Goal: Task Accomplishment & Management: Complete application form

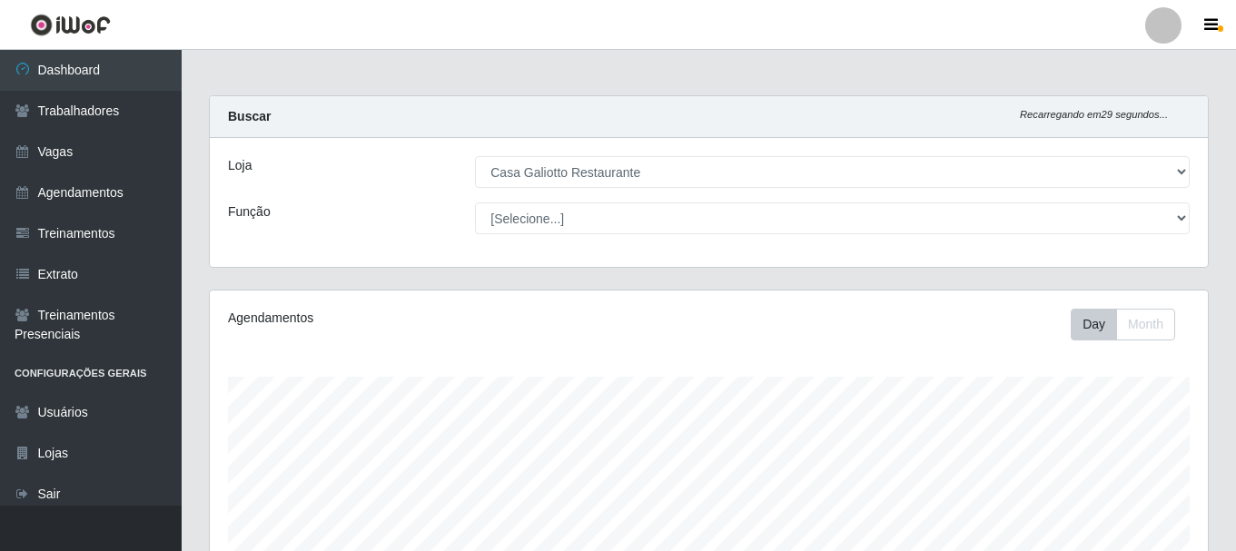
select select "279"
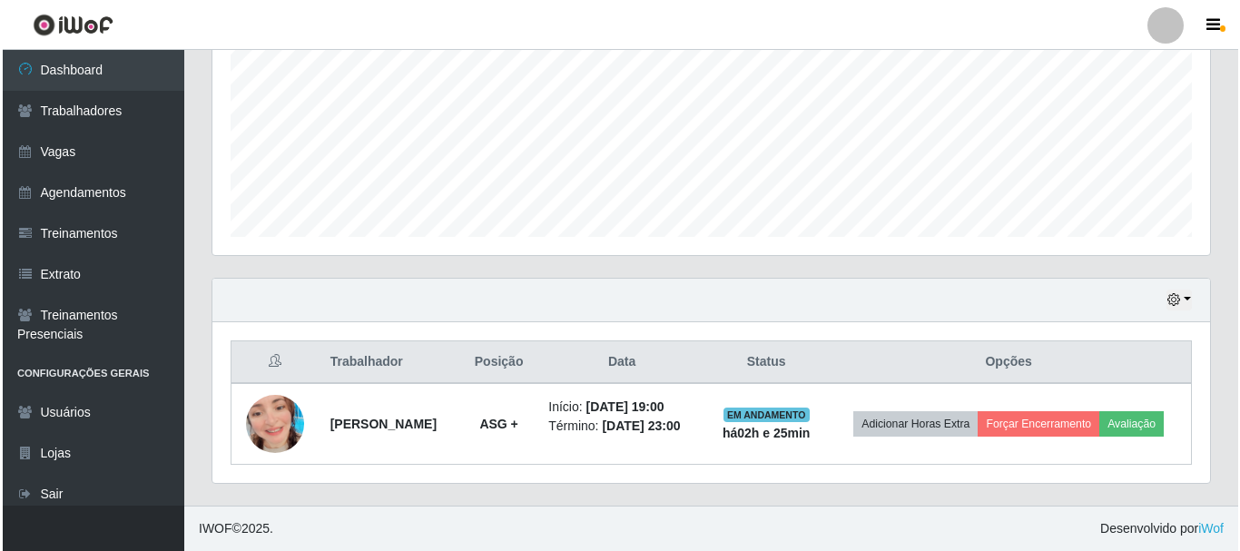
scroll to position [377, 998]
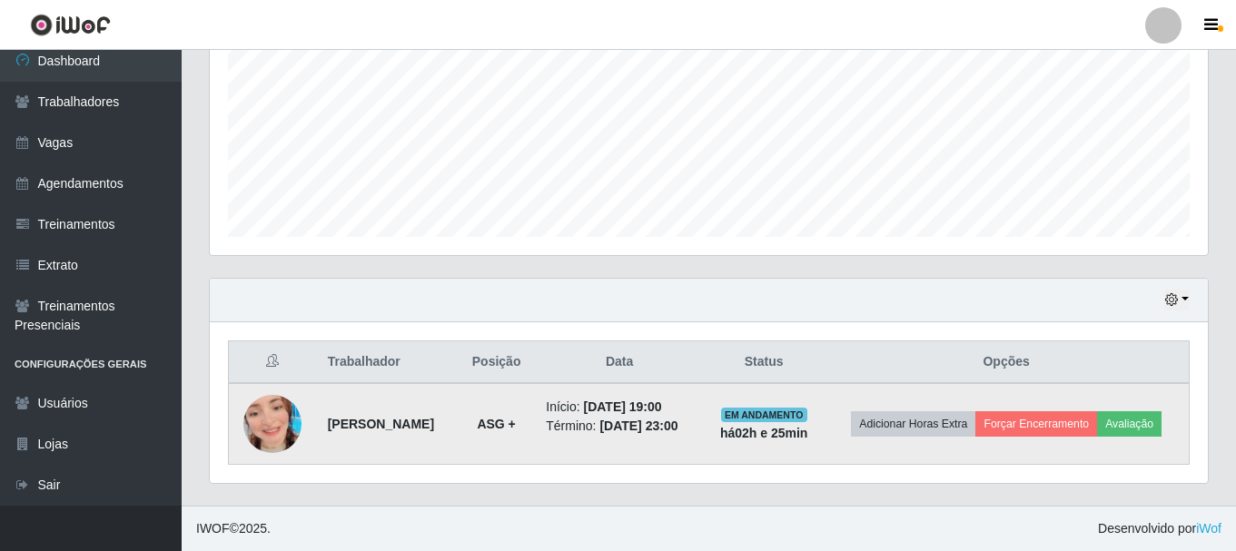
click at [272, 427] on img at bounding box center [272, 423] width 58 height 103
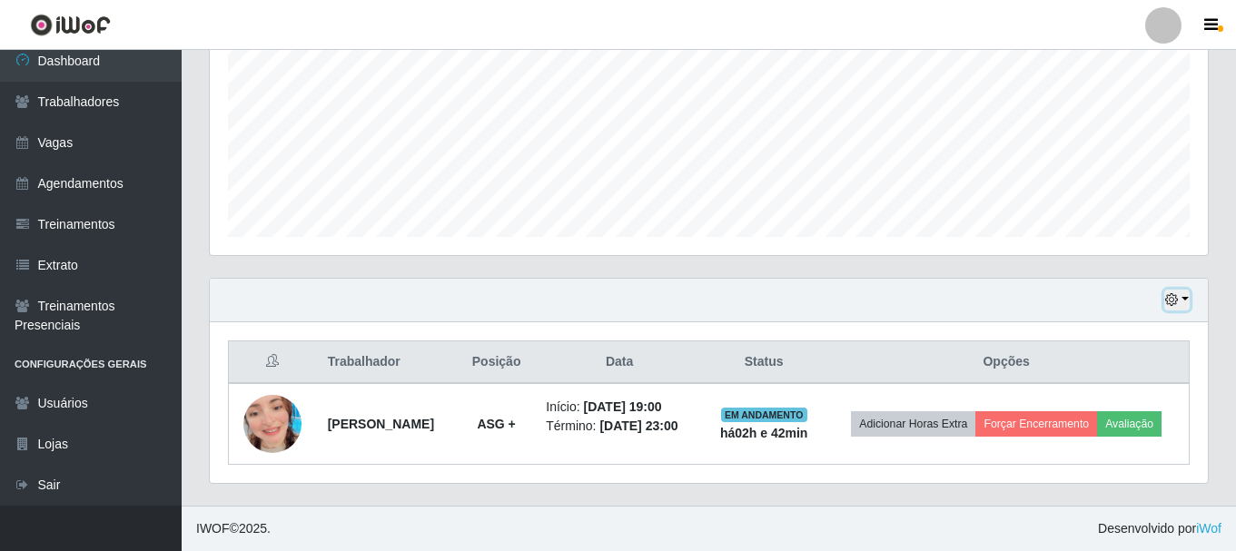
click at [1186, 305] on button "button" at bounding box center [1176, 300] width 25 height 21
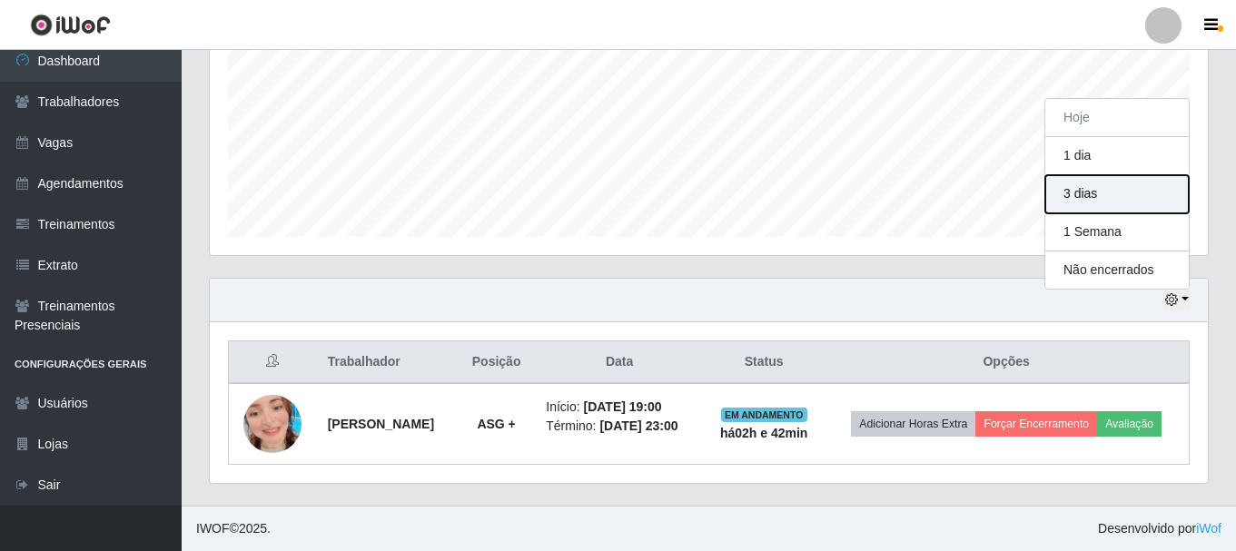
click at [1092, 182] on button "3 dias" at bounding box center [1116, 194] width 143 height 38
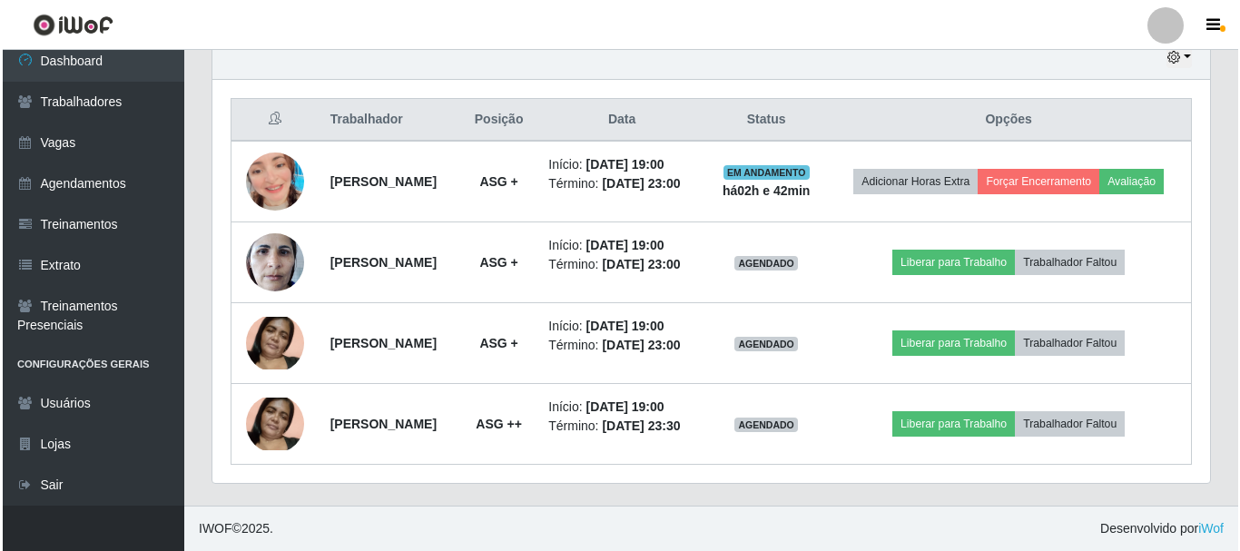
scroll to position [709, 0]
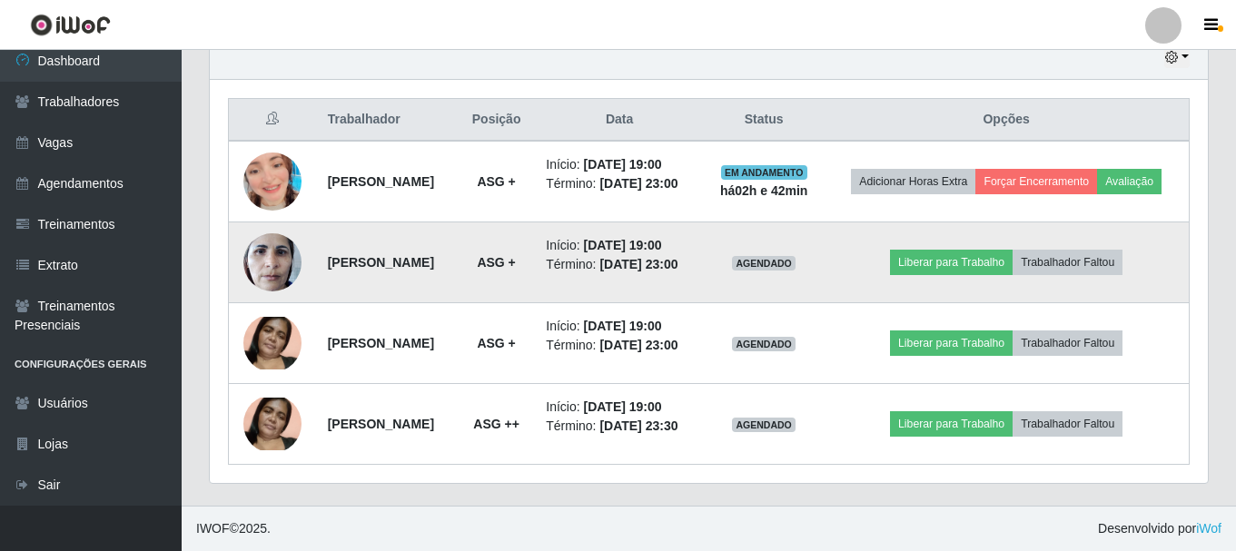
click at [285, 239] on img at bounding box center [272, 261] width 58 height 77
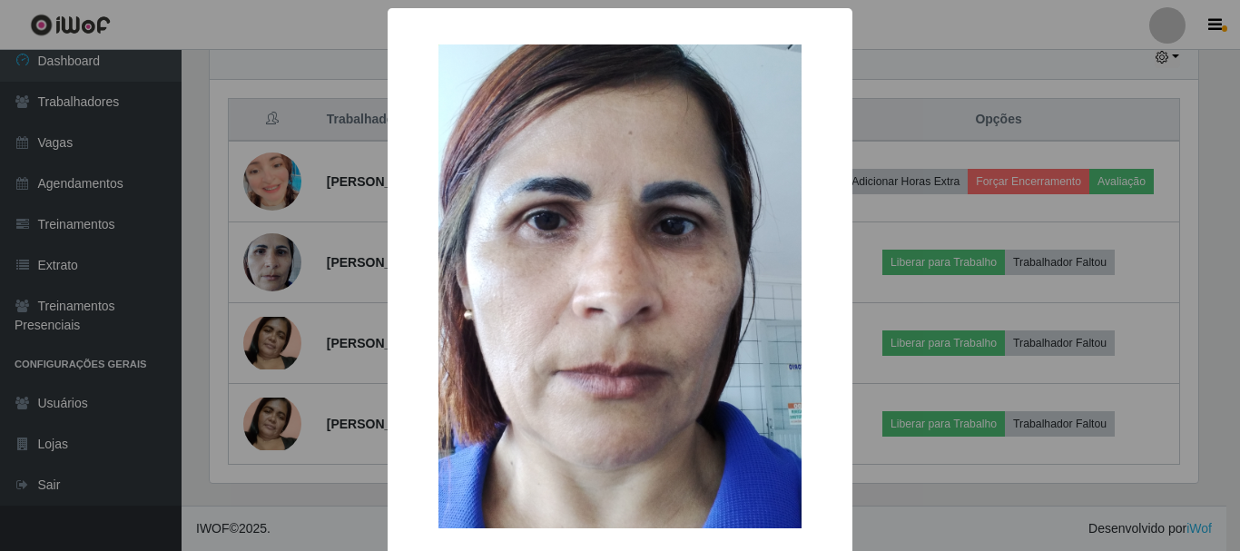
click at [887, 182] on div "× OK Cancel" at bounding box center [620, 275] width 1240 height 551
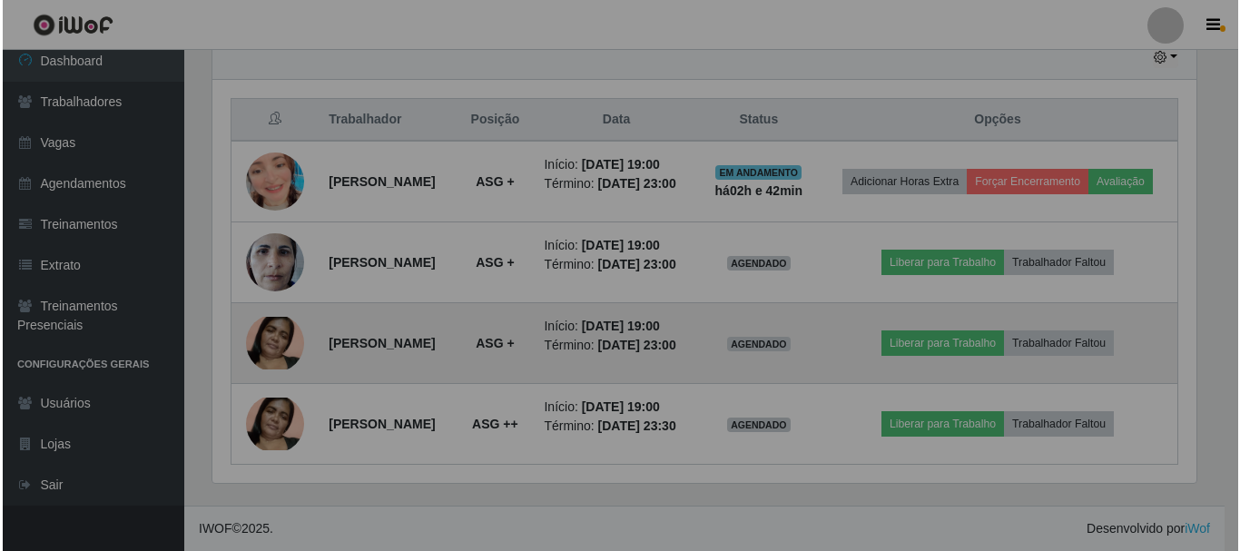
scroll to position [377, 998]
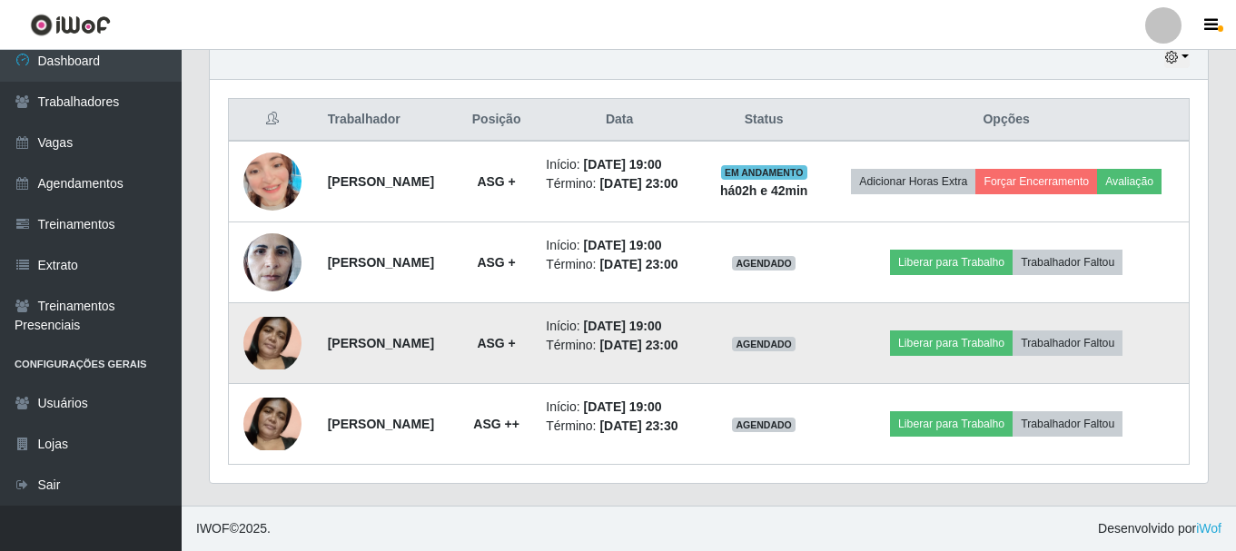
click at [265, 329] on img at bounding box center [272, 343] width 58 height 53
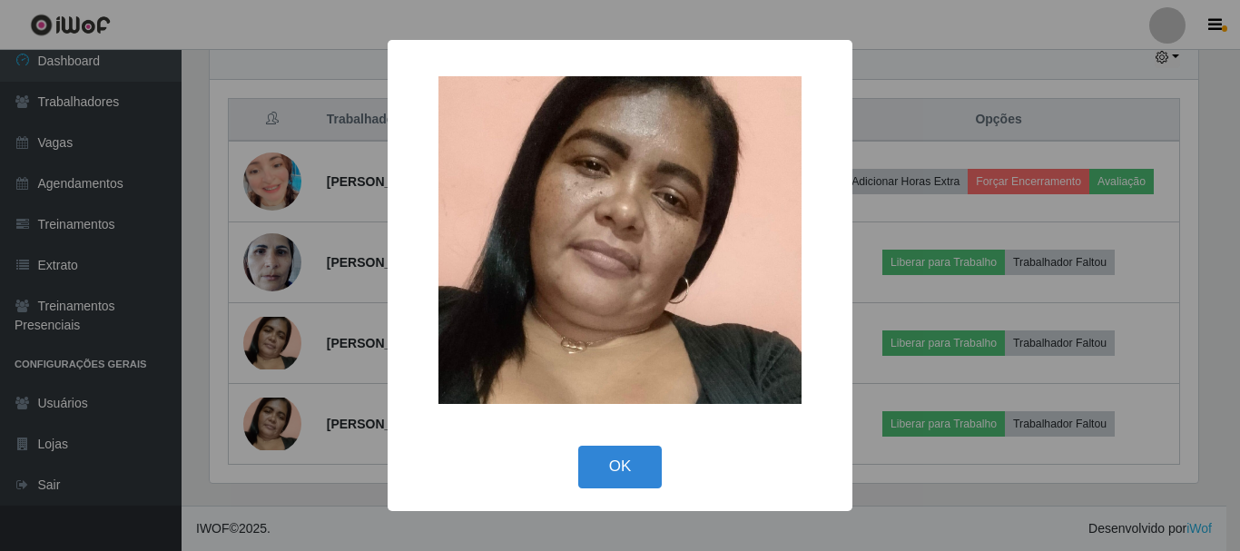
click at [875, 182] on div "× OK Cancel" at bounding box center [620, 275] width 1240 height 551
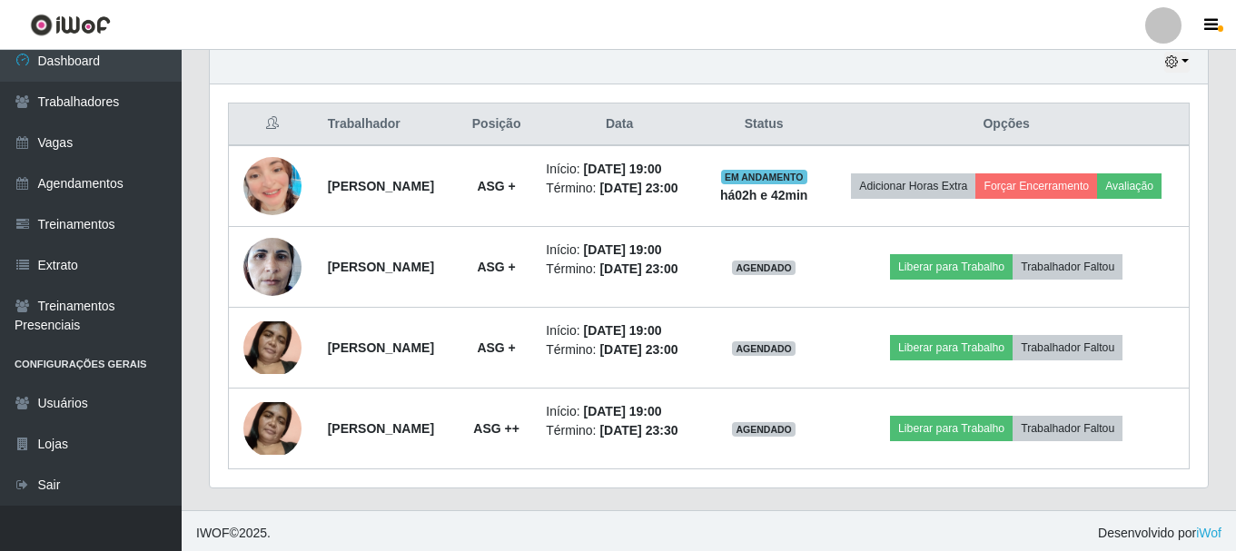
scroll to position [618, 0]
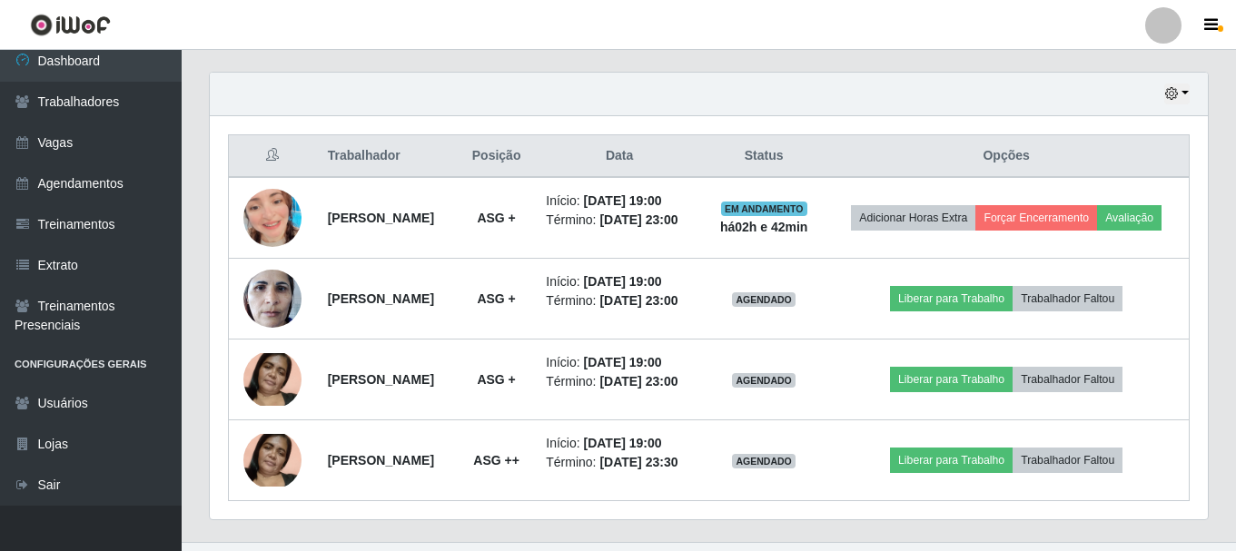
click at [1196, 103] on div "Hoje 1 dia 3 dias 1 Semana Não encerrados" at bounding box center [709, 95] width 998 height 44
click at [1195, 97] on div "Hoje 1 dia 3 dias 1 Semana Não encerrados" at bounding box center [709, 95] width 998 height 44
click at [1186, 94] on button "button" at bounding box center [1176, 94] width 25 height 21
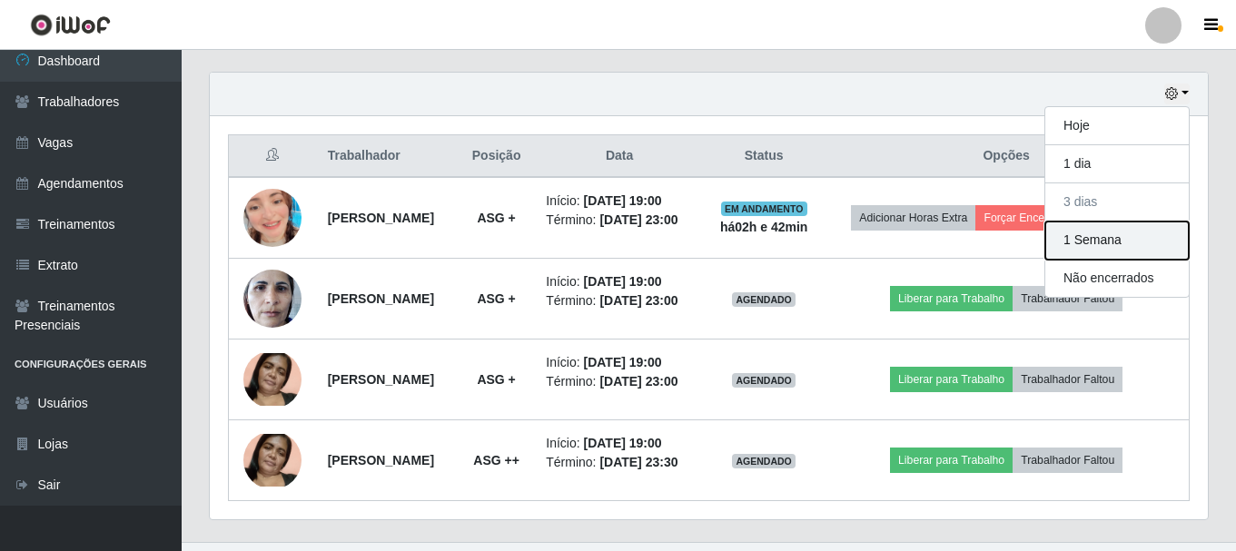
click at [1100, 243] on button "1 Semana" at bounding box center [1116, 241] width 143 height 38
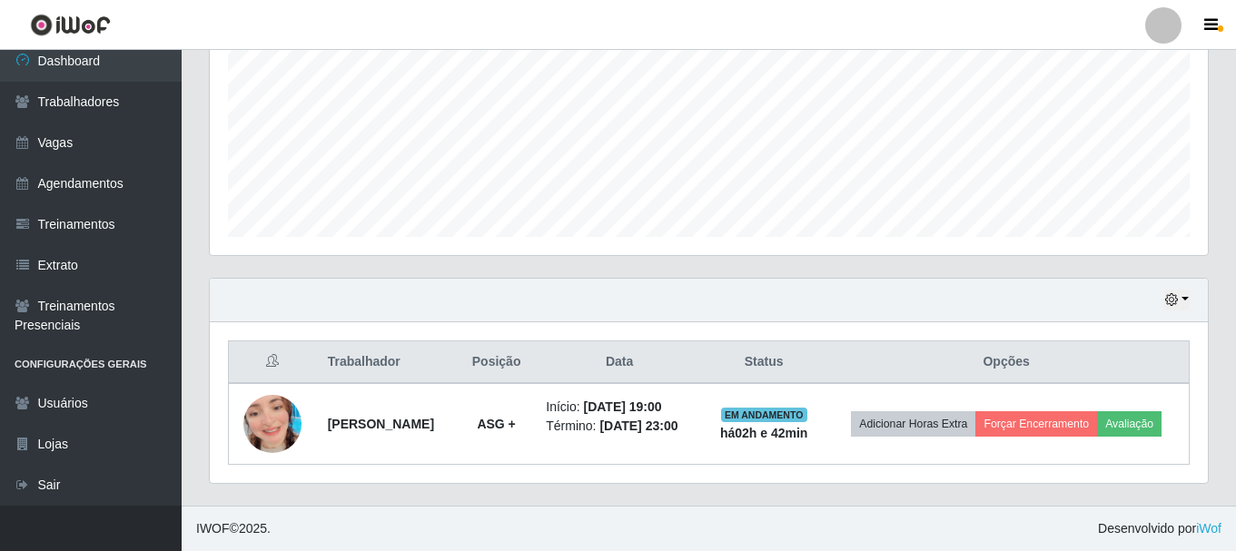
scroll to position [412, 0]
click at [1188, 299] on div "Hoje 1 dia 3 dias 1 Semana Não encerrados" at bounding box center [709, 301] width 998 height 44
click at [1186, 300] on button "button" at bounding box center [1176, 300] width 25 height 21
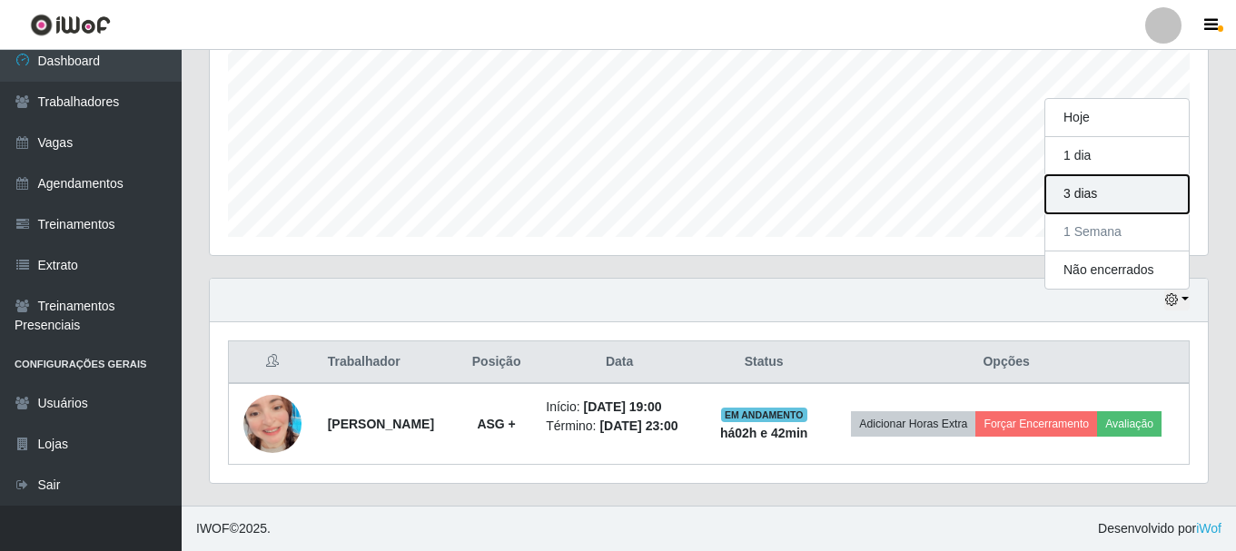
click at [1091, 202] on button "3 dias" at bounding box center [1116, 194] width 143 height 38
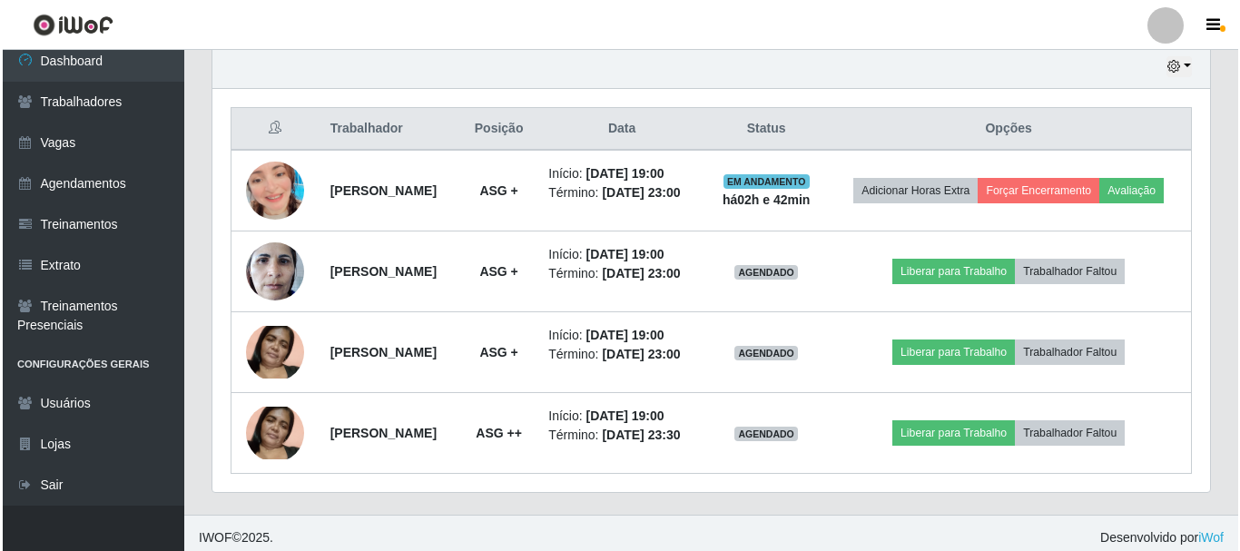
scroll to position [684, 0]
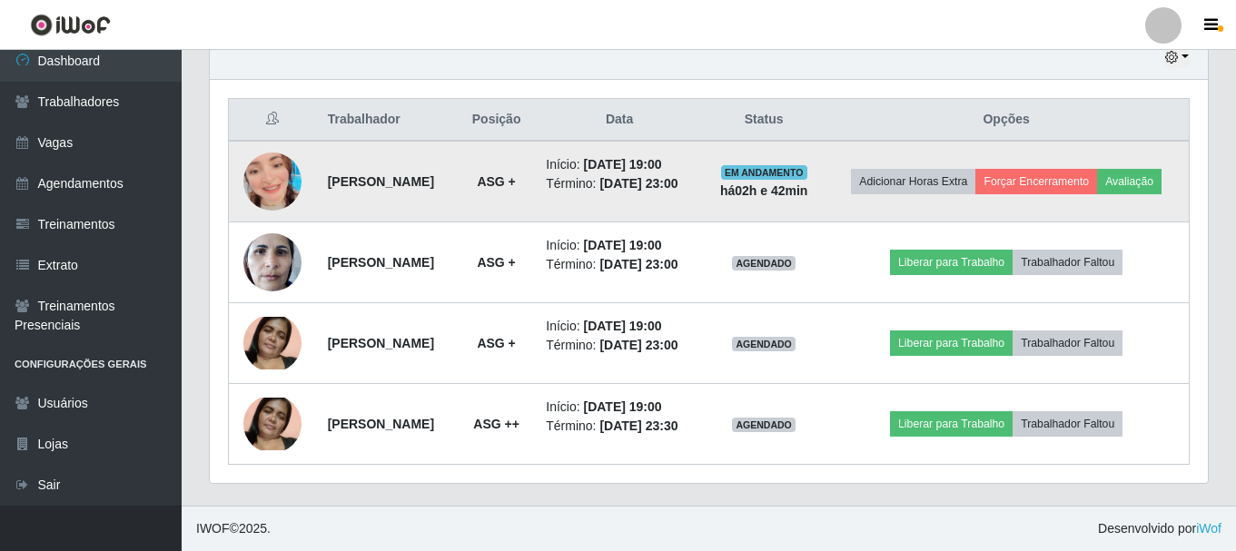
click at [256, 163] on img at bounding box center [272, 181] width 58 height 103
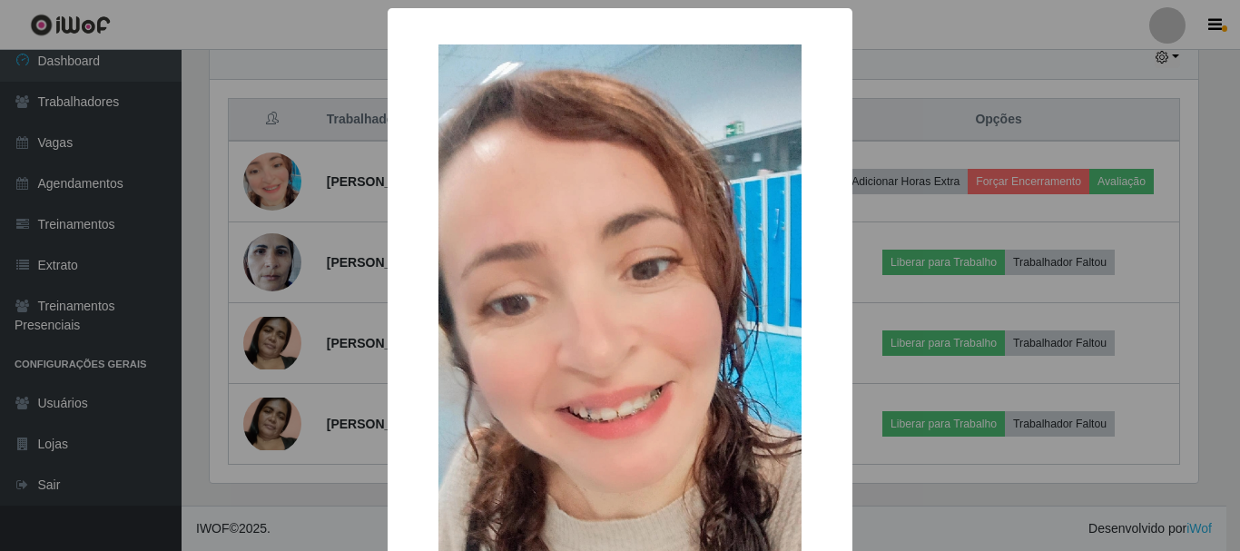
click at [875, 194] on div "× OK Cancel" at bounding box center [620, 275] width 1240 height 551
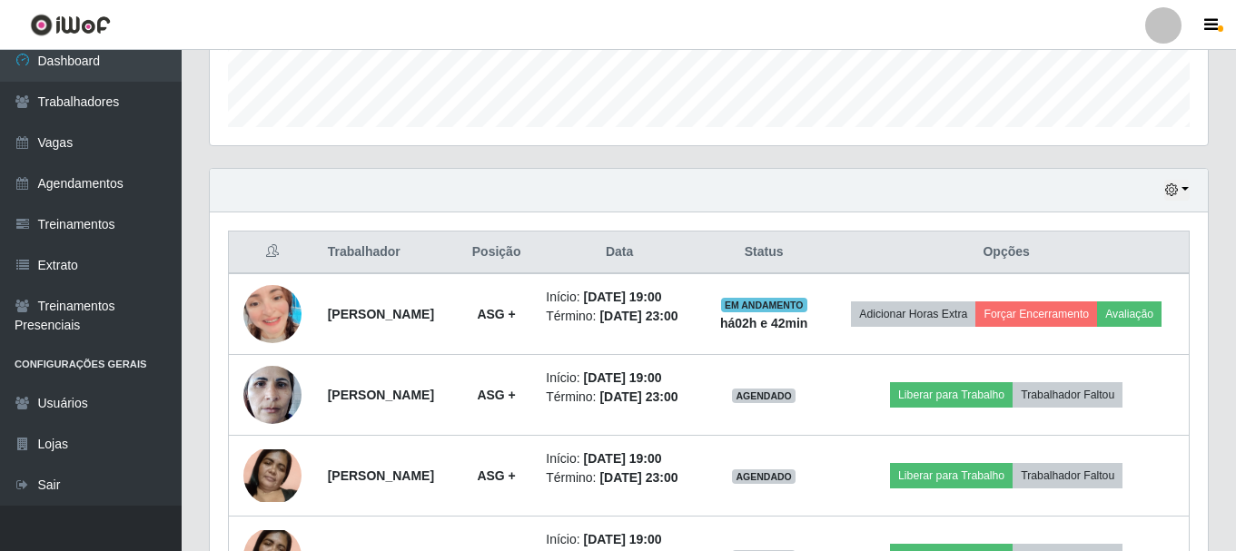
scroll to position [503, 0]
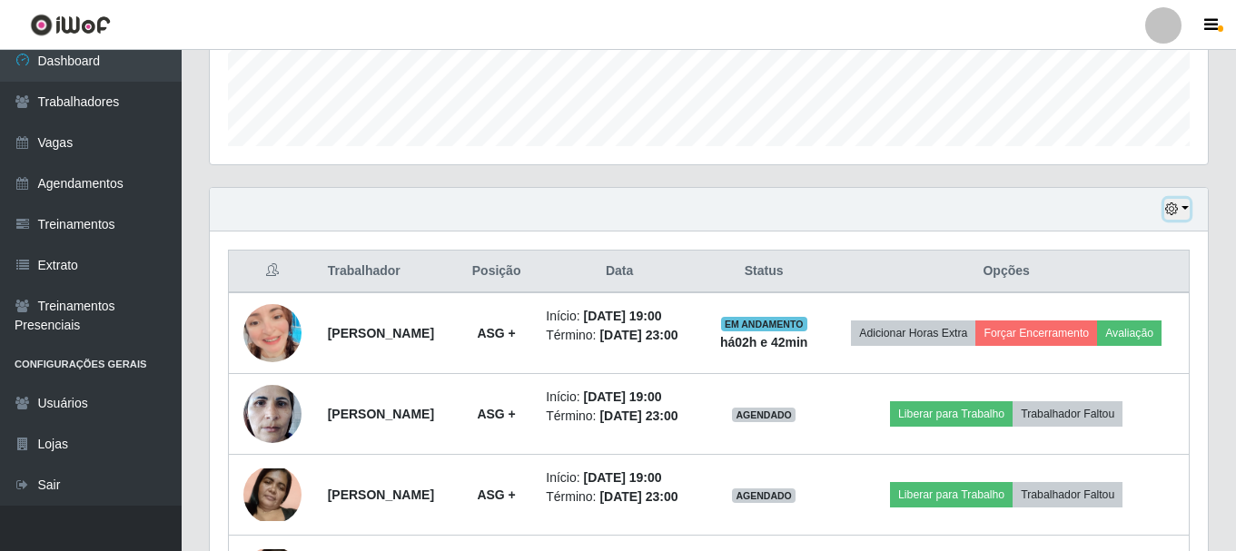
click at [1187, 206] on button "button" at bounding box center [1176, 209] width 25 height 21
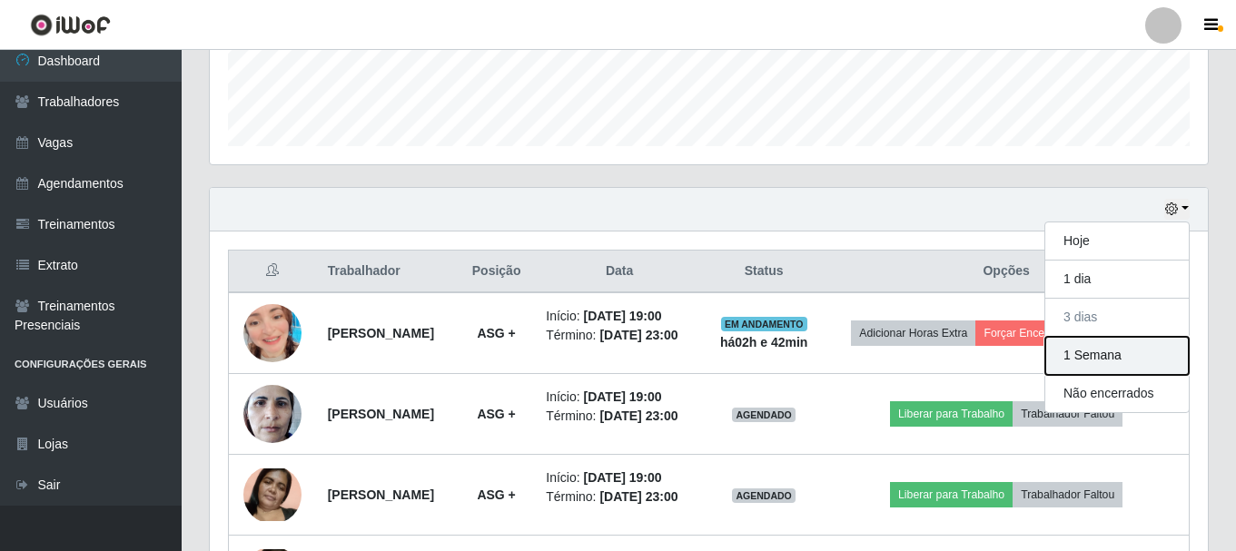
click at [1068, 359] on button "1 Semana" at bounding box center [1116, 356] width 143 height 38
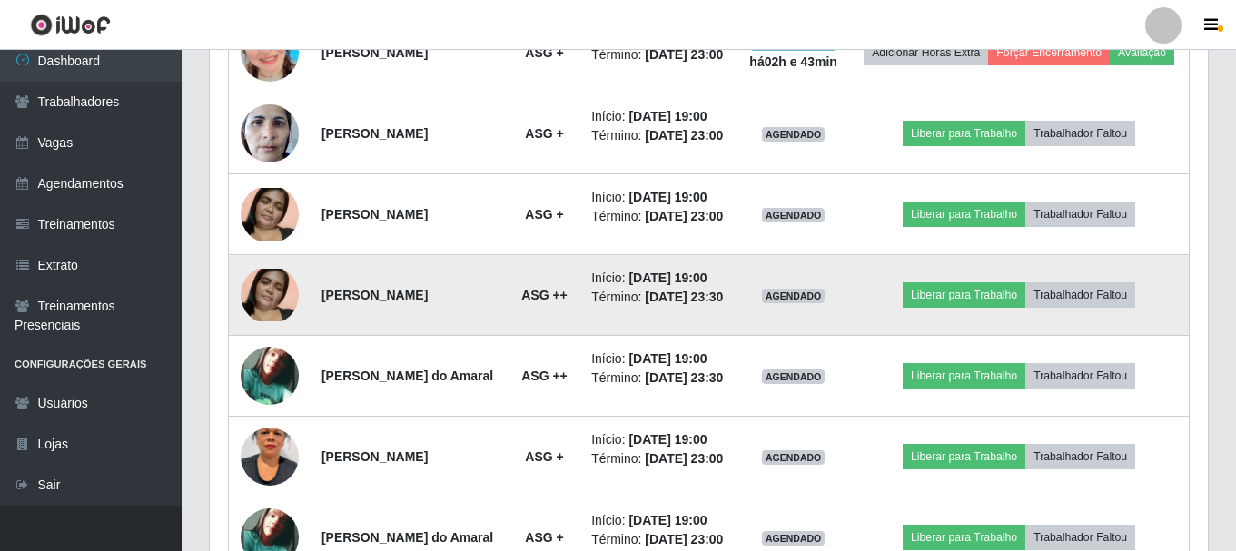
scroll to position [957, 0]
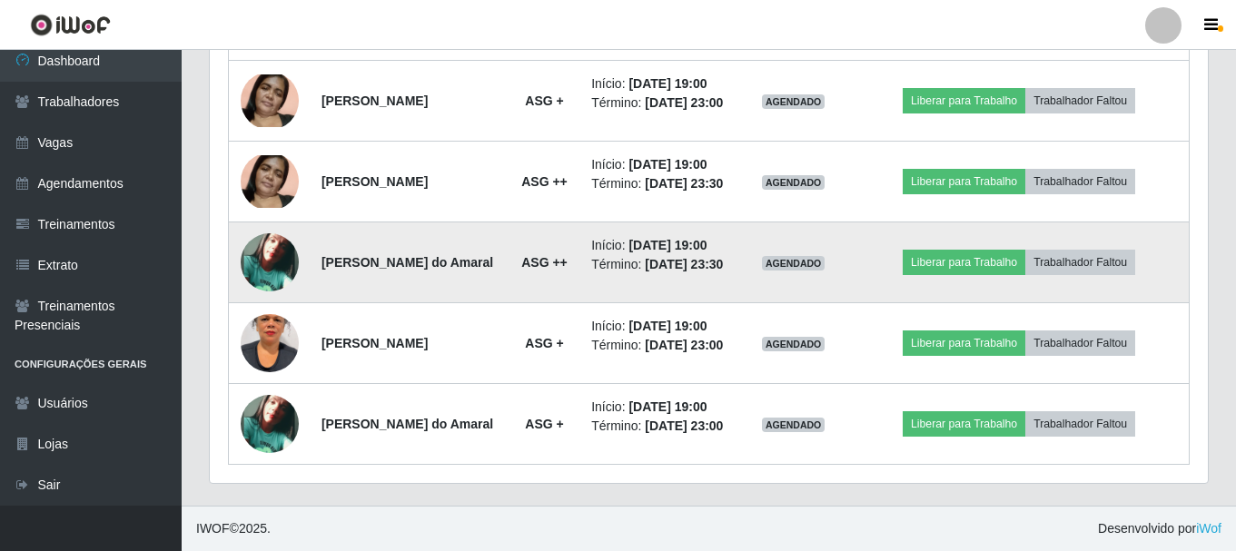
click at [258, 260] on img at bounding box center [270, 262] width 58 height 58
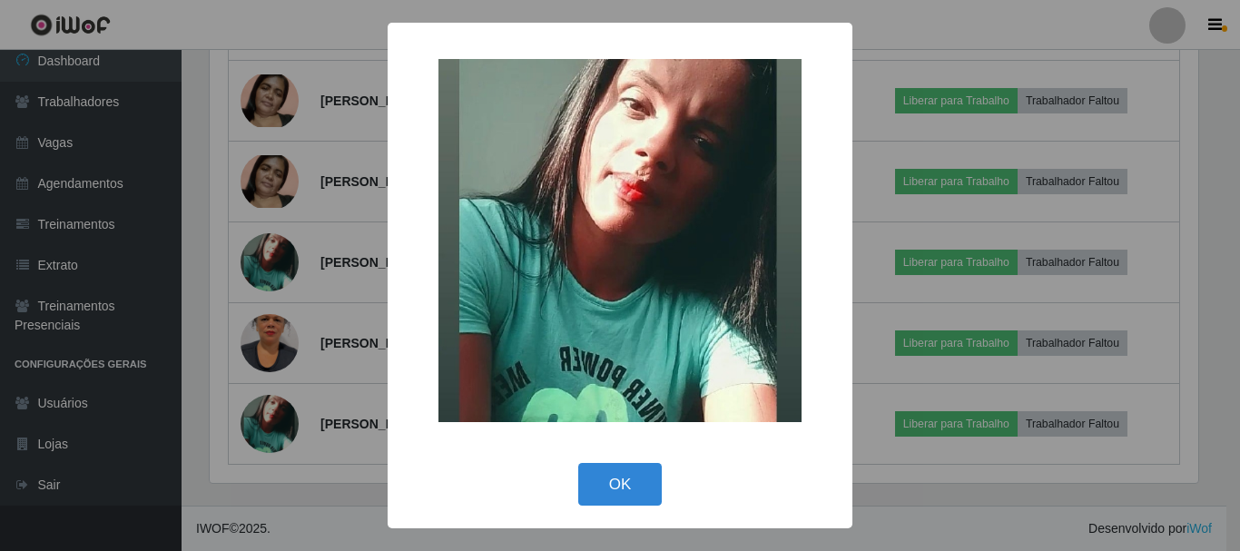
click at [349, 302] on div "× OK Cancel" at bounding box center [620, 275] width 1240 height 551
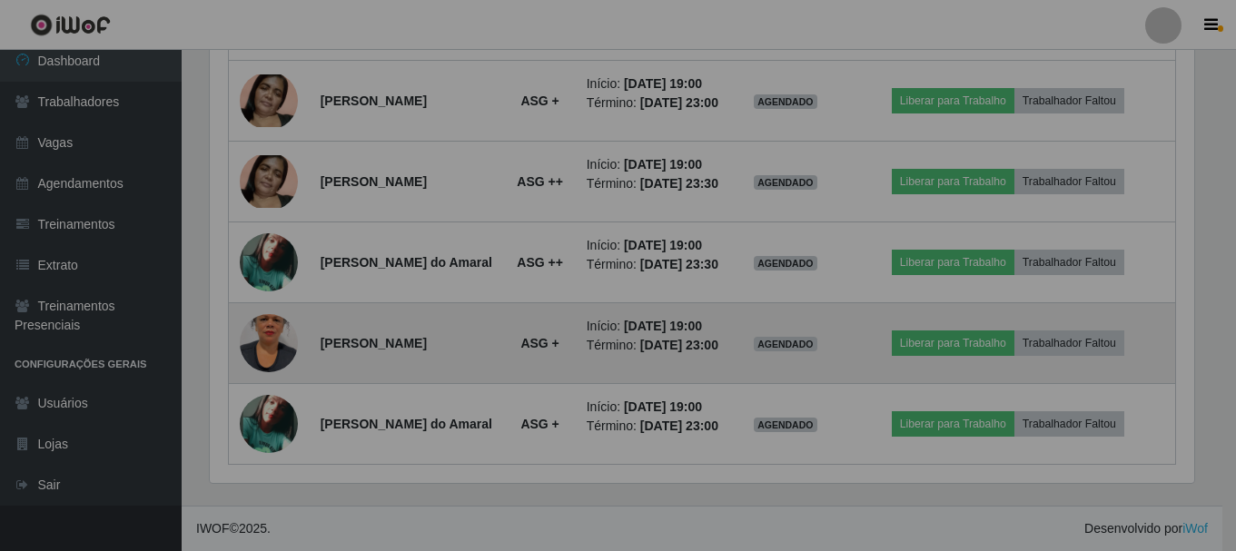
scroll to position [377, 998]
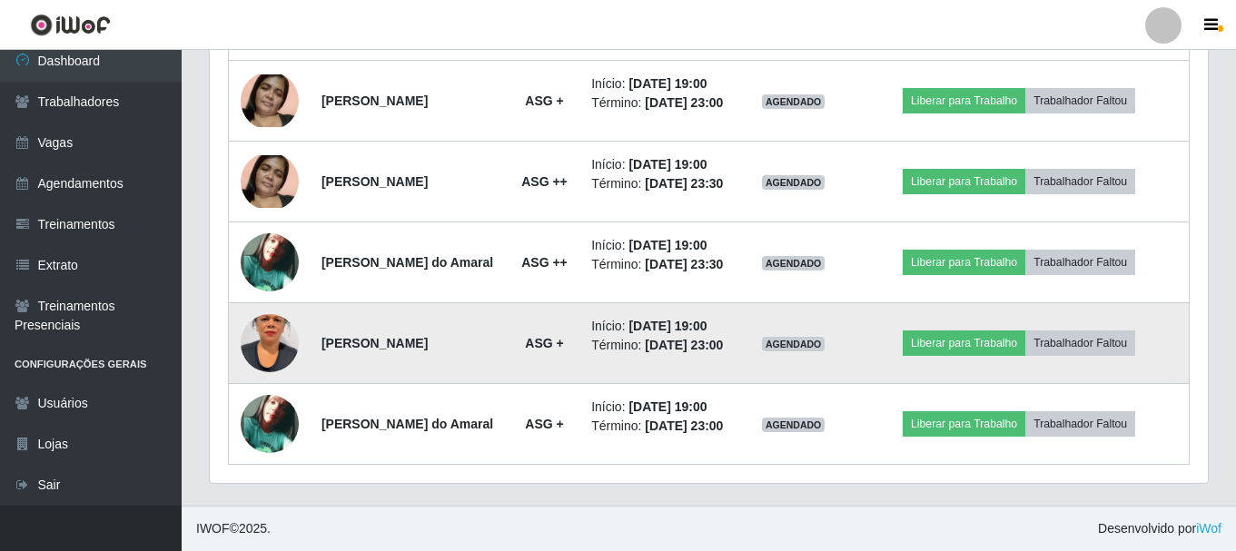
click at [281, 359] on img at bounding box center [270, 342] width 58 height 103
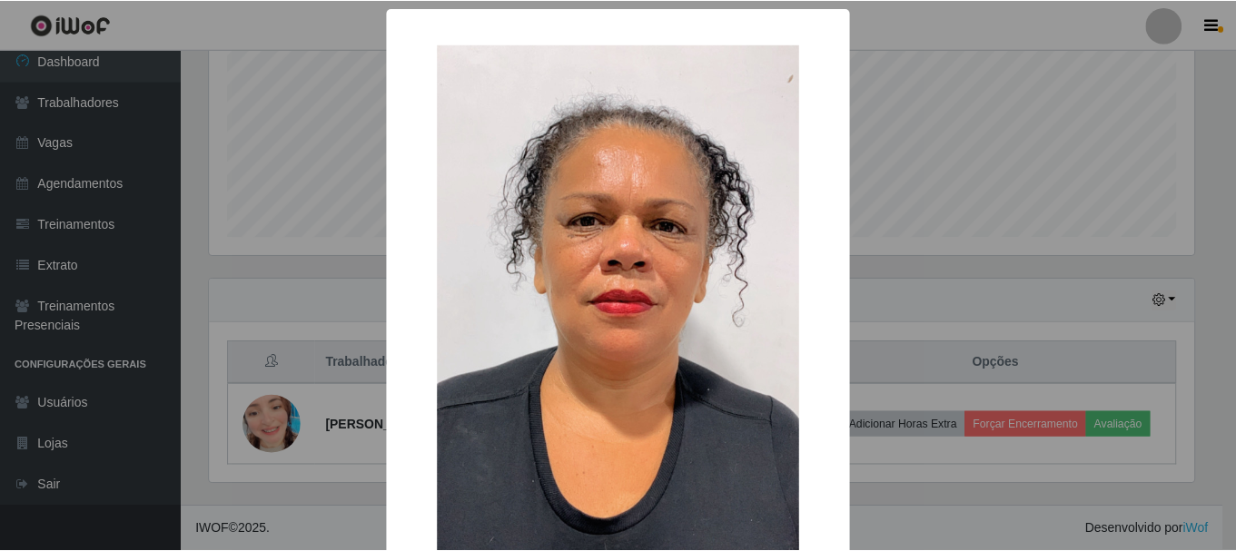
scroll to position [412, 0]
click at [1154, 199] on div "× OK Cancel" at bounding box center [620, 275] width 1240 height 551
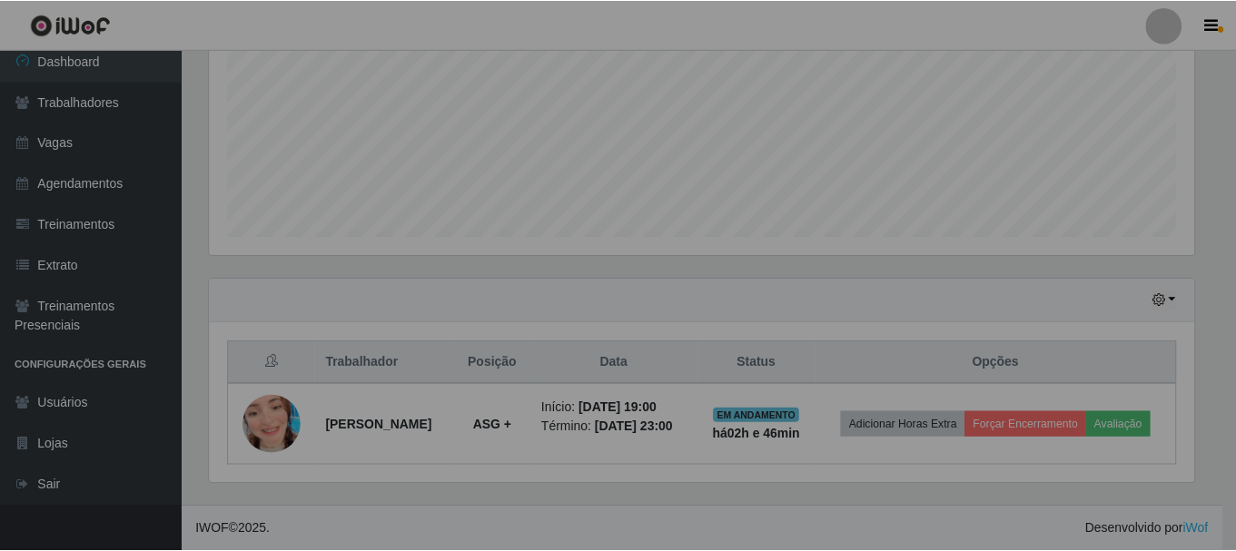
scroll to position [377, 998]
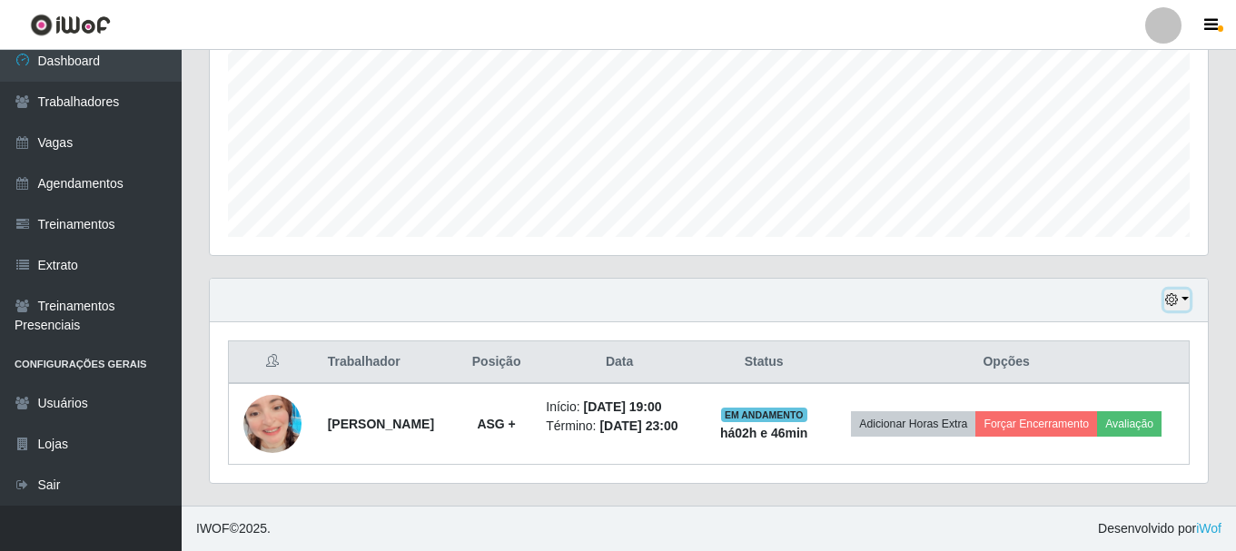
click at [1187, 300] on button "button" at bounding box center [1176, 300] width 25 height 21
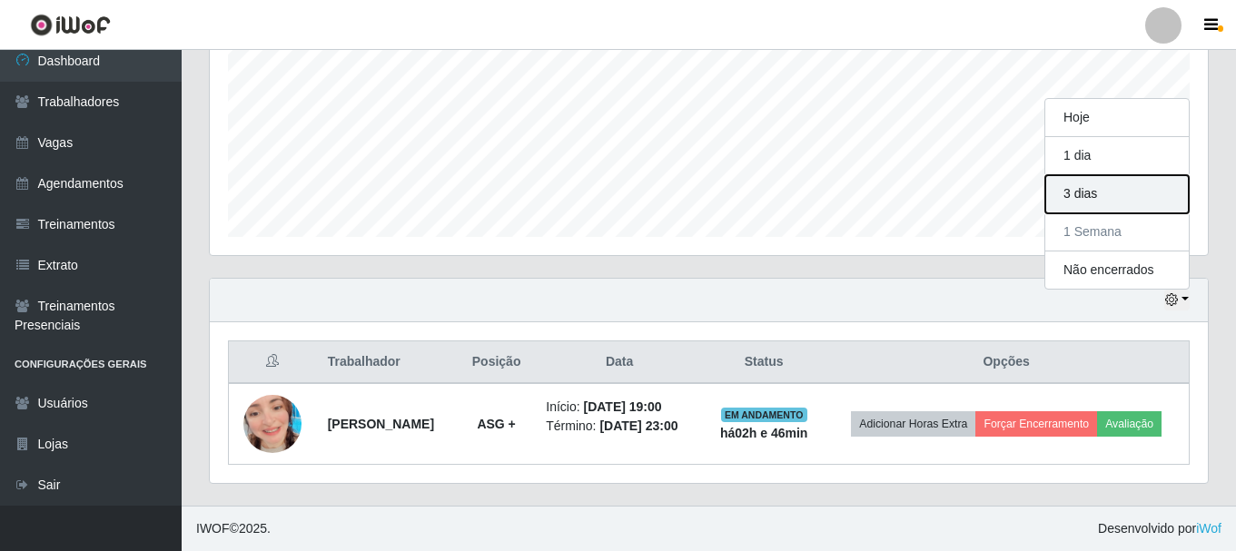
click at [1106, 192] on button "3 dias" at bounding box center [1116, 194] width 143 height 38
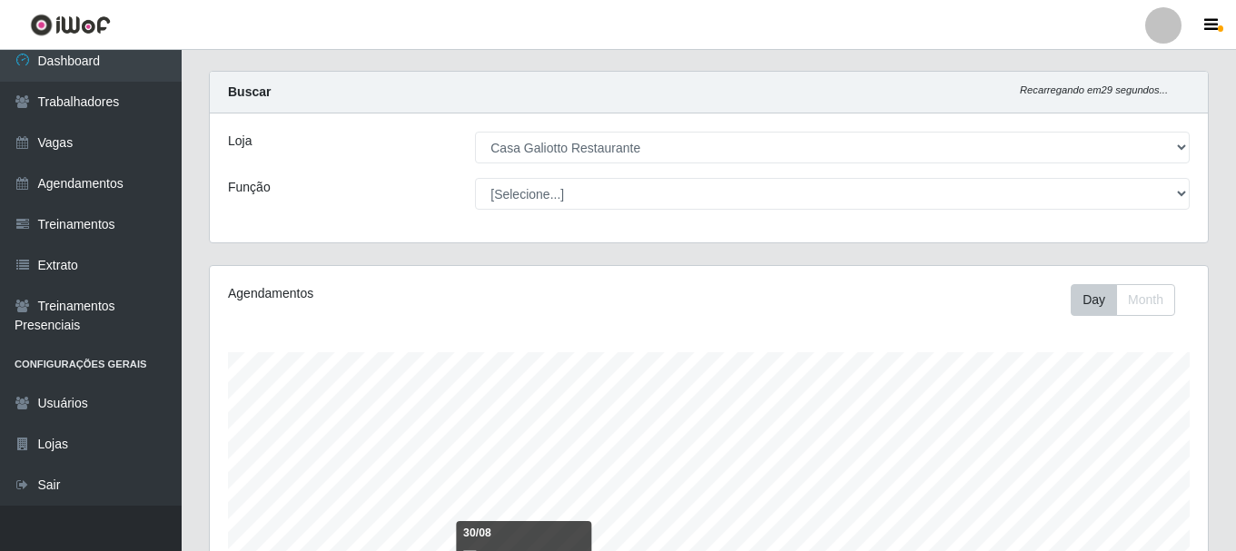
scroll to position [0, 0]
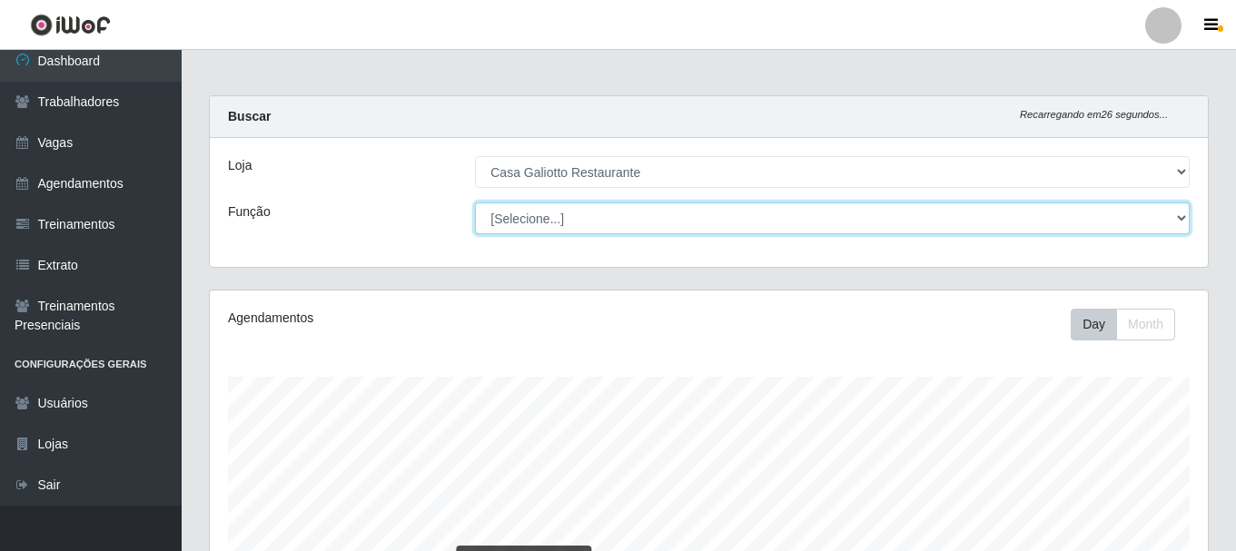
click at [645, 217] on select "[Selecione...] ASG ASG + ASG ++ Auxiliar de Cozinha Auxiliar de Cozinha + Auxil…" at bounding box center [832, 218] width 714 height 32
select select "91"
click at [475, 202] on select "[Selecione...] ASG ASG + ASG ++ Auxiliar de Cozinha Auxiliar de Cozinha + Auxil…" at bounding box center [832, 218] width 714 height 32
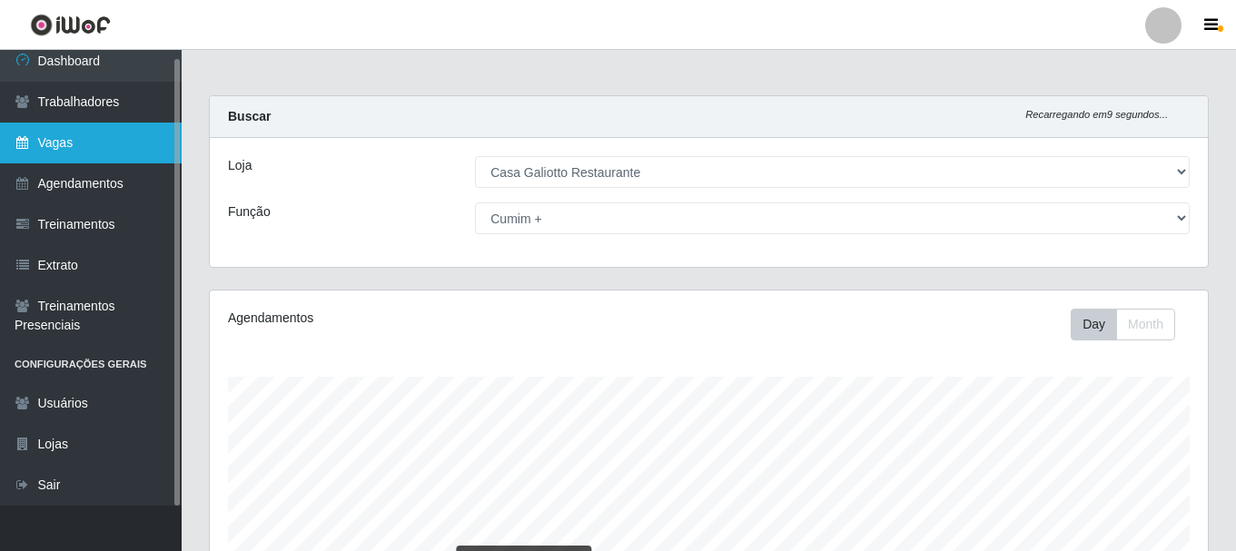
click at [70, 138] on link "Vagas" at bounding box center [91, 143] width 182 height 41
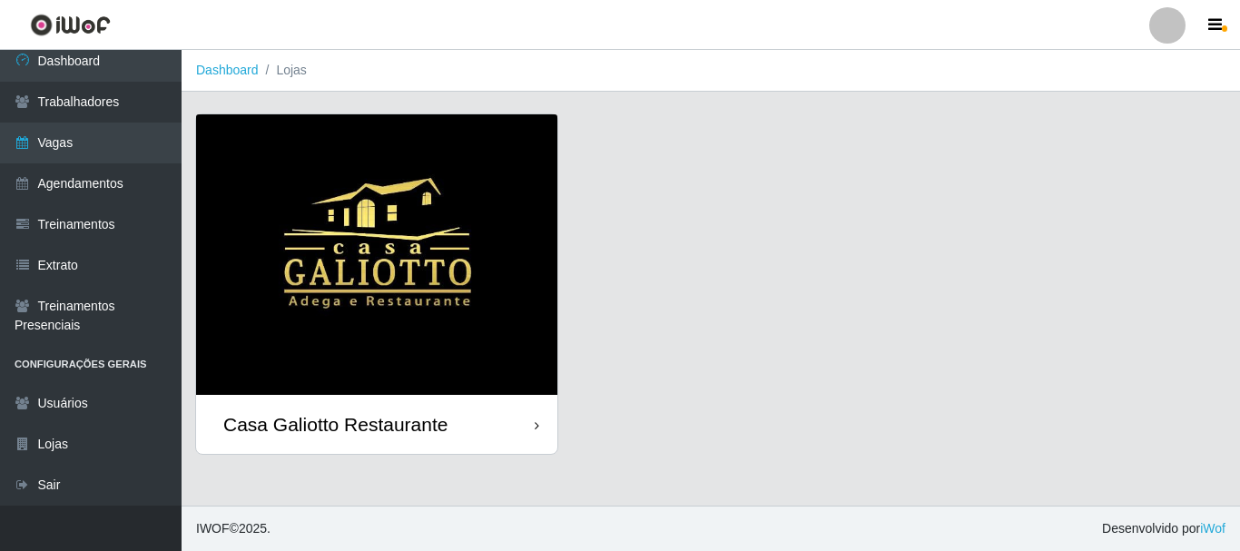
click at [490, 241] on img at bounding box center [376, 254] width 361 height 281
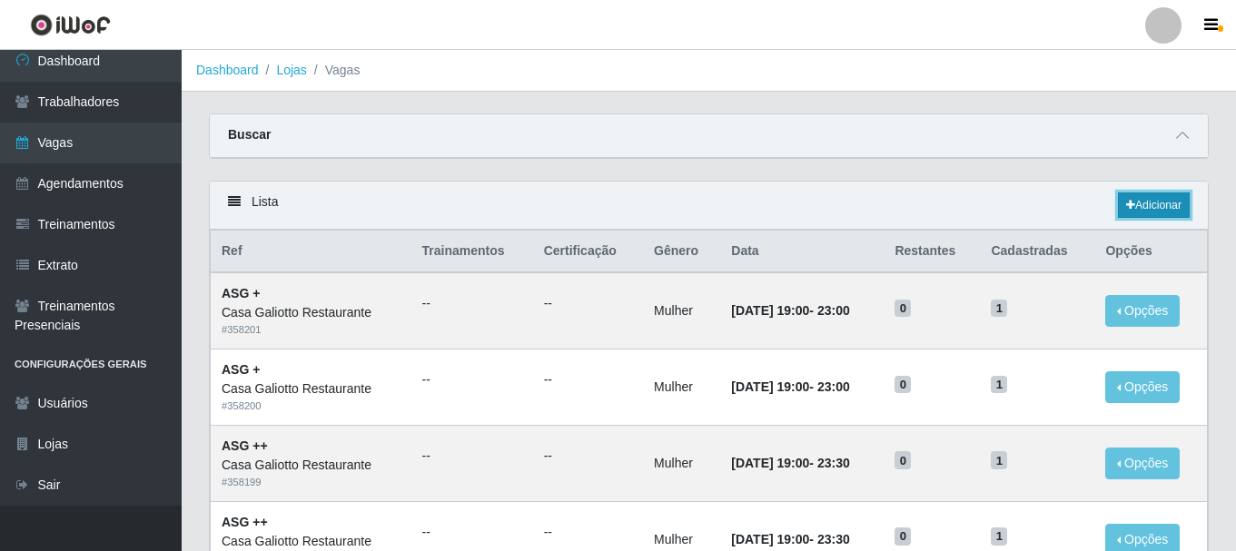
click at [1144, 209] on link "Adicionar" at bounding box center [1153, 204] width 72 height 25
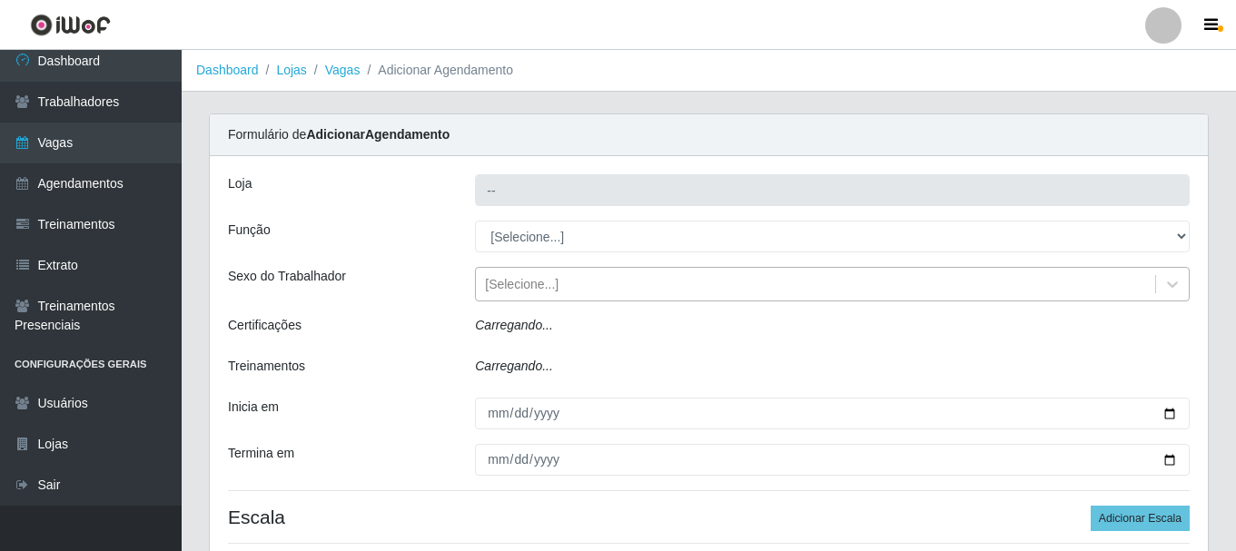
type input "Casa Galiotto Restaurante"
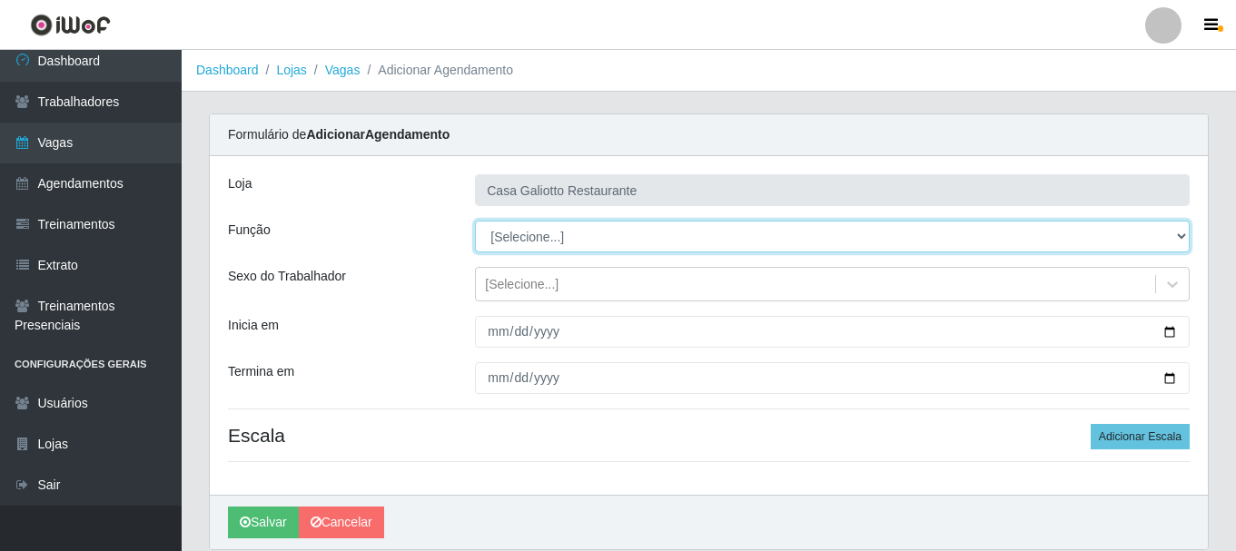
click at [531, 230] on select "[Selecione...] ASG ASG + ASG ++ Auxiliar de Cozinha Auxiliar de Cozinha + Auxil…" at bounding box center [832, 237] width 714 height 32
select select "91"
click at [475, 221] on select "[Selecione...] ASG ASG + ASG ++ Auxiliar de Cozinha Auxiliar de Cozinha + Auxil…" at bounding box center [832, 237] width 714 height 32
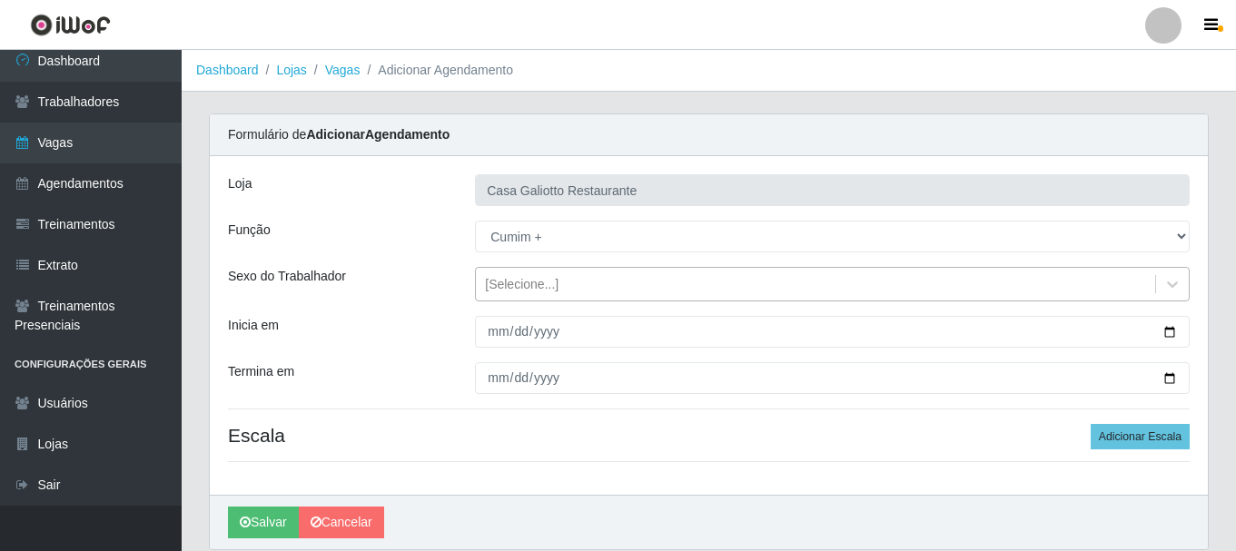
click at [535, 291] on div "[Selecione...]" at bounding box center [522, 284] width 74 height 19
click at [406, 331] on div "Inicia em" at bounding box center [337, 332] width 247 height 32
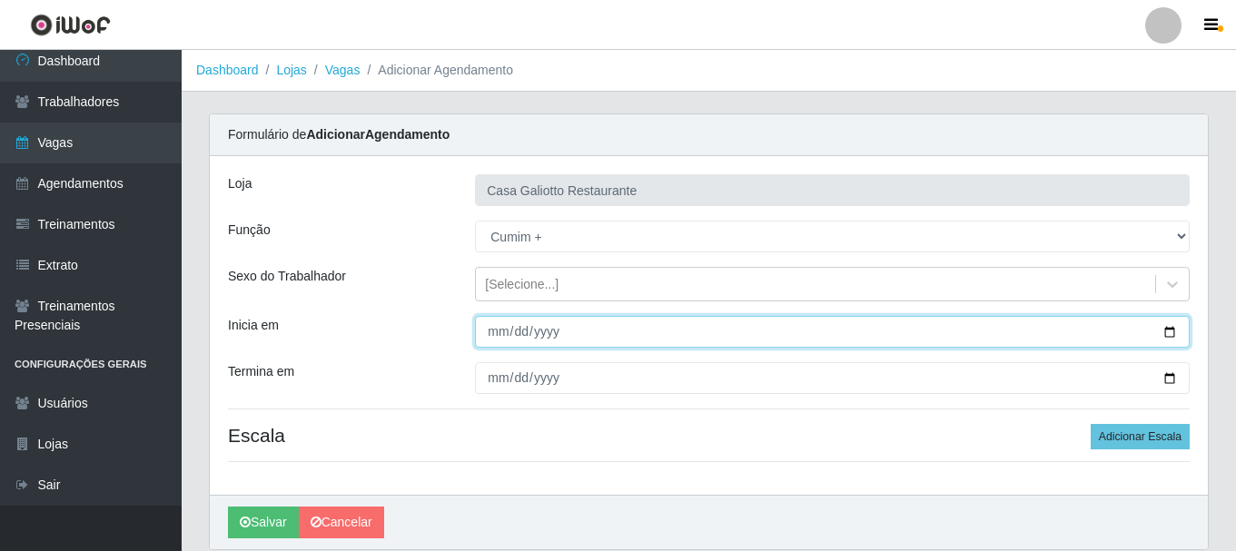
click at [1171, 331] on input "Inicia em" at bounding box center [832, 332] width 714 height 32
type input "[DATE]"
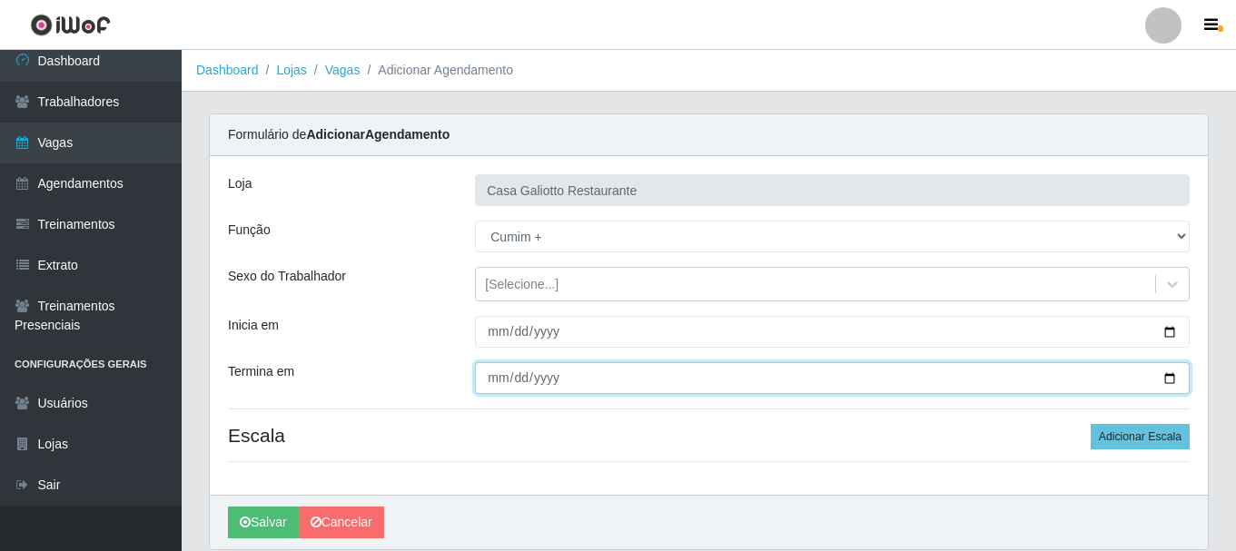
click at [1164, 372] on input "Termina em" at bounding box center [832, 378] width 714 height 32
type input "[DATE]"
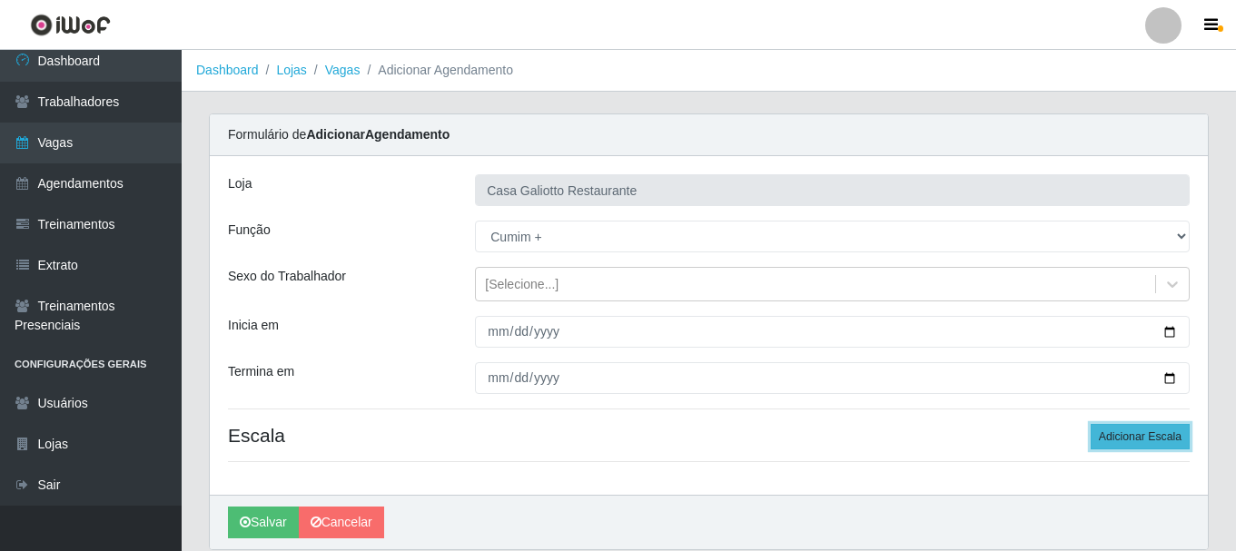
click at [1104, 432] on button "Adicionar Escala" at bounding box center [1139, 436] width 99 height 25
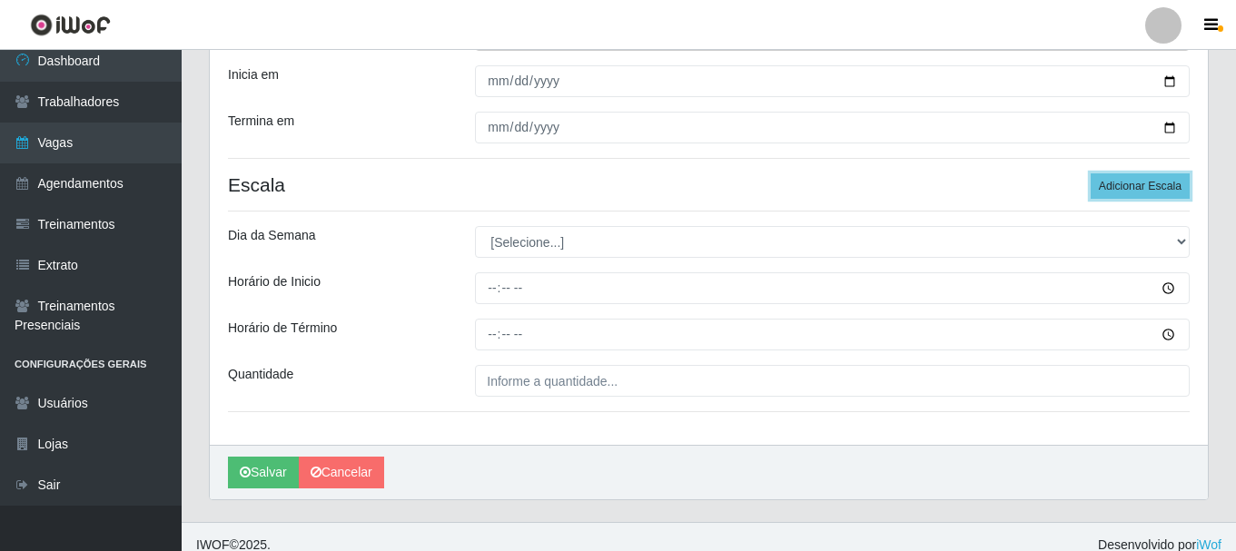
scroll to position [267, 0]
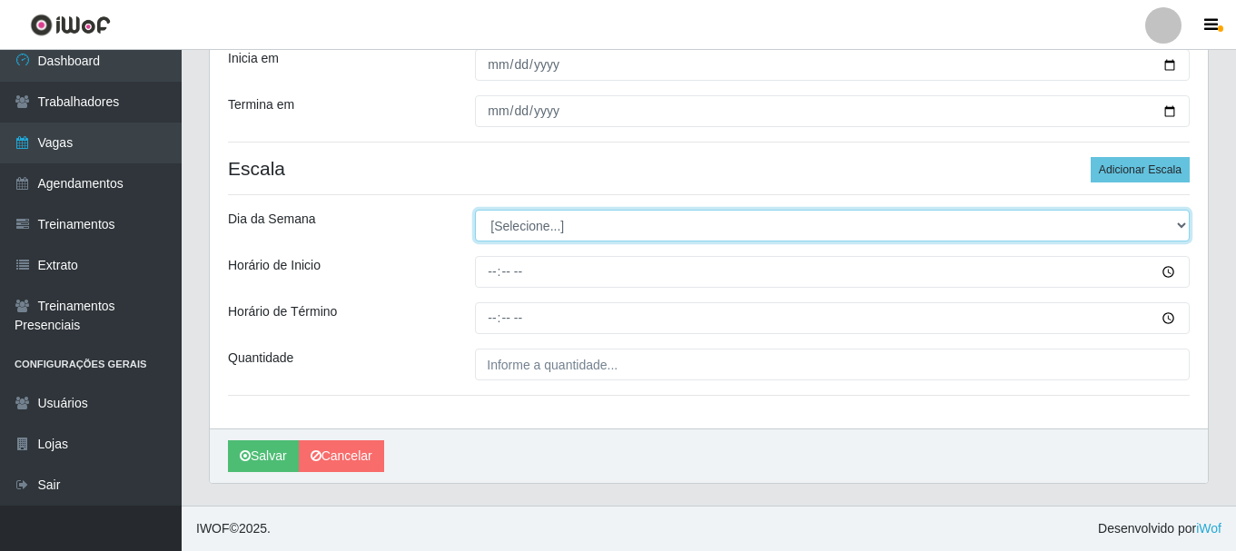
click at [666, 224] on select "[Selecione...] Segunda Terça Quarta Quinta Sexta Sábado Domingo" at bounding box center [832, 226] width 714 height 32
select select "4"
click at [475, 210] on select "[Selecione...] Segunda Terça Quarta Quinta Sexta Sábado Domingo" at bounding box center [832, 226] width 714 height 32
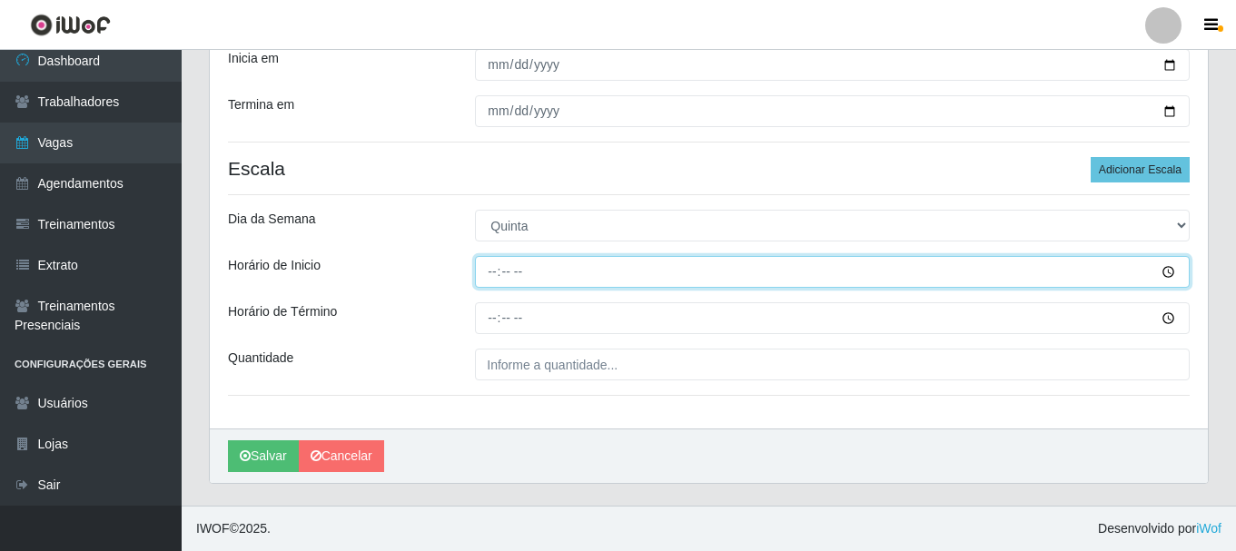
click at [610, 268] on input "Horário de Inicio" at bounding box center [832, 272] width 714 height 32
type input "12:00"
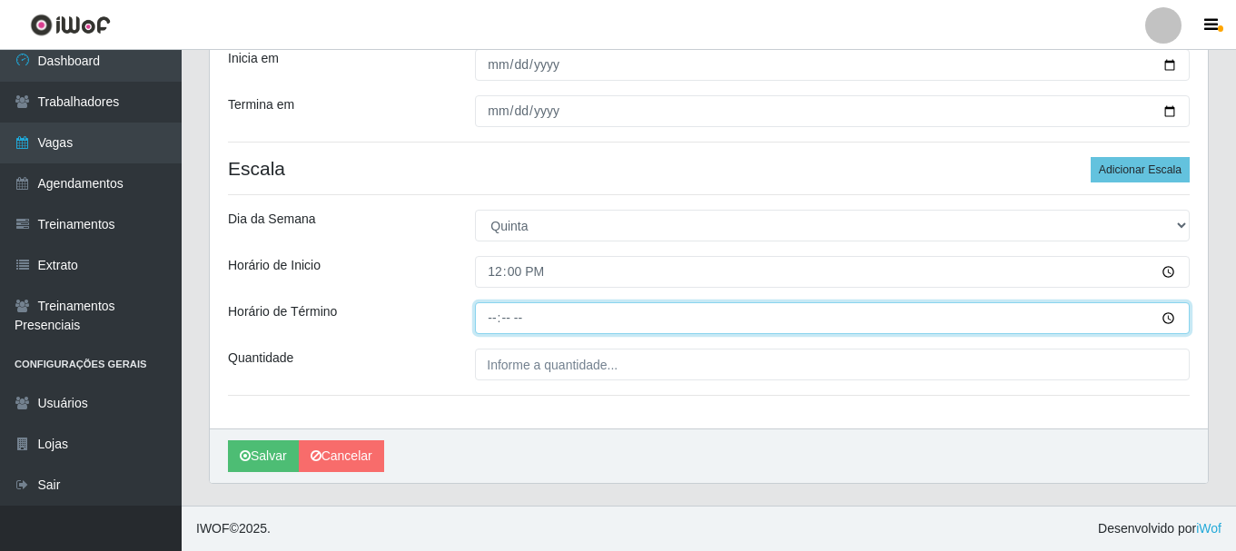
type input "17:00"
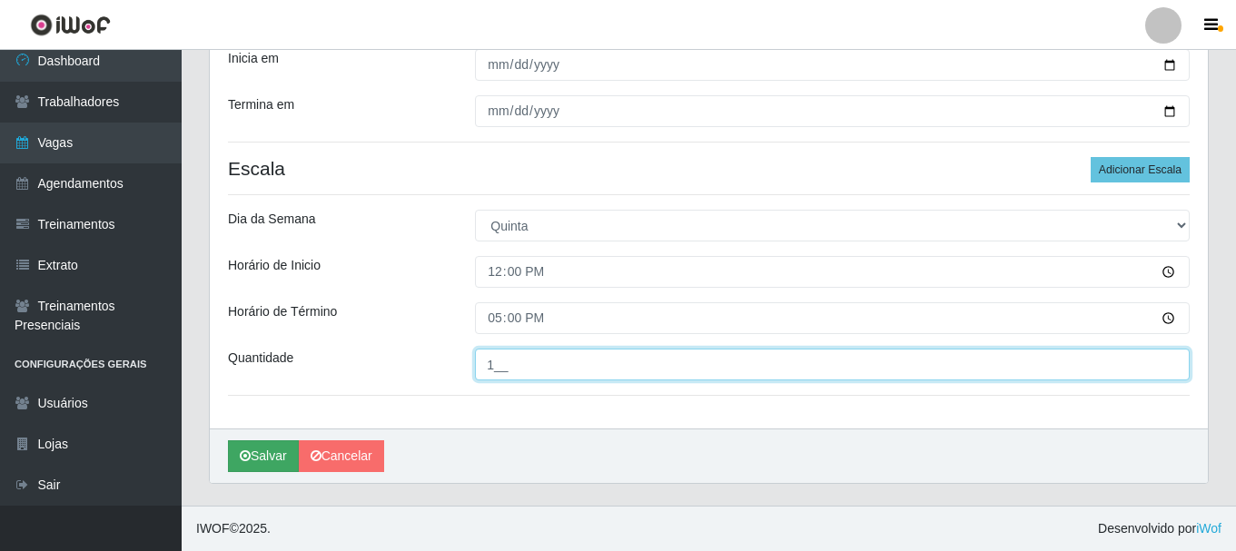
type input "1__"
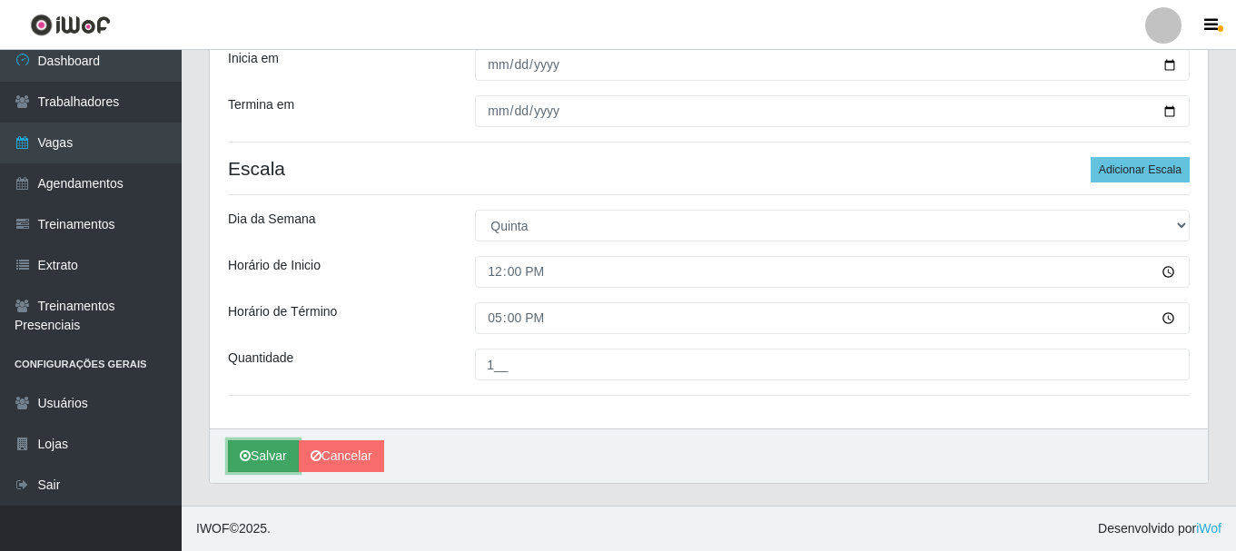
click at [282, 452] on button "Salvar" at bounding box center [263, 456] width 71 height 32
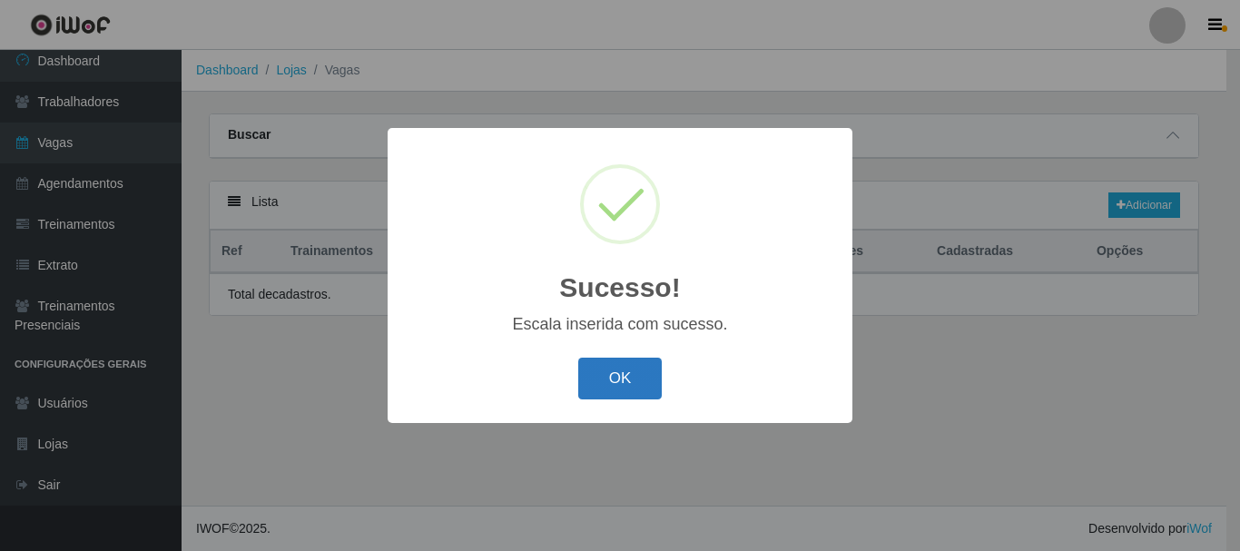
click at [592, 367] on button "OK" at bounding box center [620, 379] width 84 height 43
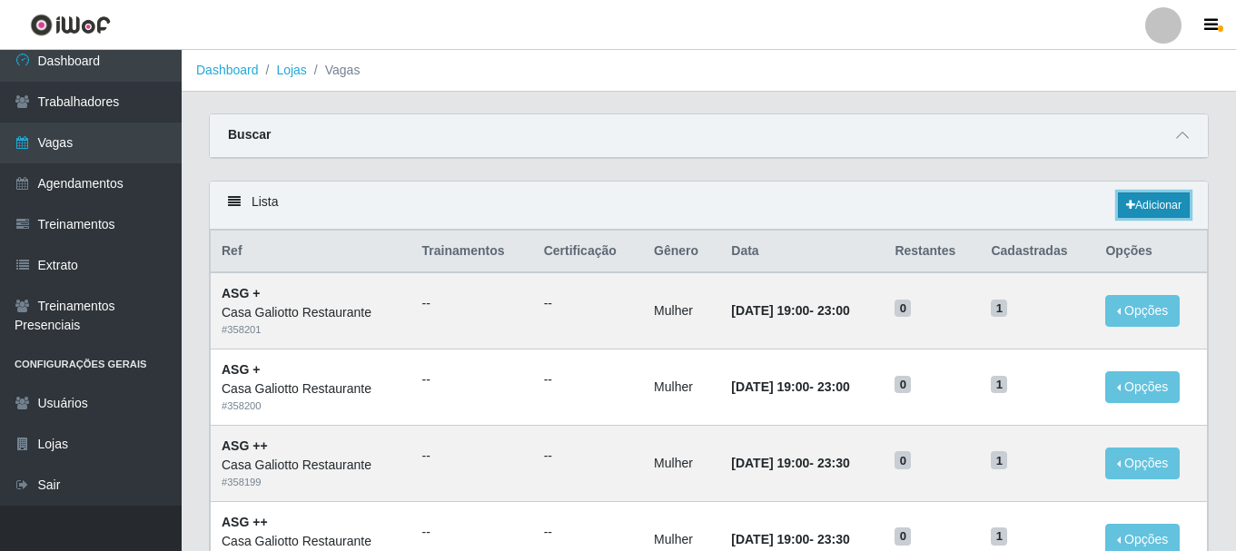
click at [1136, 210] on link "Adicionar" at bounding box center [1153, 204] width 72 height 25
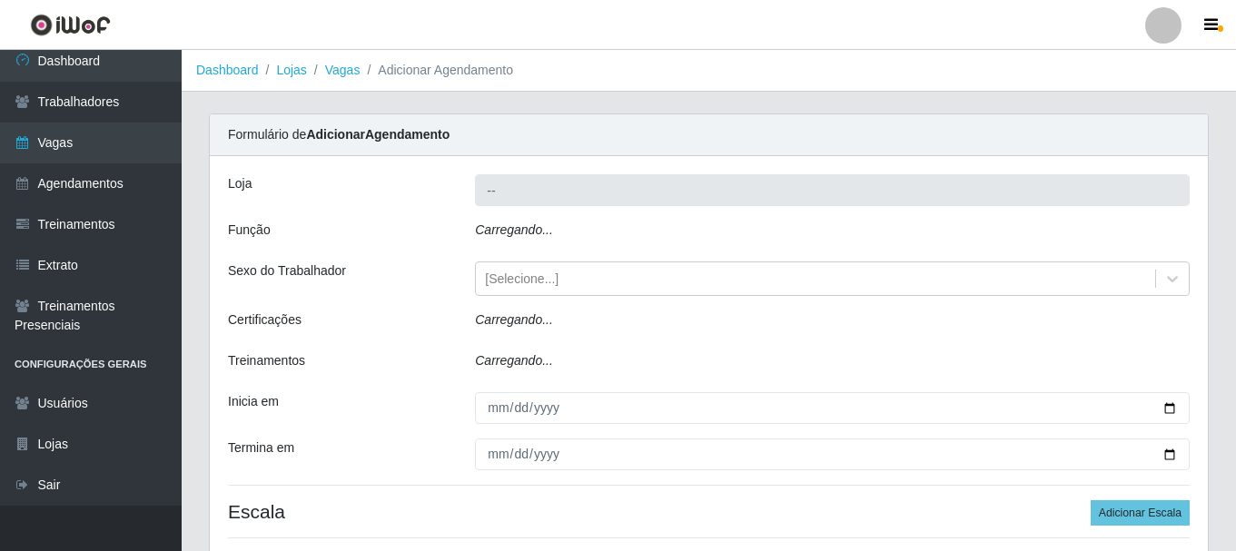
type input "Casa Galiotto Restaurante"
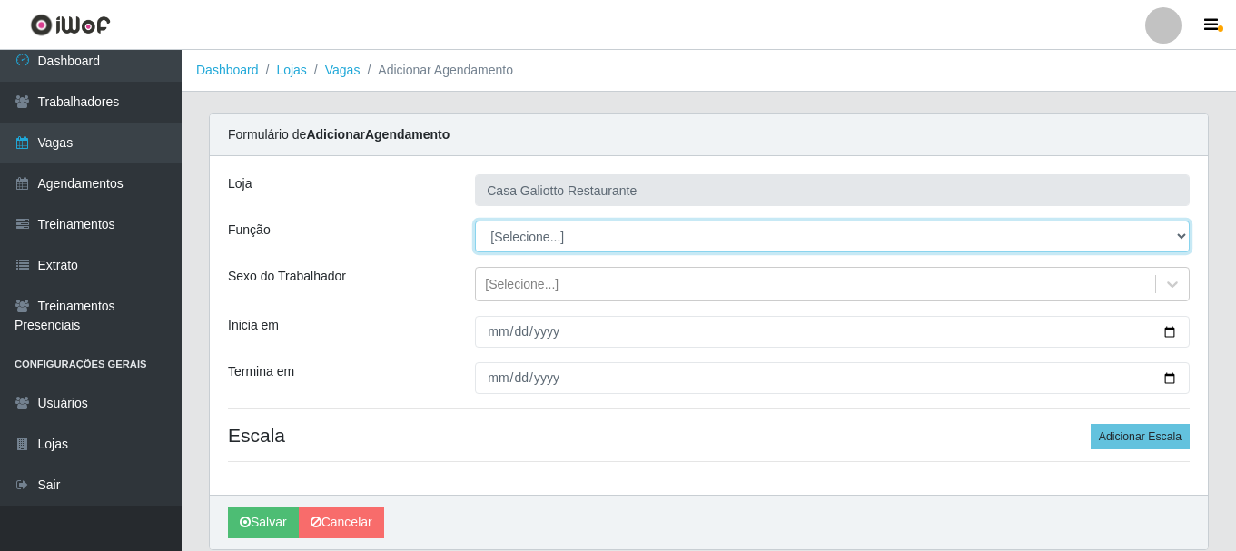
click at [532, 233] on select "[Selecione...] ASG ASG + ASG ++ Auxiliar de Cozinha Auxiliar de Cozinha + Auxil…" at bounding box center [832, 237] width 714 height 32
select select "91"
click at [475, 221] on select "[Selecione...] ASG ASG + ASG ++ Auxiliar de Cozinha Auxiliar de Cozinha + Auxil…" at bounding box center [832, 237] width 714 height 32
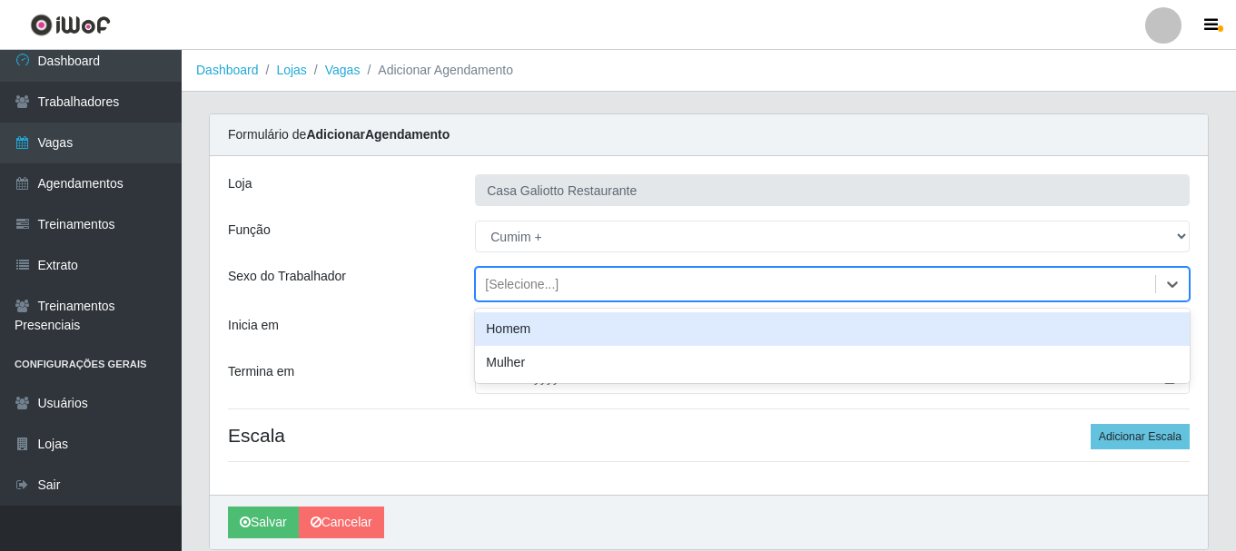
drag, startPoint x: 537, startPoint y: 289, endPoint x: 536, endPoint y: 325, distance: 36.3
click at [537, 290] on div "[Selecione...]" at bounding box center [522, 284] width 74 height 19
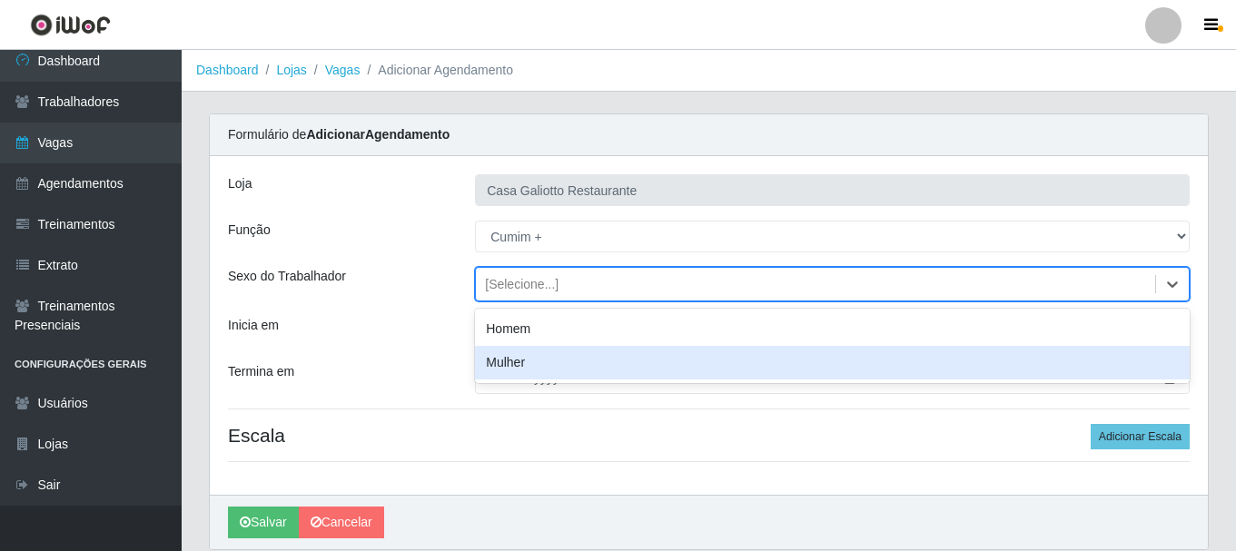
click at [527, 352] on div "Mulher" at bounding box center [832, 363] width 714 height 34
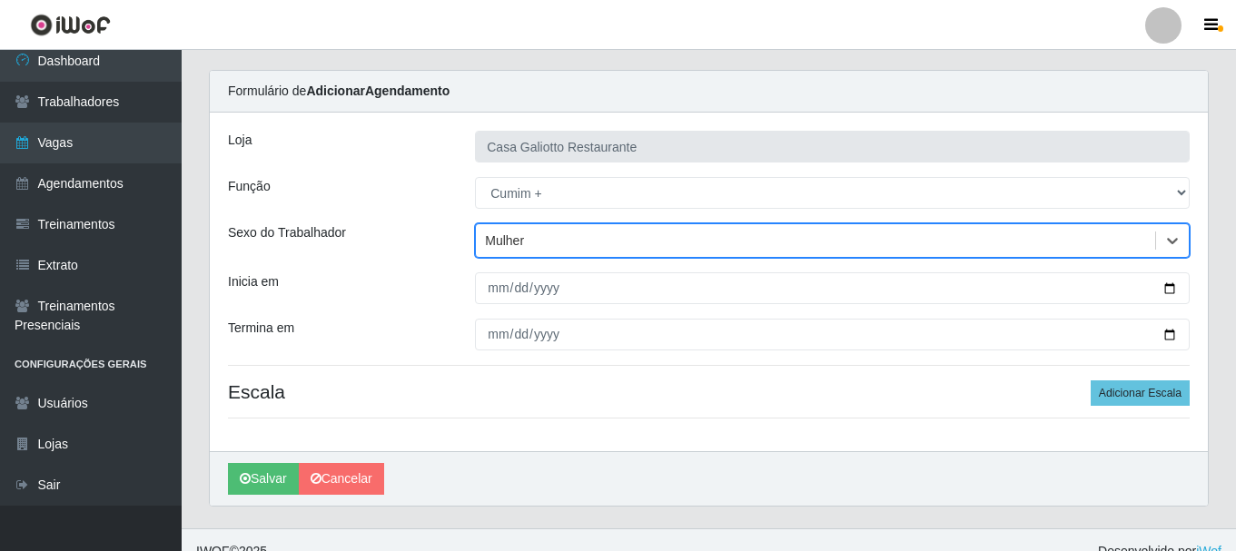
scroll to position [66, 0]
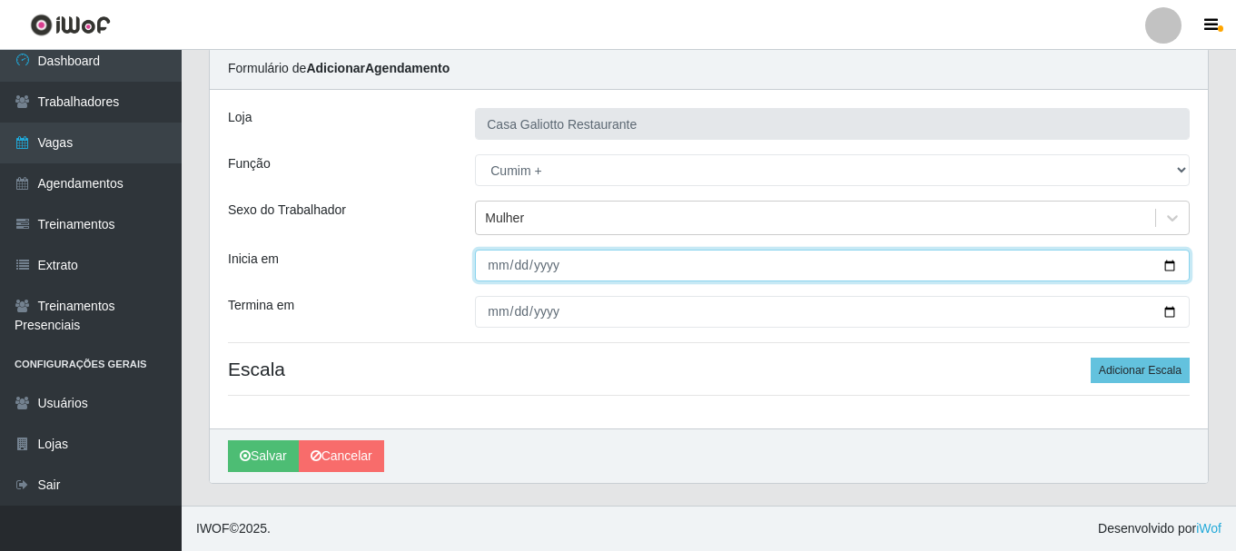
click at [1164, 267] on input "Inicia em" at bounding box center [832, 266] width 714 height 32
type input "[DATE]"
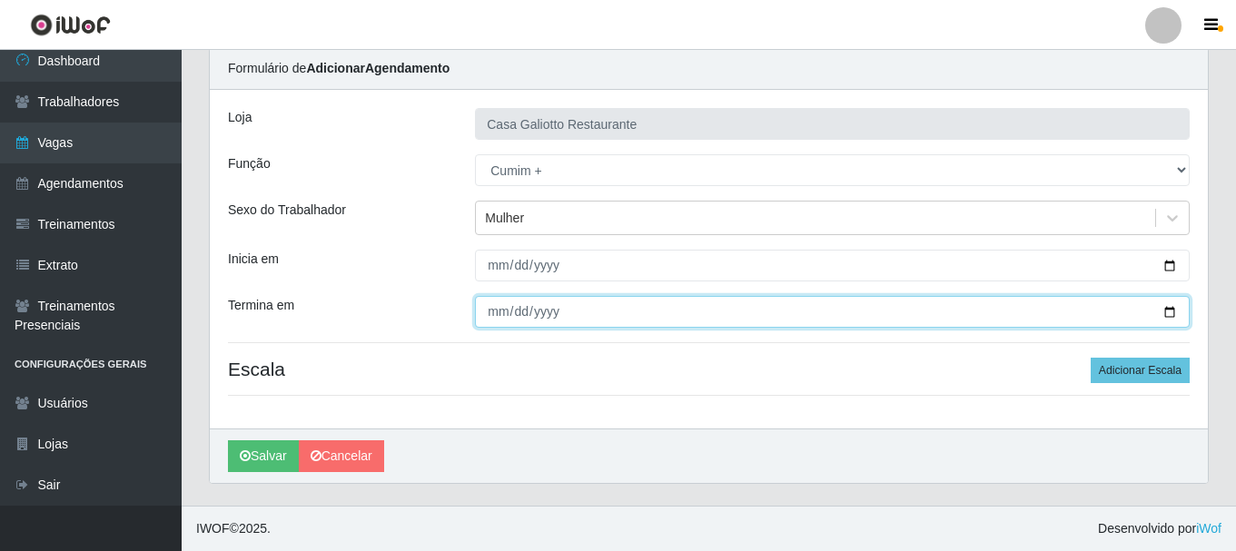
click at [1164, 314] on input "Termina em" at bounding box center [832, 312] width 714 height 32
type input "[DATE]"
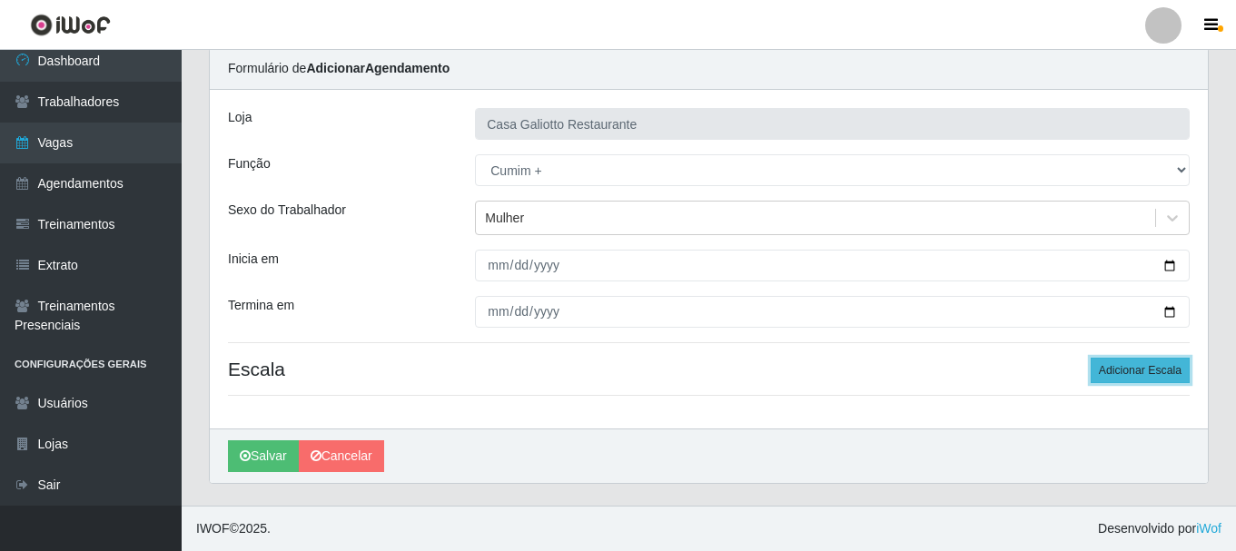
click at [1136, 363] on button "Adicionar Escala" at bounding box center [1139, 370] width 99 height 25
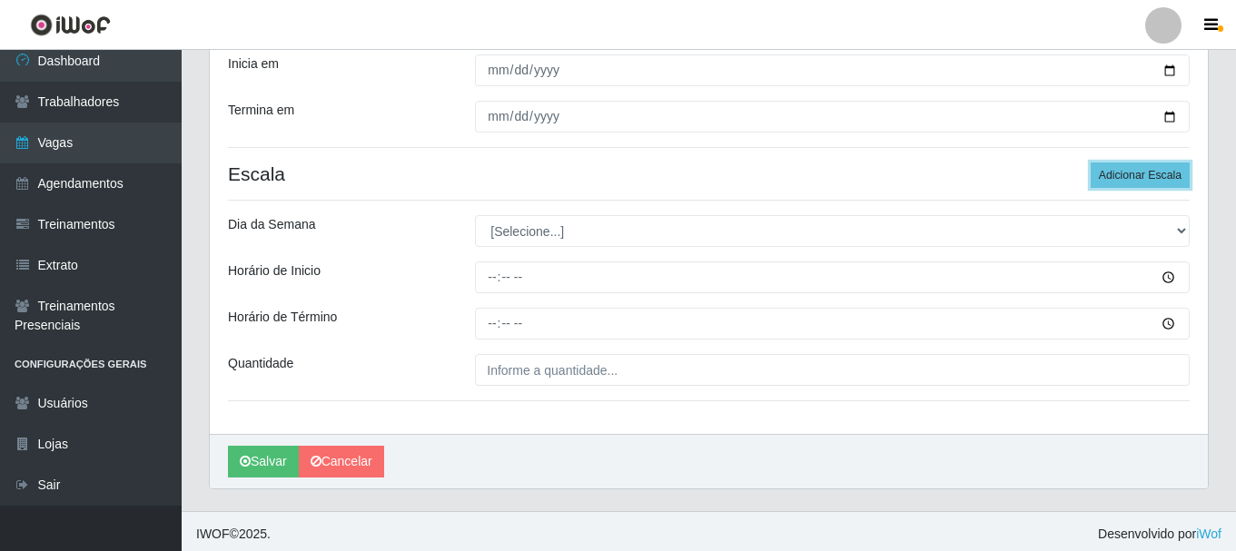
scroll to position [267, 0]
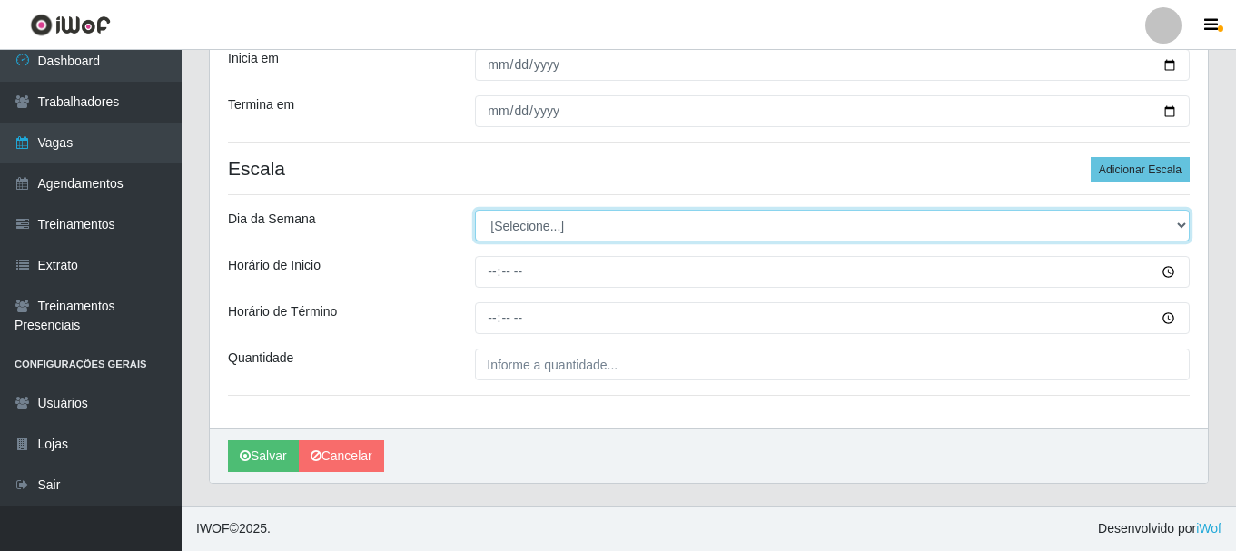
click at [595, 230] on select "[Selecione...] Segunda Terça Quarta Quinta Sexta Sábado Domingo" at bounding box center [832, 226] width 714 height 32
select select "5"
click at [475, 210] on select "[Selecione...] Segunda Terça Quarta Quinta Sexta Sábado Domingo" at bounding box center [832, 226] width 714 height 32
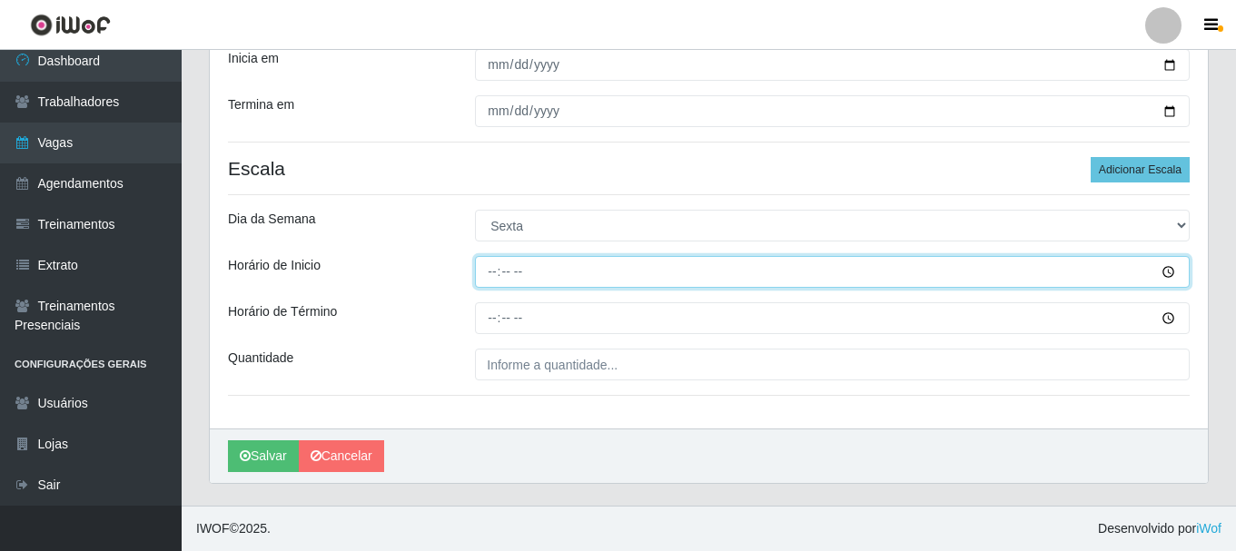
click at [611, 268] on input "Horário de Inicio" at bounding box center [832, 272] width 714 height 32
type input "12:00"
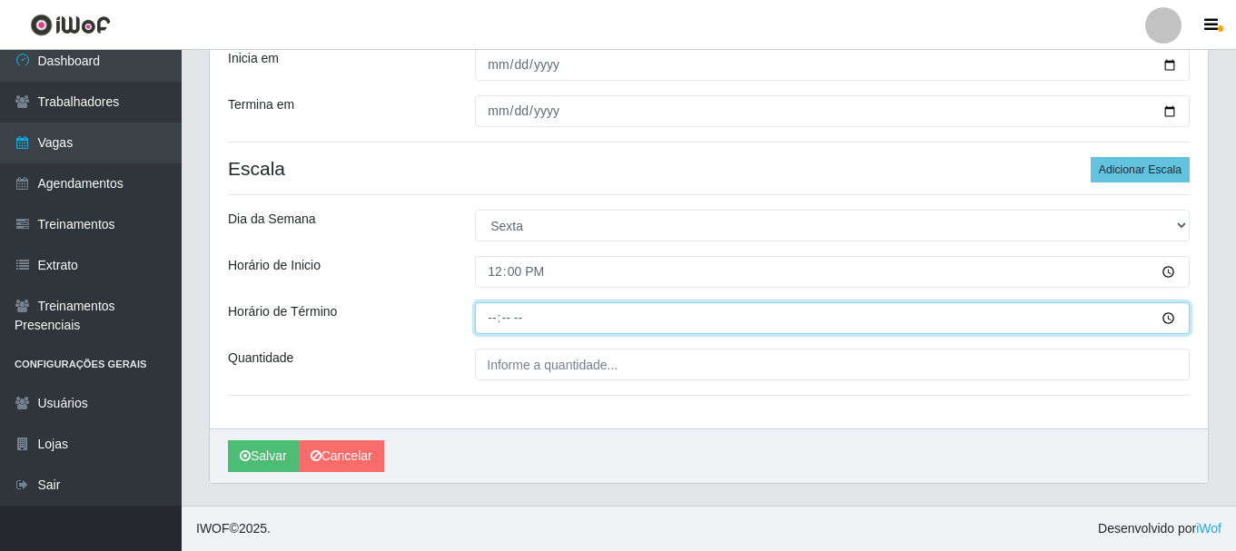
type input "17:00"
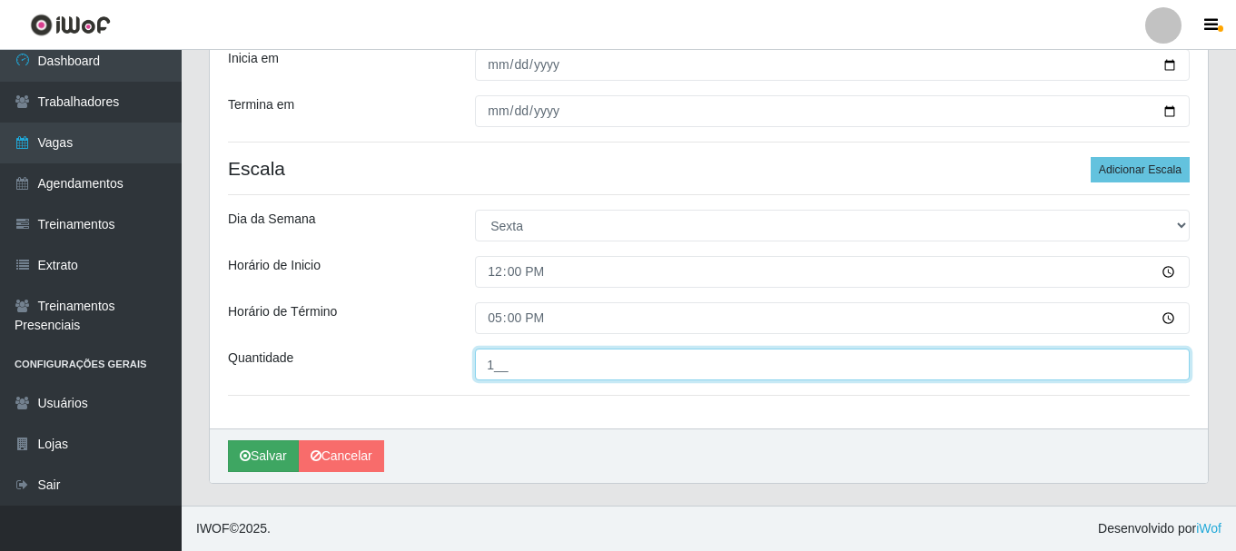
type input "1__"
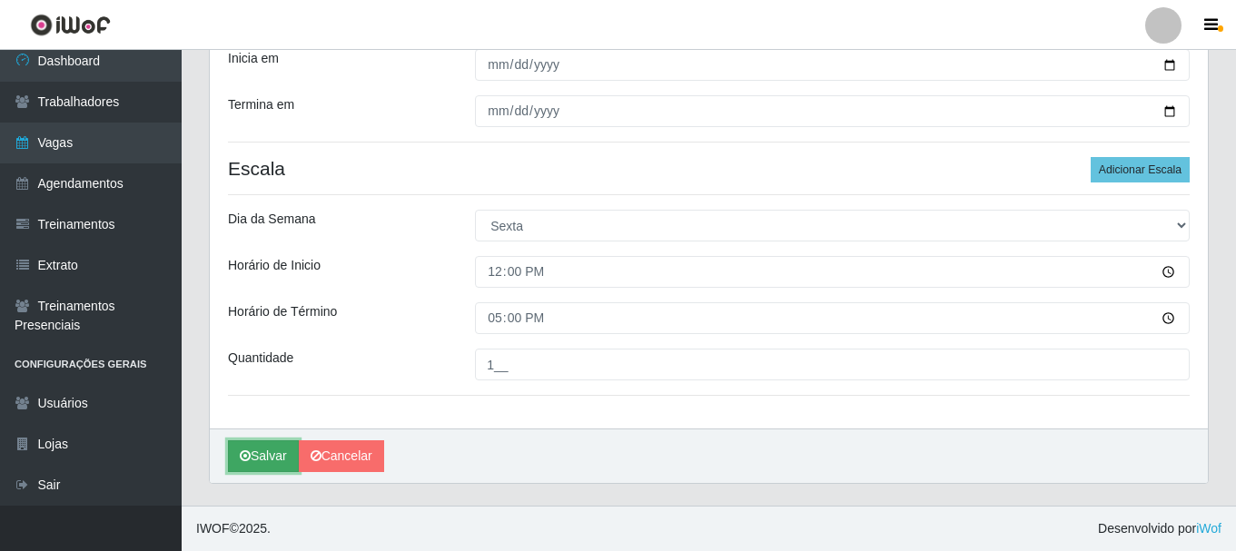
click at [247, 464] on button "Salvar" at bounding box center [263, 456] width 71 height 32
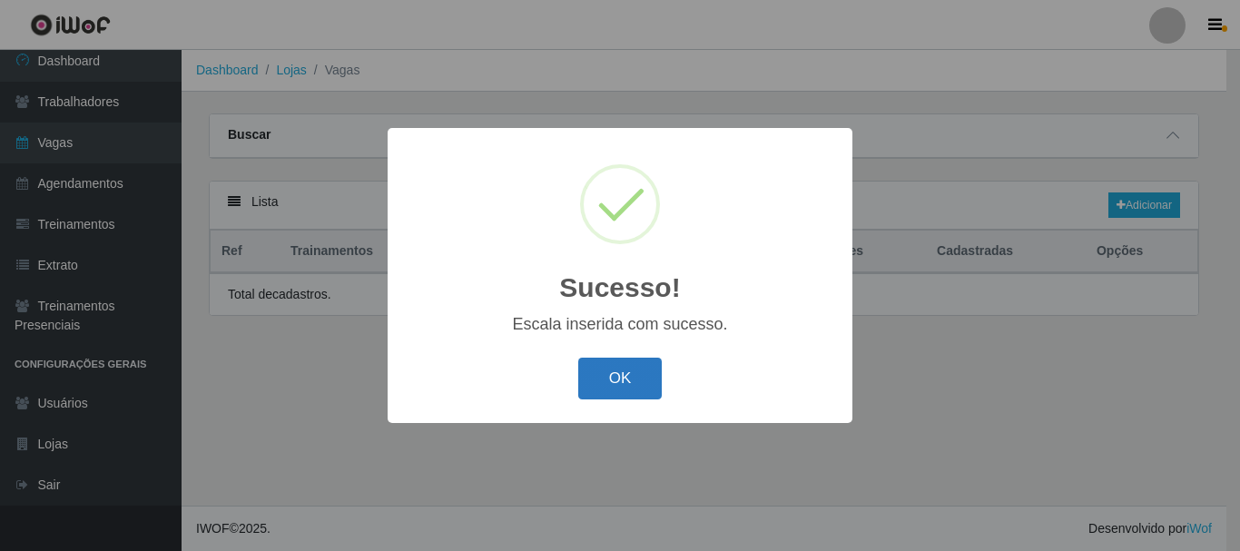
click at [591, 376] on button "OK" at bounding box center [620, 379] width 84 height 43
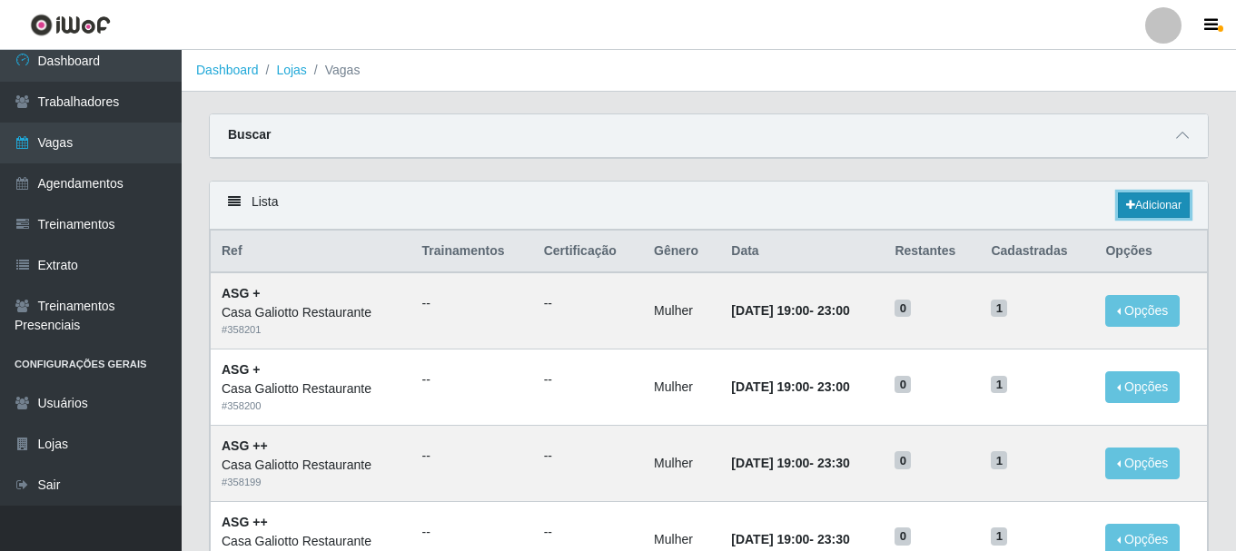
click at [1137, 202] on link "Adicionar" at bounding box center [1153, 204] width 72 height 25
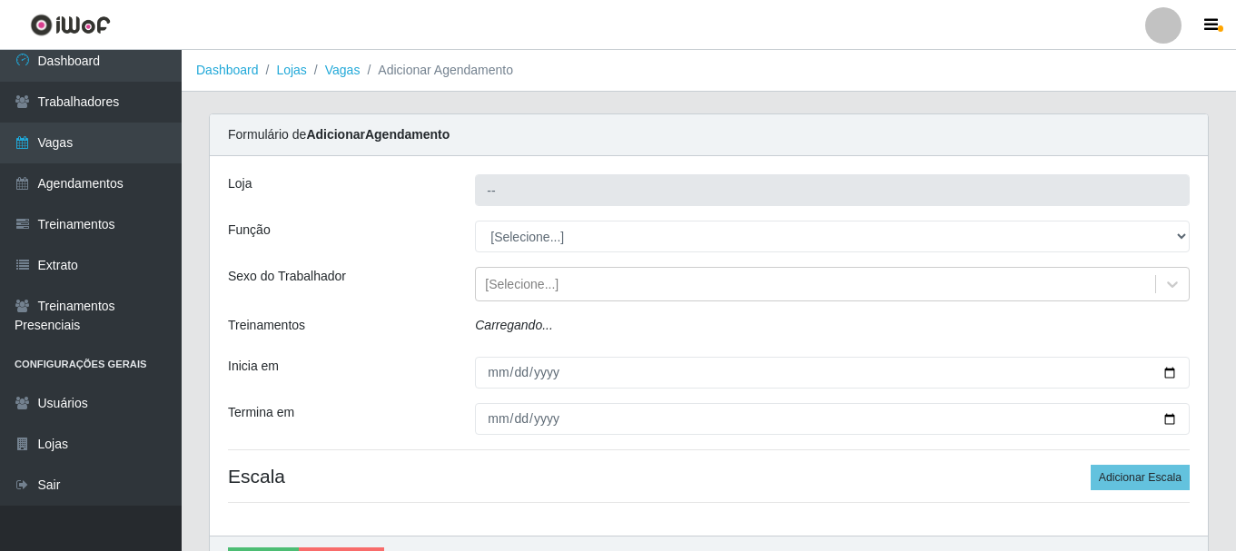
type input "Casa Galiotto Restaurante"
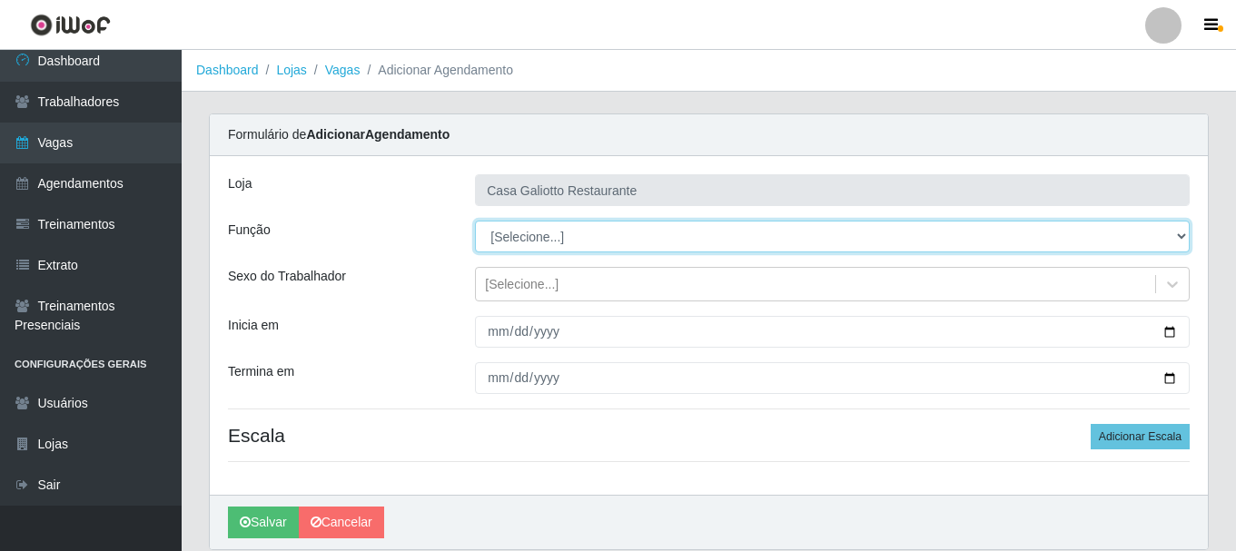
click at [546, 244] on select "[Selecione...] ASG ASG + ASG ++ Auxiliar de Cozinha Auxiliar de Cozinha + Auxil…" at bounding box center [832, 237] width 714 height 32
select select "91"
click at [475, 221] on select "[Selecione...] ASG ASG + ASG ++ Auxiliar de Cozinha Auxiliar de Cozinha + Auxil…" at bounding box center [832, 237] width 714 height 32
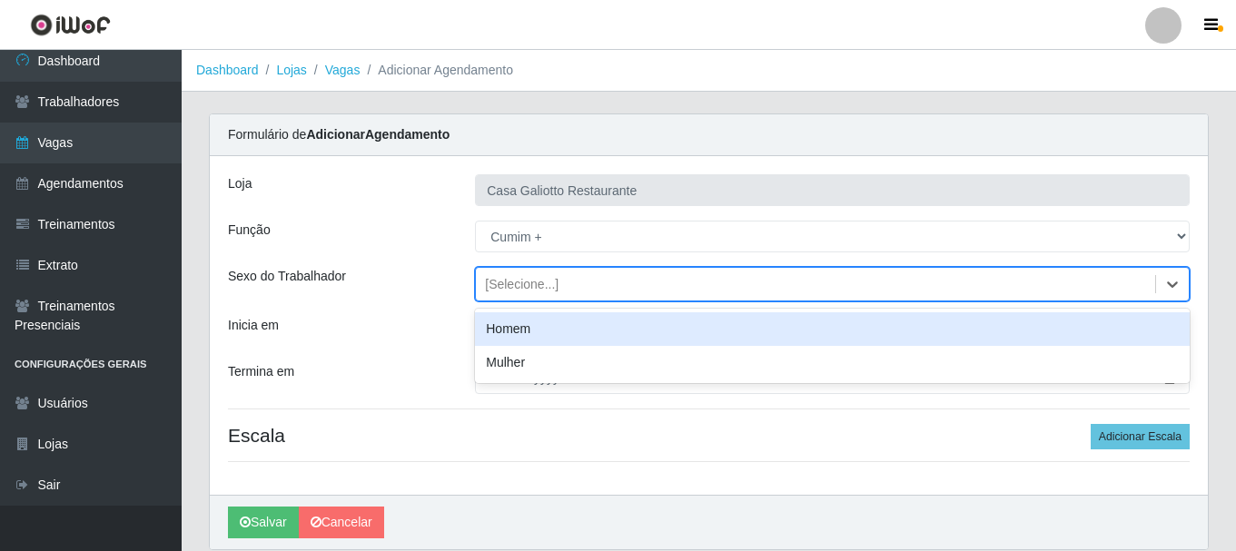
click at [548, 282] on div "[Selecione...]" at bounding box center [522, 284] width 74 height 19
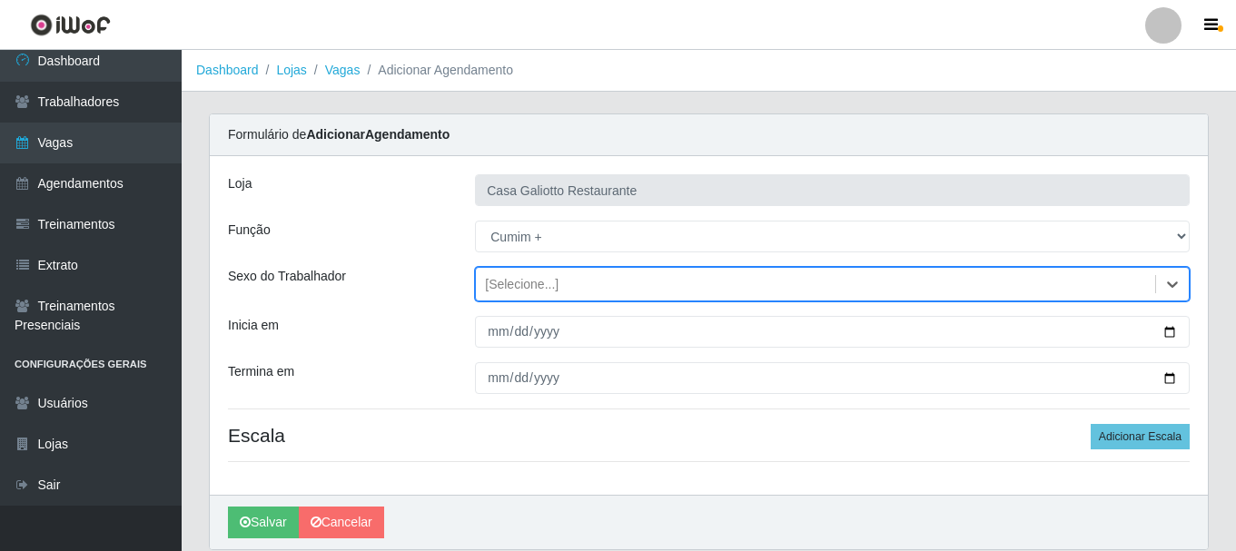
click at [548, 282] on div "[Selecione...]" at bounding box center [522, 284] width 74 height 19
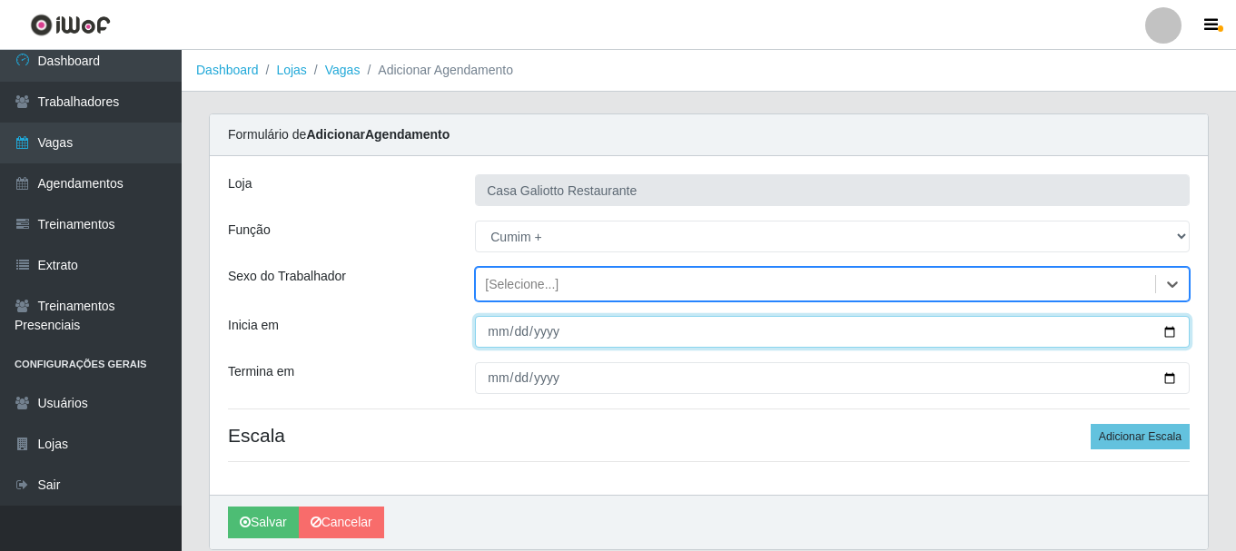
click at [1169, 333] on input "Inicia em" at bounding box center [832, 332] width 714 height 32
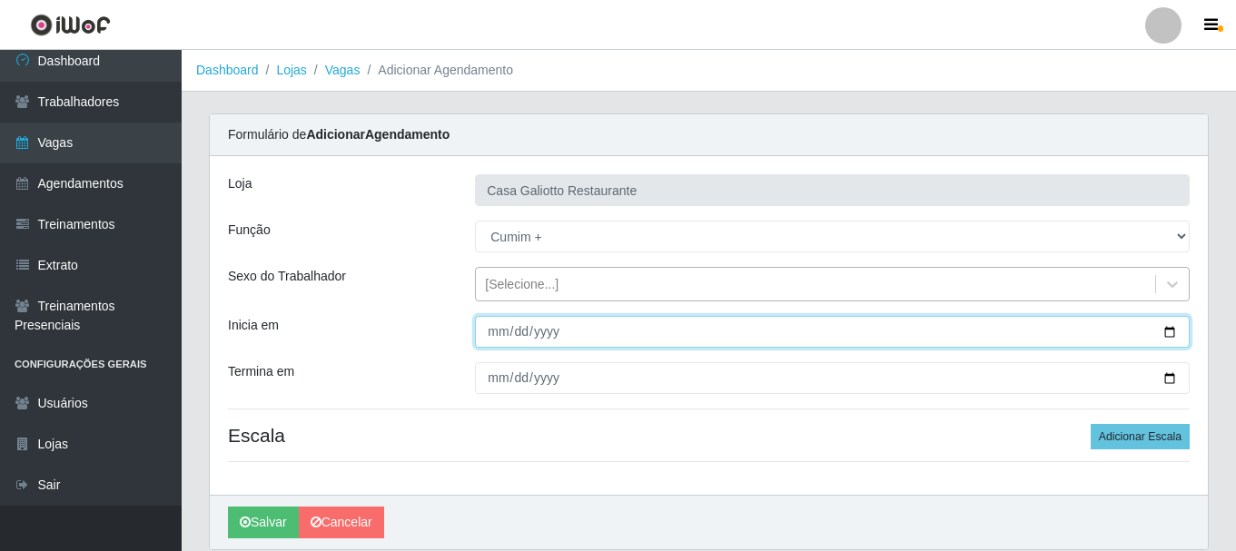
type input "[DATE]"
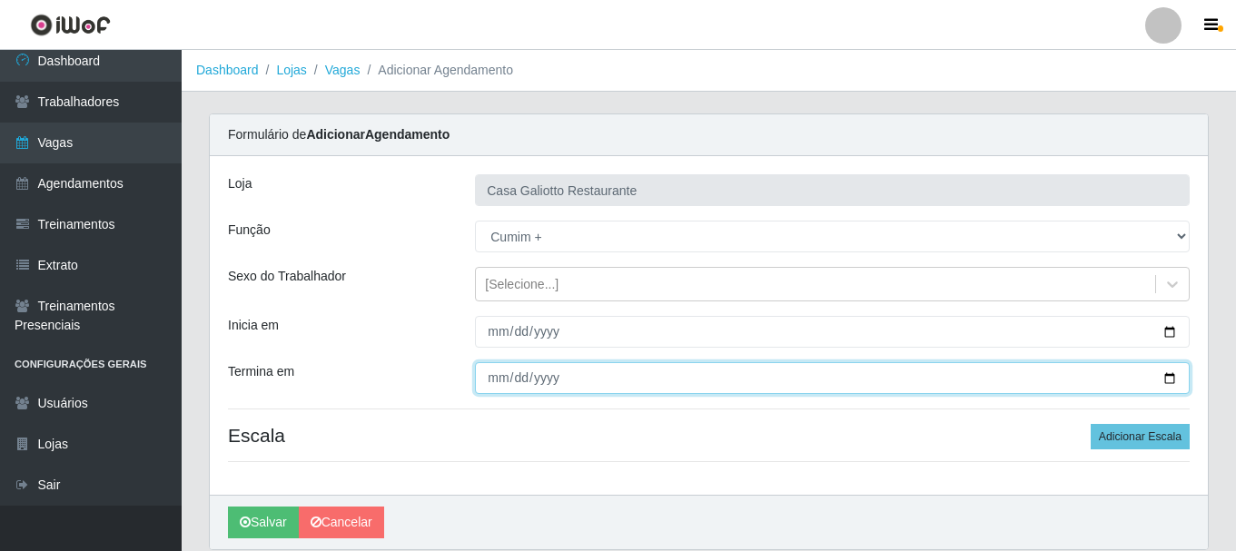
click at [1167, 379] on input "Termina em" at bounding box center [832, 378] width 714 height 32
type input "[DATE]"
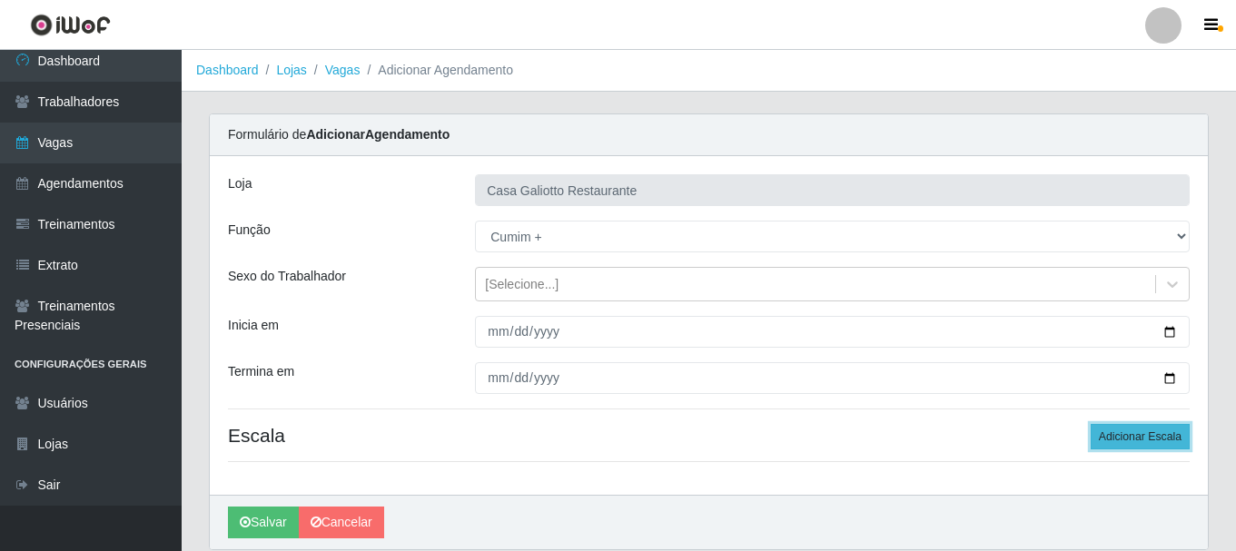
click at [1136, 427] on button "Adicionar Escala" at bounding box center [1139, 436] width 99 height 25
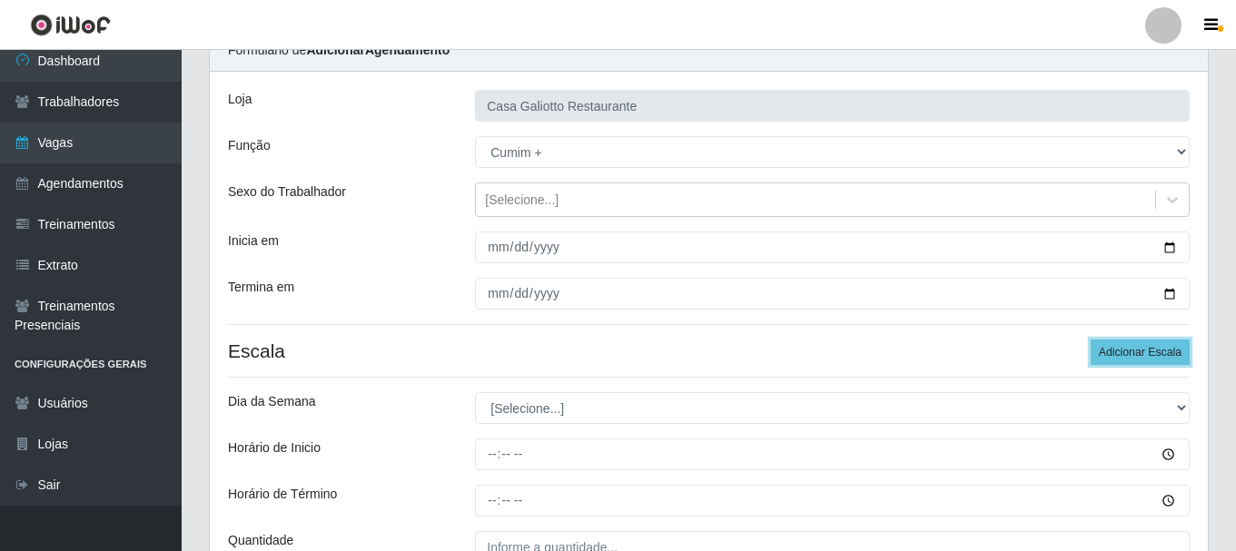
scroll to position [267, 0]
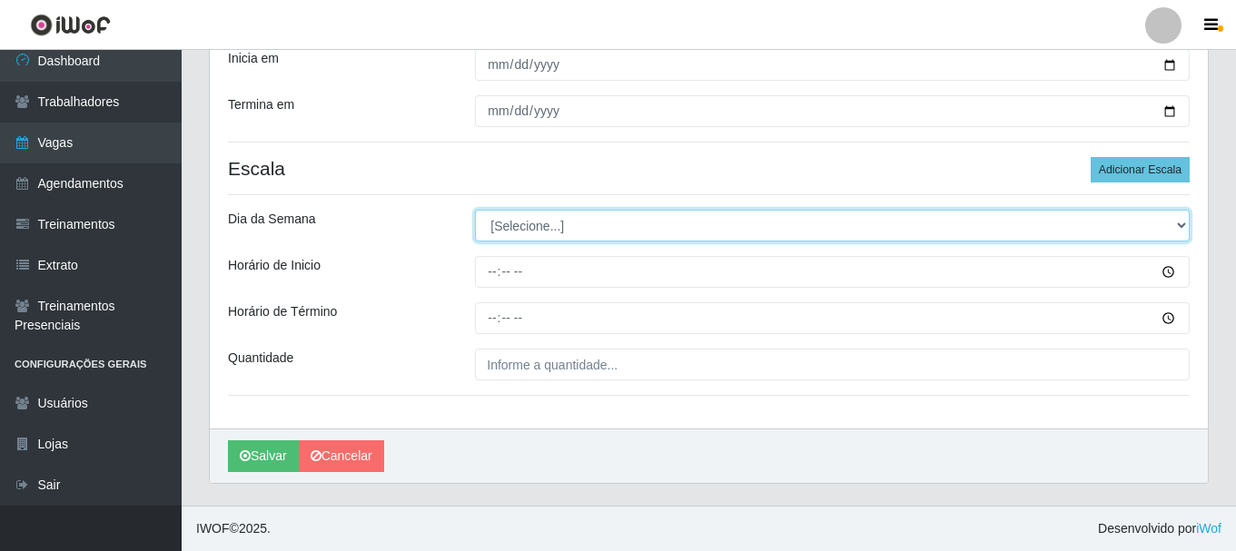
click at [527, 227] on select "[Selecione...] Segunda Terça Quarta Quinta Sexta Sábado Domingo" at bounding box center [832, 226] width 714 height 32
select select "5"
click at [475, 210] on select "[Selecione...] Segunda Terça Quarta Quinta Sexta Sábado Domingo" at bounding box center [832, 226] width 714 height 32
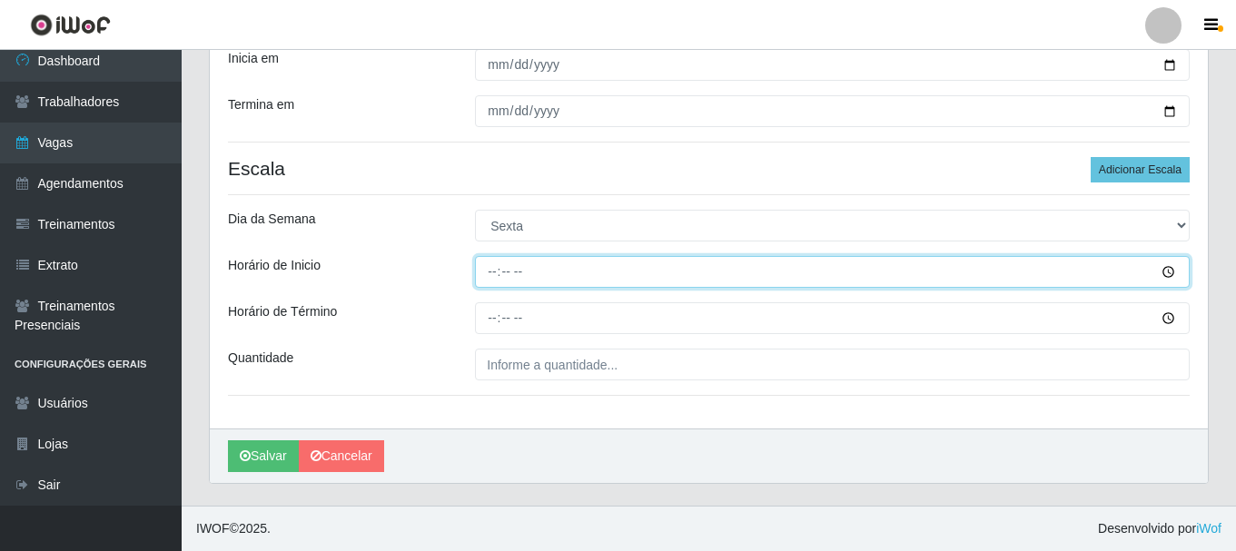
click at [638, 269] on input "Horário de Inicio" at bounding box center [832, 272] width 714 height 32
type input "17:00"
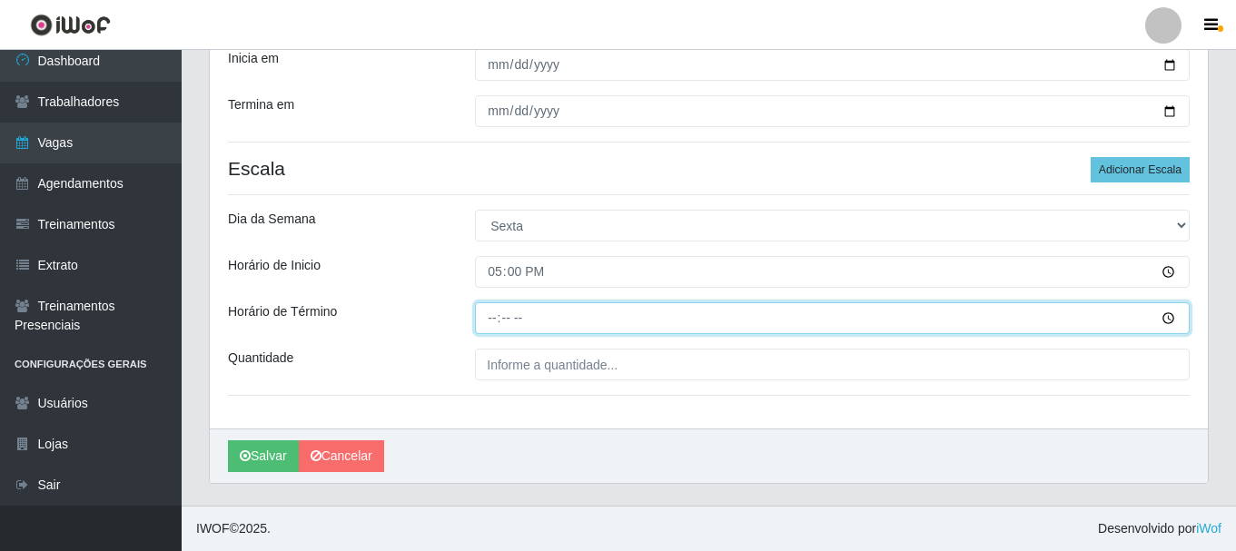
type input "23:00"
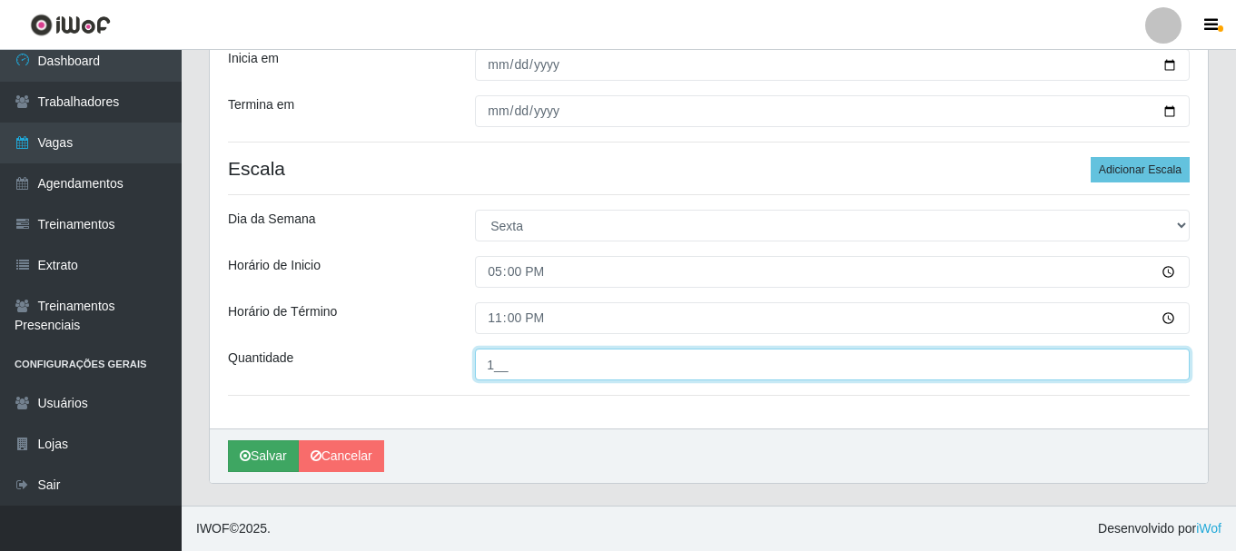
type input "1__"
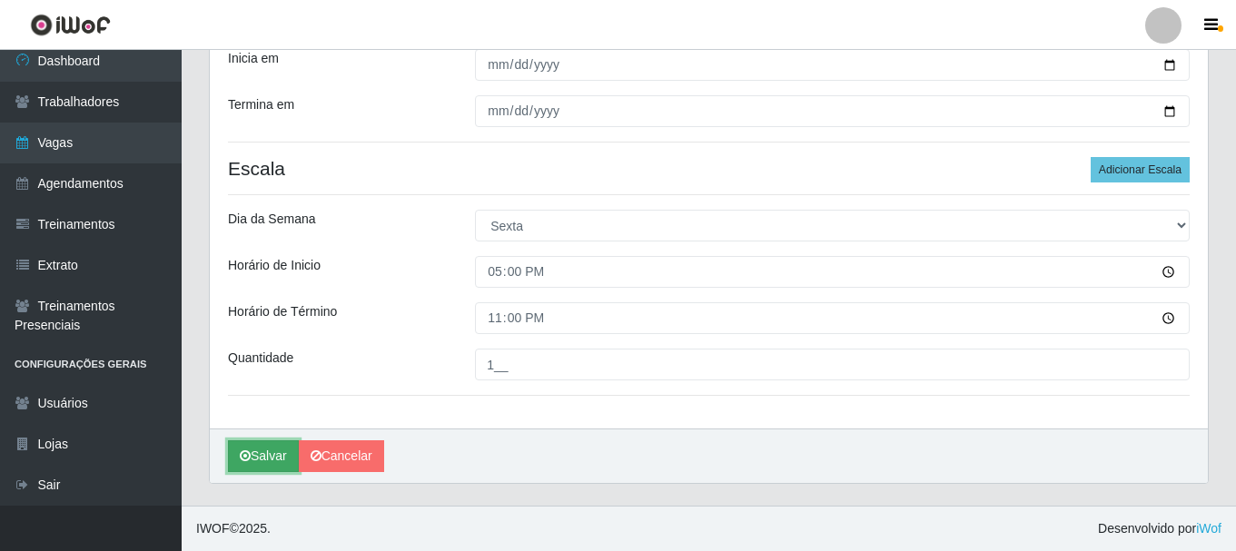
click at [278, 453] on button "Salvar" at bounding box center [263, 456] width 71 height 32
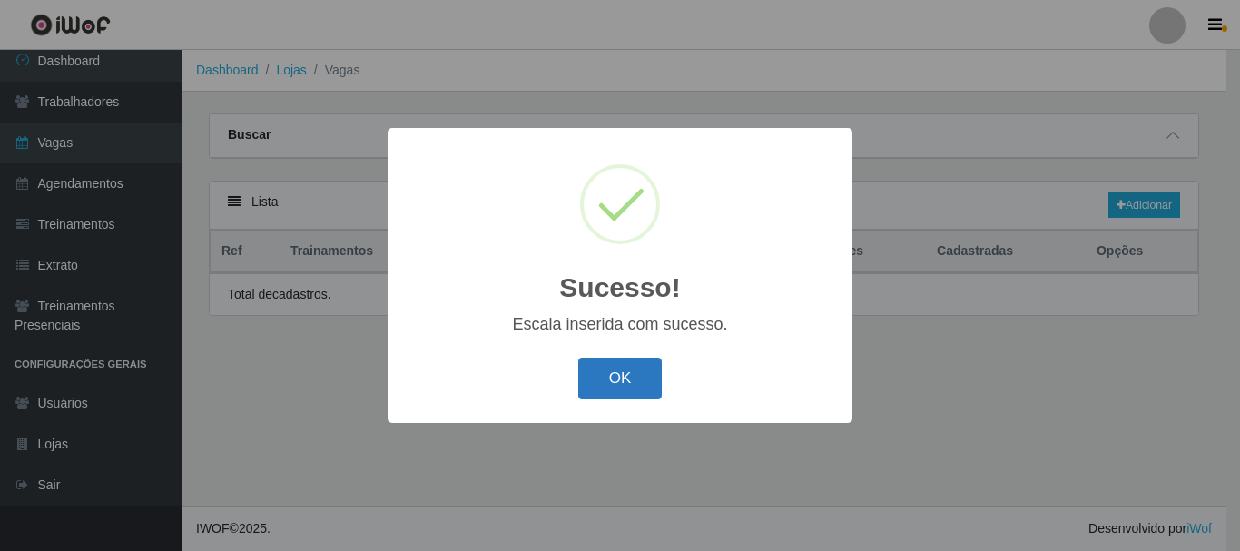
click at [612, 389] on button "OK" at bounding box center [620, 379] width 84 height 43
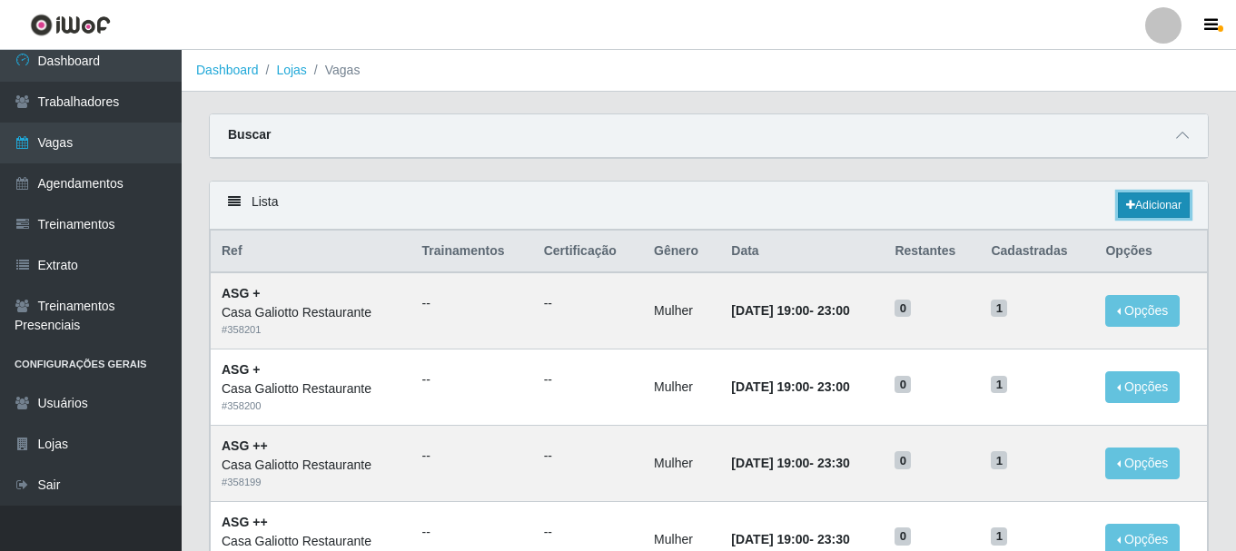
click at [1154, 203] on link "Adicionar" at bounding box center [1153, 204] width 72 height 25
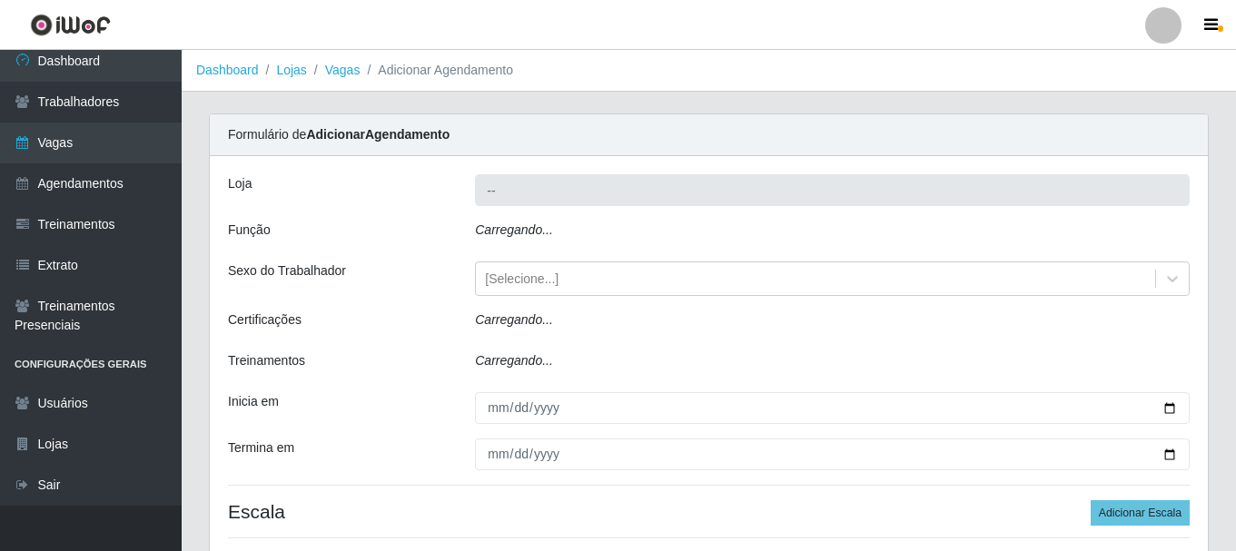
type input "Casa Galiotto Restaurante"
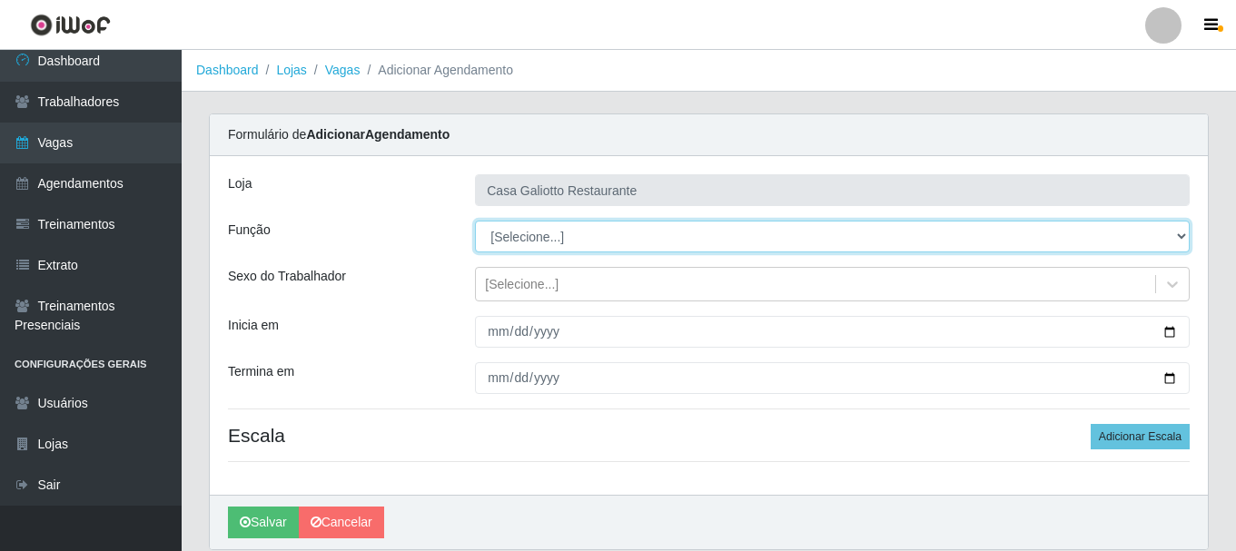
click at [549, 243] on select "[Selecione...] ASG ASG + ASG ++ Auxiliar de Cozinha Auxiliar de Cozinha + Auxil…" at bounding box center [832, 237] width 714 height 32
select select "91"
click at [475, 221] on select "[Selecione...] ASG ASG + ASG ++ Auxiliar de Cozinha Auxiliar de Cozinha + Auxil…" at bounding box center [832, 237] width 714 height 32
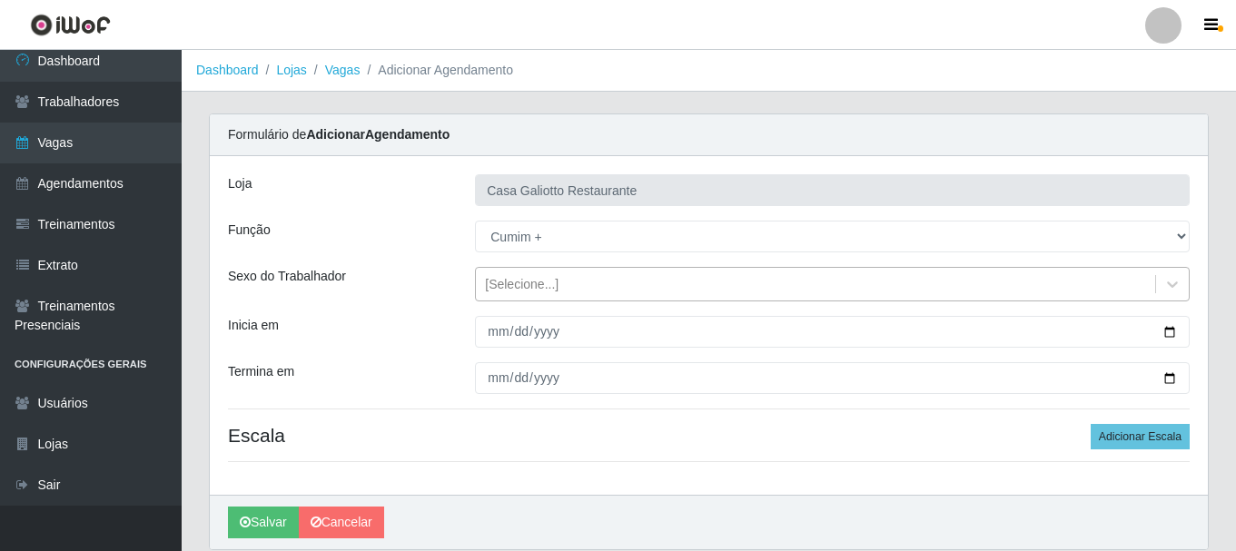
click at [525, 294] on div "[Selecione...]" at bounding box center [815, 285] width 679 height 30
drag, startPoint x: 409, startPoint y: 353, endPoint x: 429, endPoint y: 347, distance: 21.8
click at [409, 354] on div "Loja Casa Galiotto Restaurante Função [Selecione...] ASG ASG + ASG ++ Auxiliar …" at bounding box center [709, 325] width 998 height 339
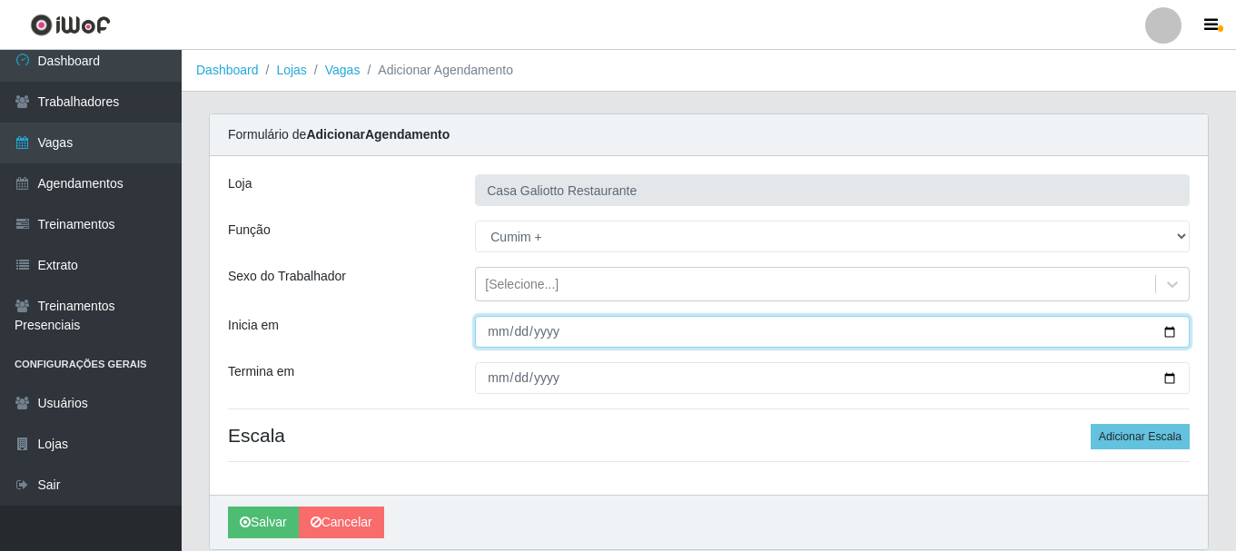
click at [1168, 328] on input "Inicia em" at bounding box center [832, 332] width 714 height 32
type input "[DATE]"
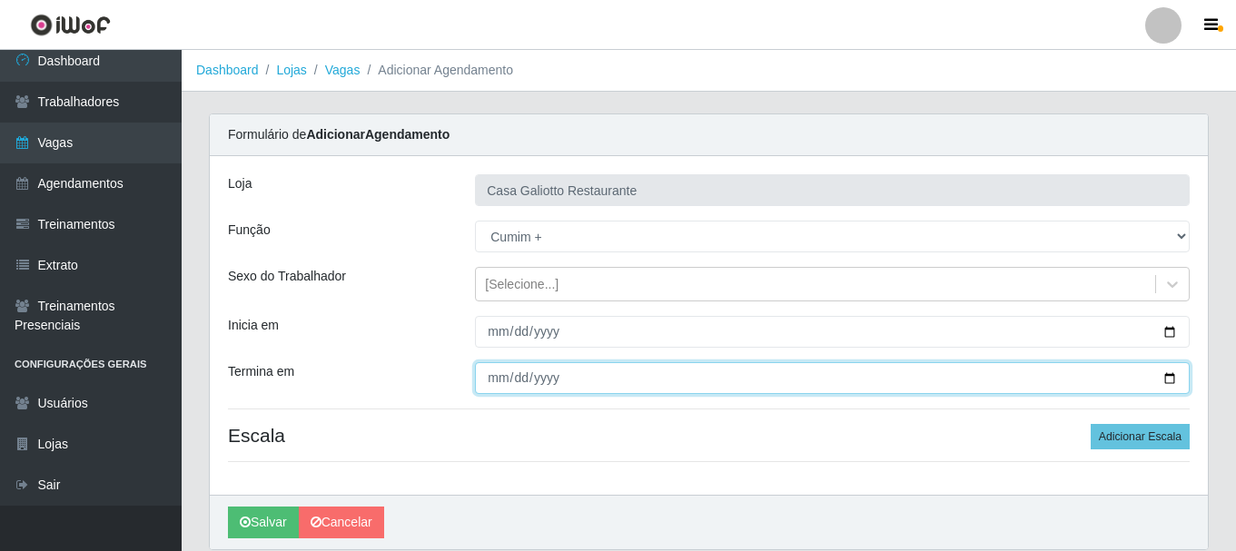
drag, startPoint x: 1168, startPoint y: 380, endPoint x: 998, endPoint y: 362, distance: 171.6
click at [1167, 379] on input "Termina em" at bounding box center [832, 378] width 714 height 32
type input "[DATE]"
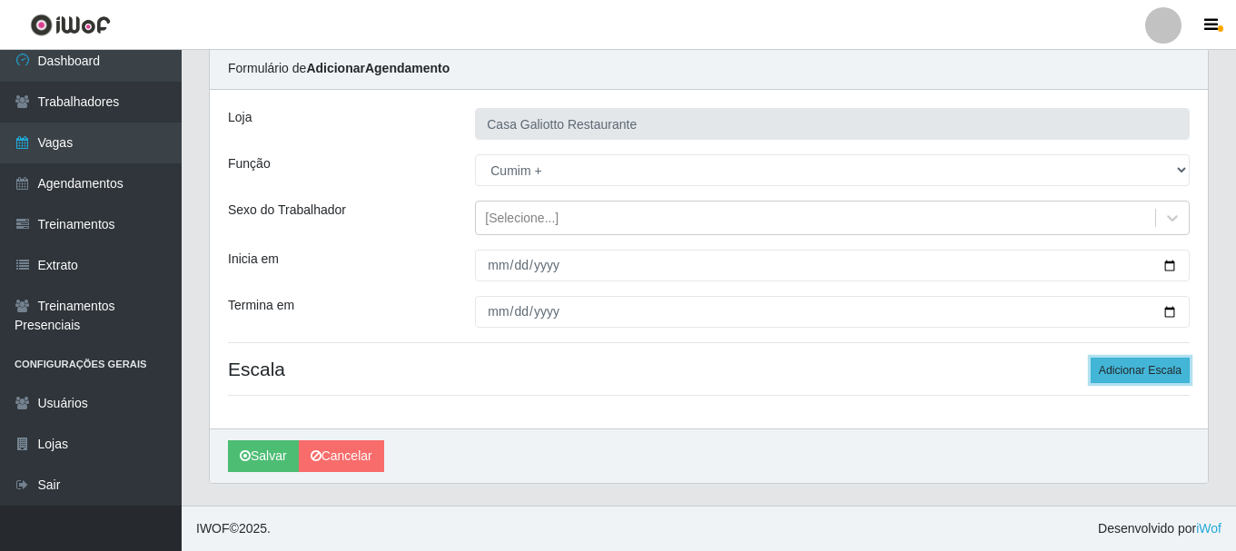
click at [1140, 372] on button "Adicionar Escala" at bounding box center [1139, 370] width 99 height 25
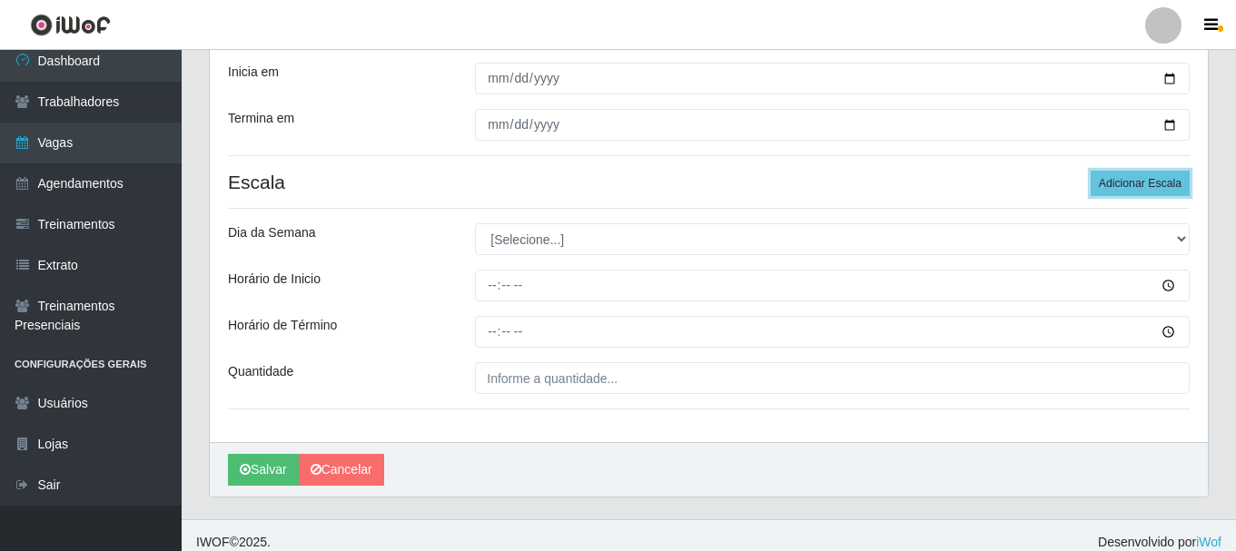
scroll to position [267, 0]
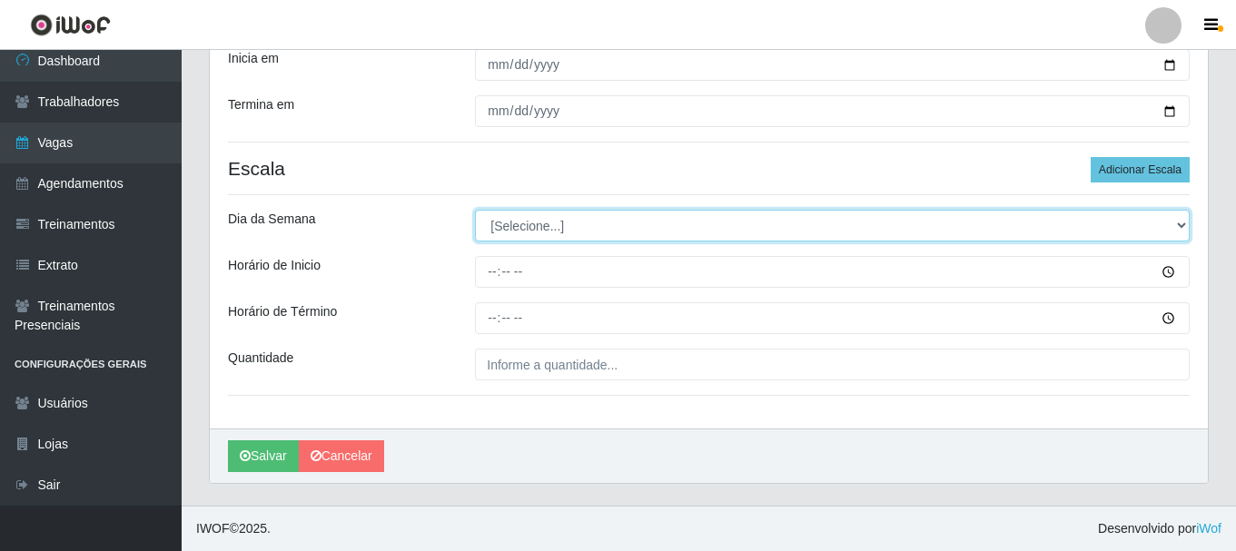
drag, startPoint x: 594, startPoint y: 222, endPoint x: 587, endPoint y: 236, distance: 15.0
click at [593, 222] on select "[Selecione...] Segunda Terça Quarta Quinta Sexta Sábado Domingo" at bounding box center [832, 226] width 714 height 32
click at [559, 229] on select "[Selecione...] Segunda Terça Quarta Quinta Sexta Sábado Domingo" at bounding box center [832, 226] width 714 height 32
select select "0"
click at [475, 210] on select "[Selecione...] Segunda Terça Quarta Quinta Sexta Sábado Domingo" at bounding box center [832, 226] width 714 height 32
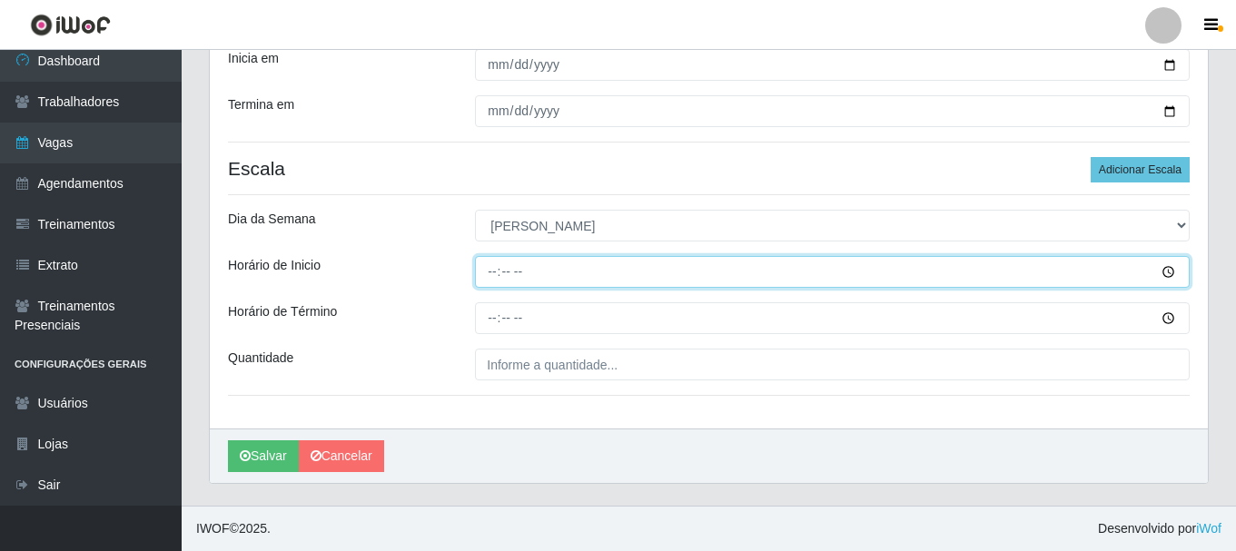
click at [615, 271] on input "Horário de Inicio" at bounding box center [832, 272] width 714 height 32
type input "12:00"
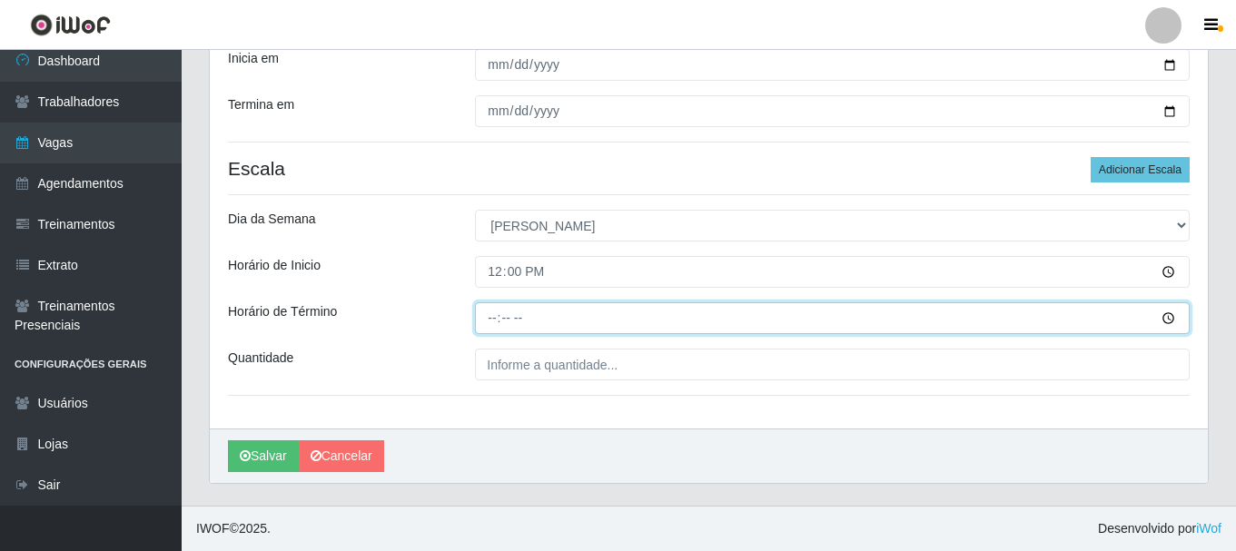
type input "17:00"
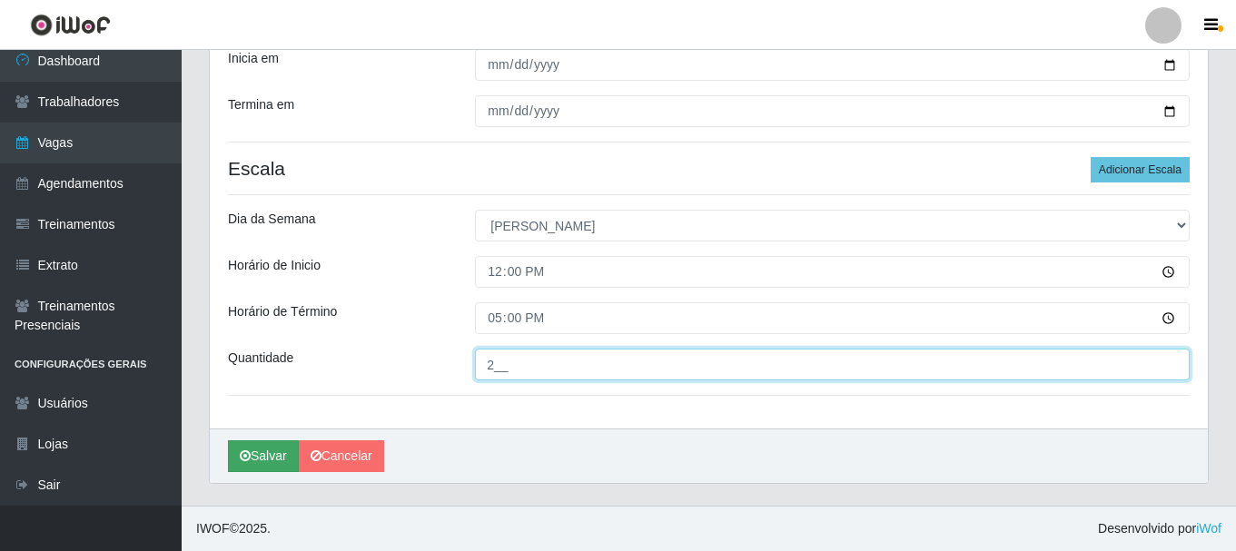
type input "2__"
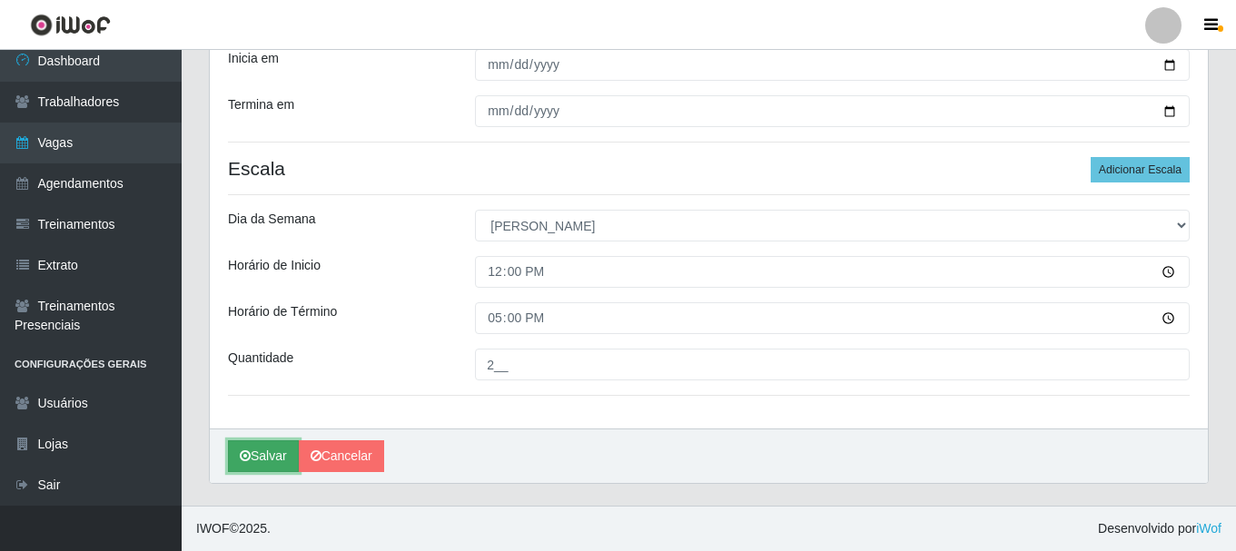
click at [240, 462] on icon "submit" at bounding box center [245, 455] width 11 height 13
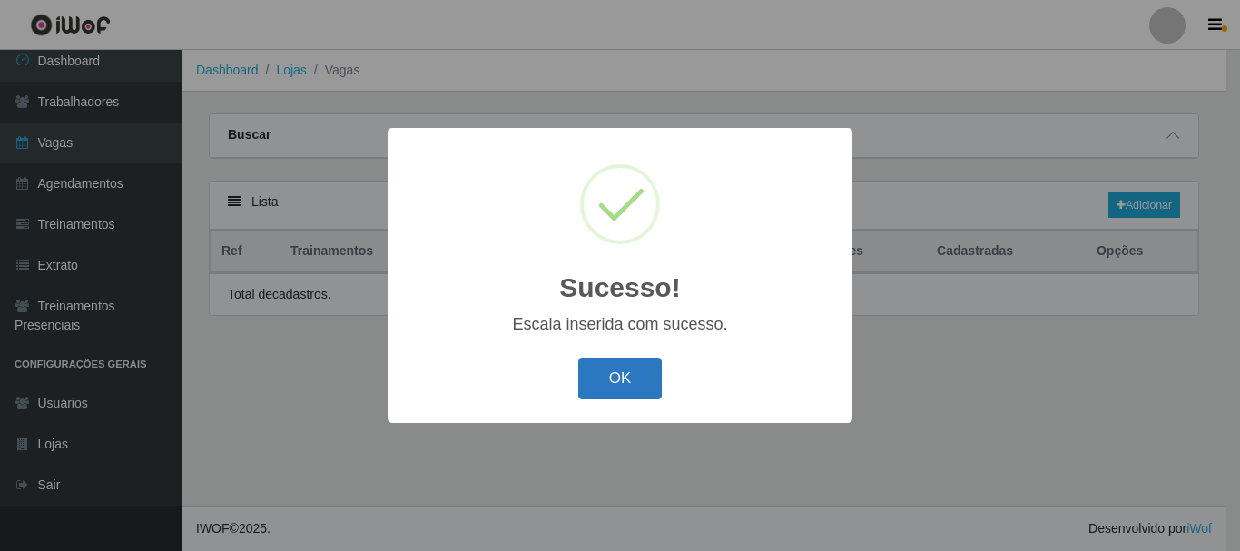
click at [644, 377] on button "OK" at bounding box center [620, 379] width 84 height 43
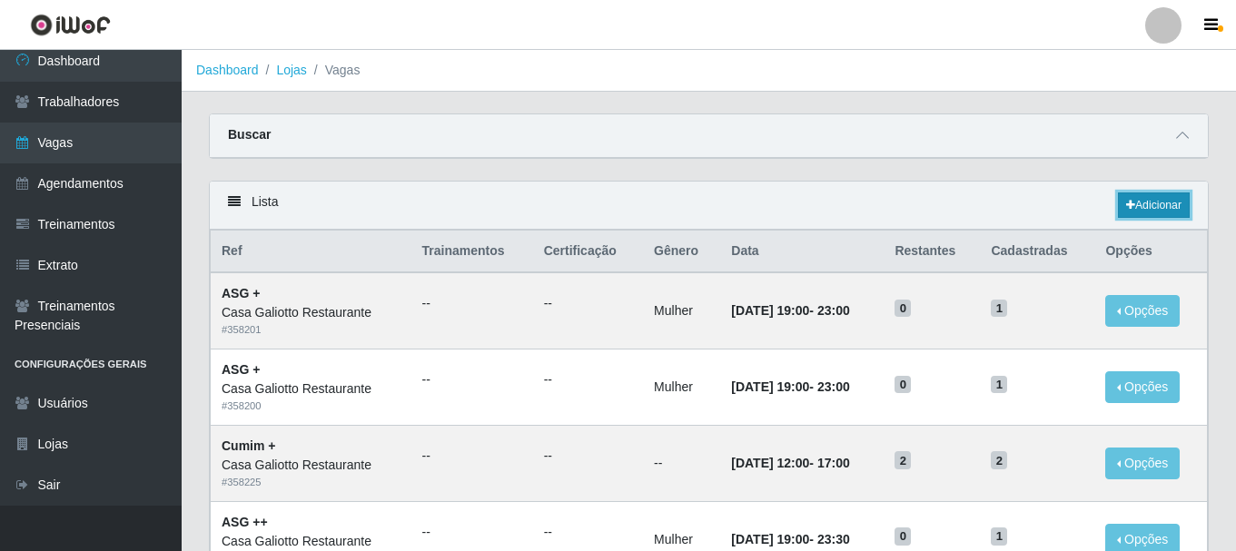
click at [1165, 202] on link "Adicionar" at bounding box center [1153, 204] width 72 height 25
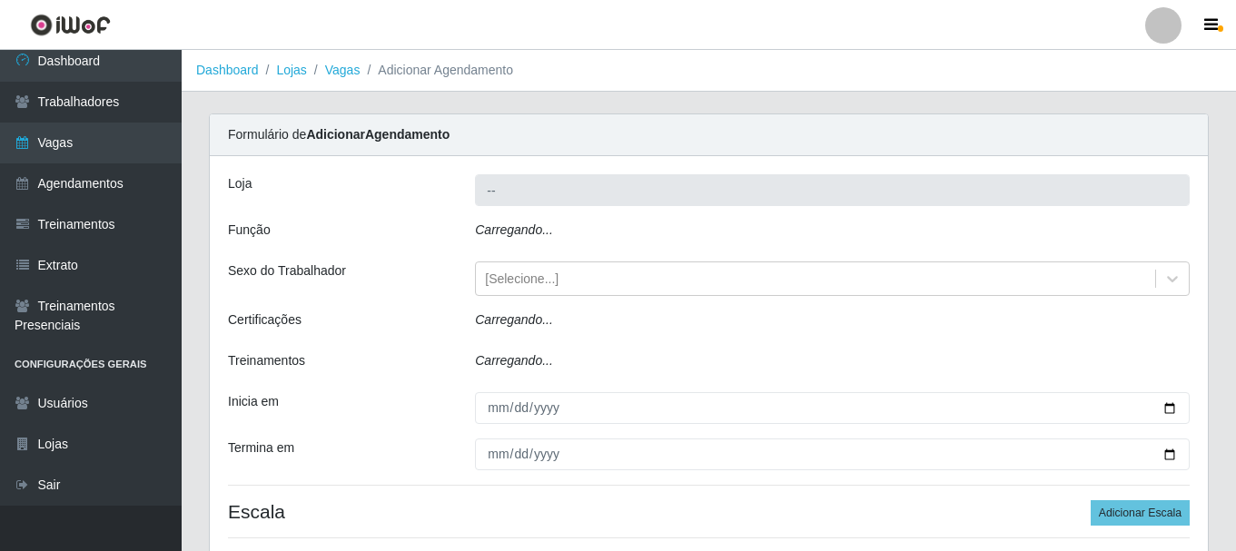
type input "Casa Galiotto Restaurante"
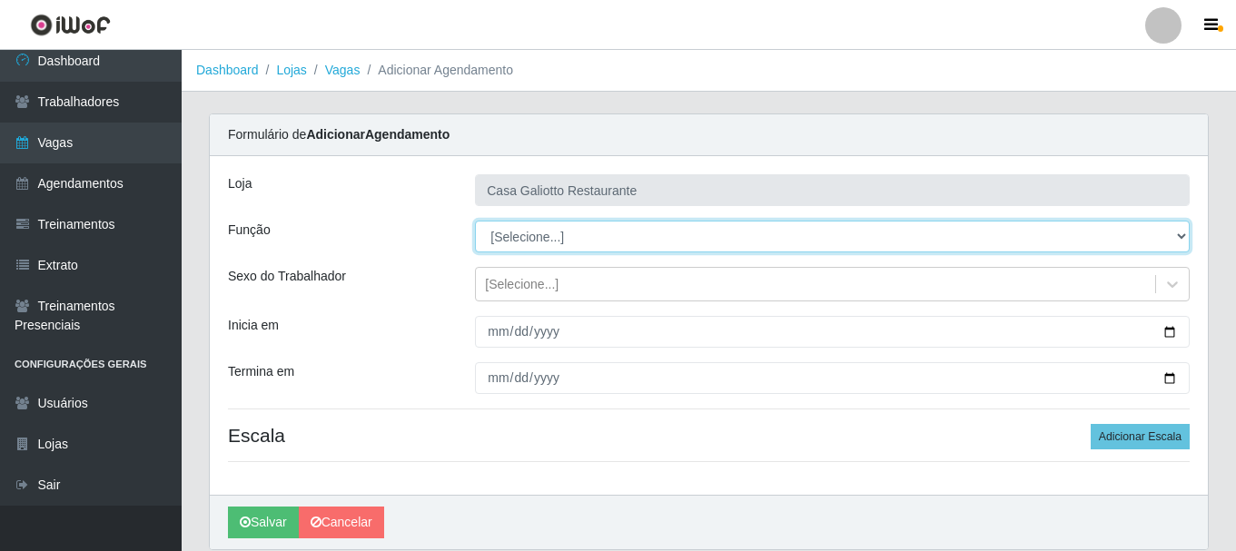
click at [621, 235] on select "[Selecione...] ASG ASG + ASG ++ Auxiliar de Cozinha Auxiliar de Cozinha + Auxil…" at bounding box center [832, 237] width 714 height 32
select select "91"
click at [475, 221] on select "[Selecione...] ASG ASG + ASG ++ Auxiliar de Cozinha Auxiliar de Cozinha + Auxil…" at bounding box center [832, 237] width 714 height 32
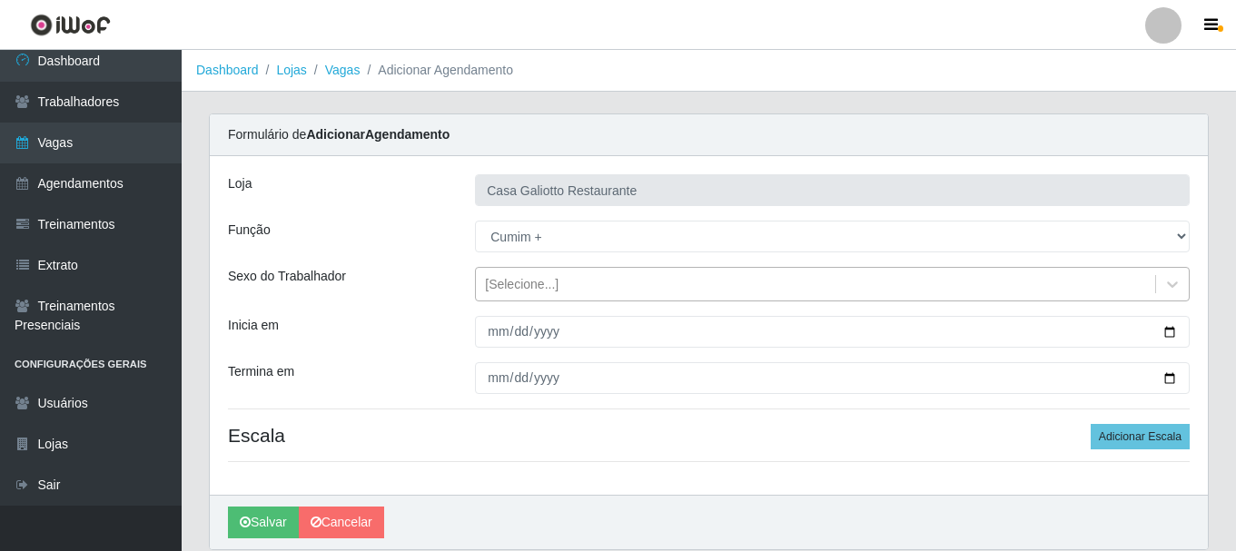
click at [591, 299] on div "Loja Casa Galiotto Restaurante Função [Selecione...] ASG ASG + ASG ++ Auxiliar …" at bounding box center [709, 325] width 998 height 339
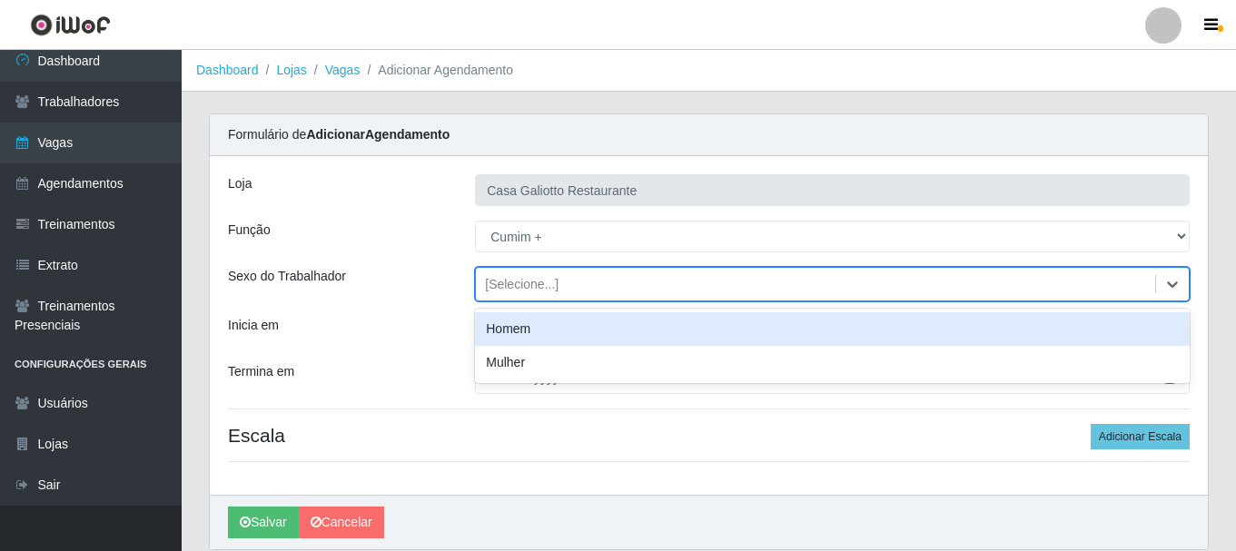
click at [583, 293] on div "[Selecione...]" at bounding box center [815, 285] width 679 height 30
click at [1029, 294] on div "[Selecione...]" at bounding box center [815, 285] width 679 height 30
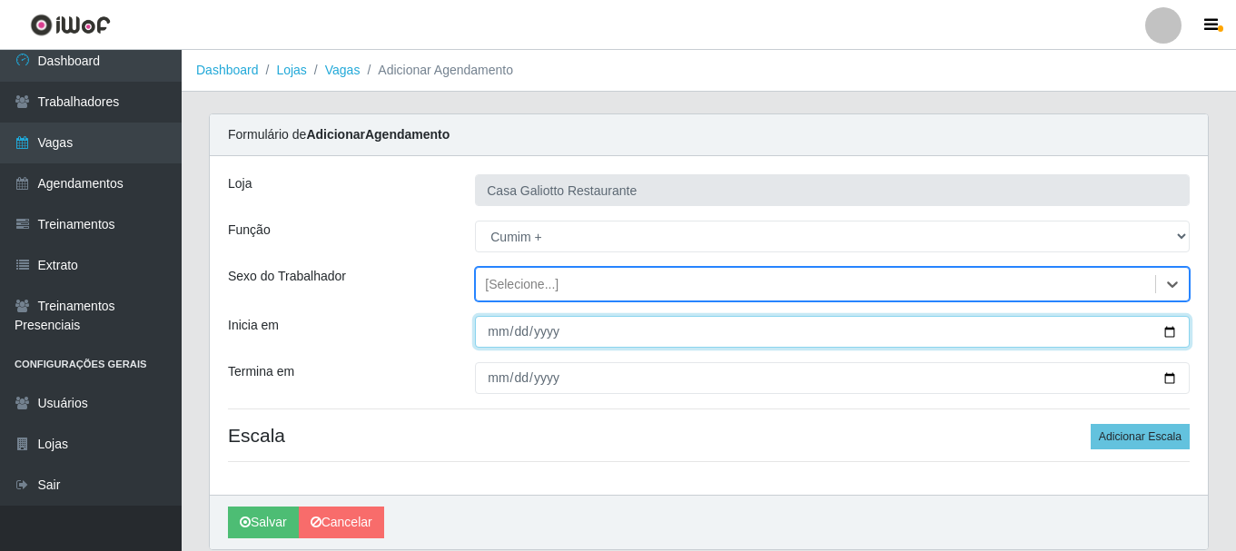
click at [1158, 329] on input "Inicia em" at bounding box center [832, 332] width 714 height 32
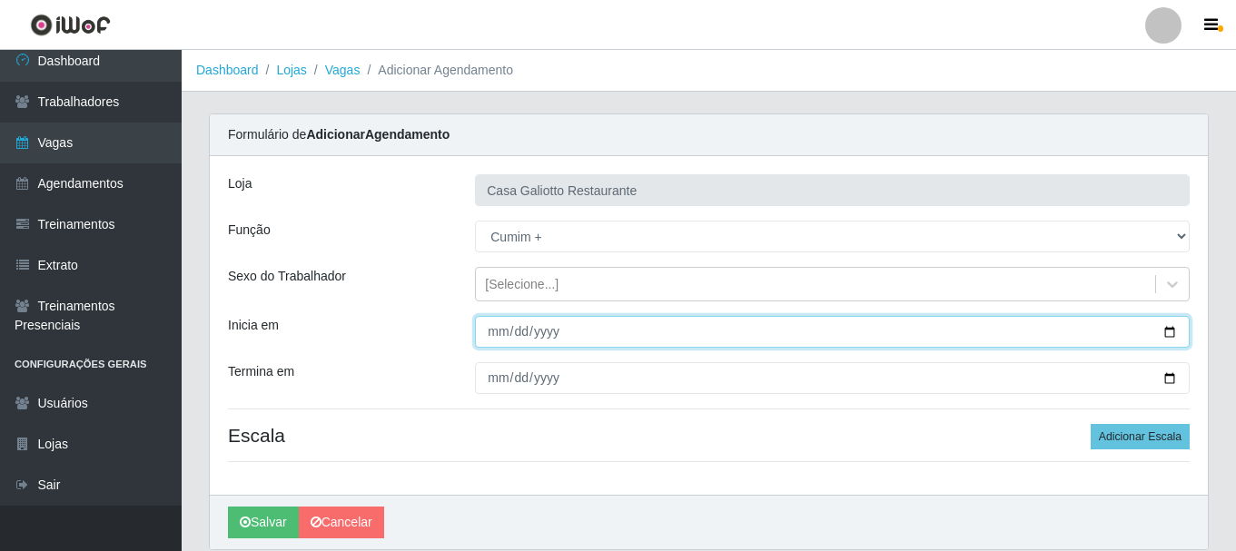
click at [1169, 330] on input "Inicia em" at bounding box center [832, 332] width 714 height 32
type input "[DATE]"
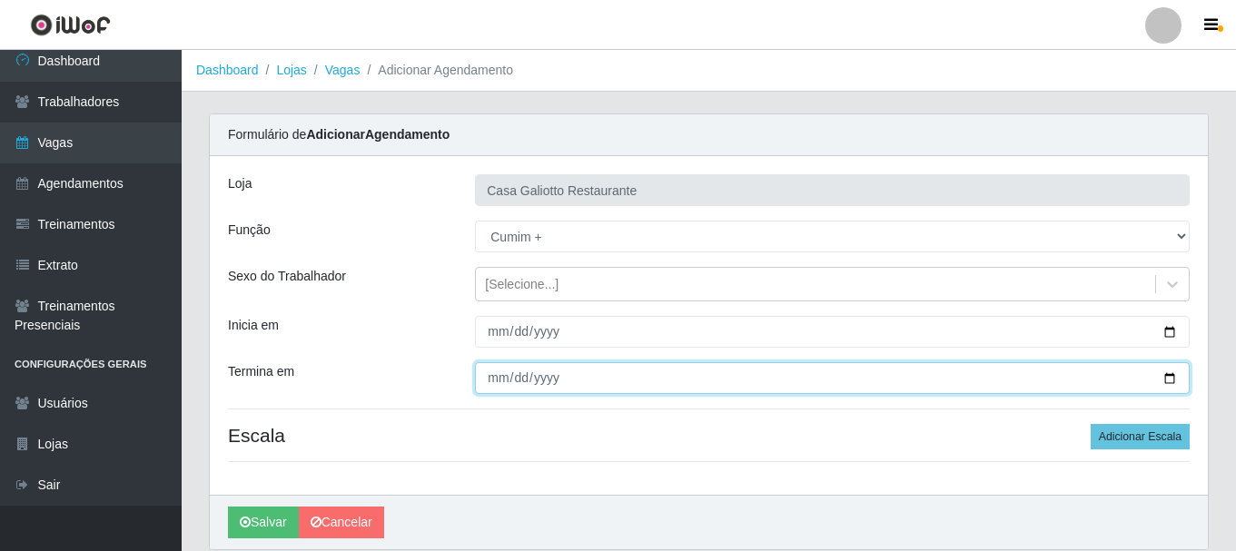
click at [1170, 375] on input "Termina em" at bounding box center [832, 378] width 714 height 32
type input "[DATE]"
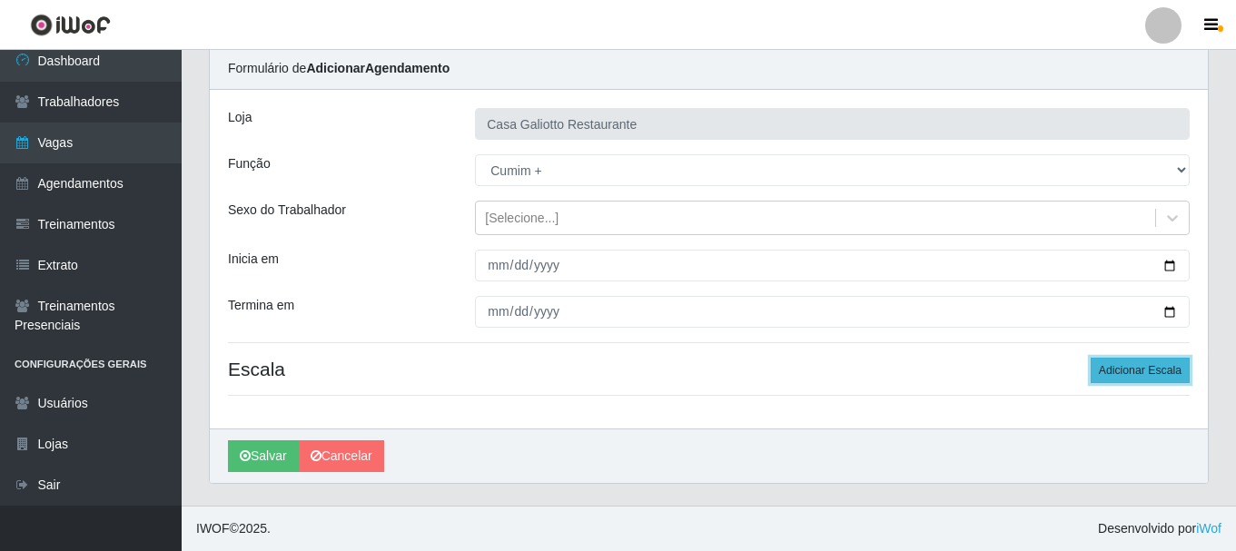
click at [1127, 369] on button "Adicionar Escala" at bounding box center [1139, 370] width 99 height 25
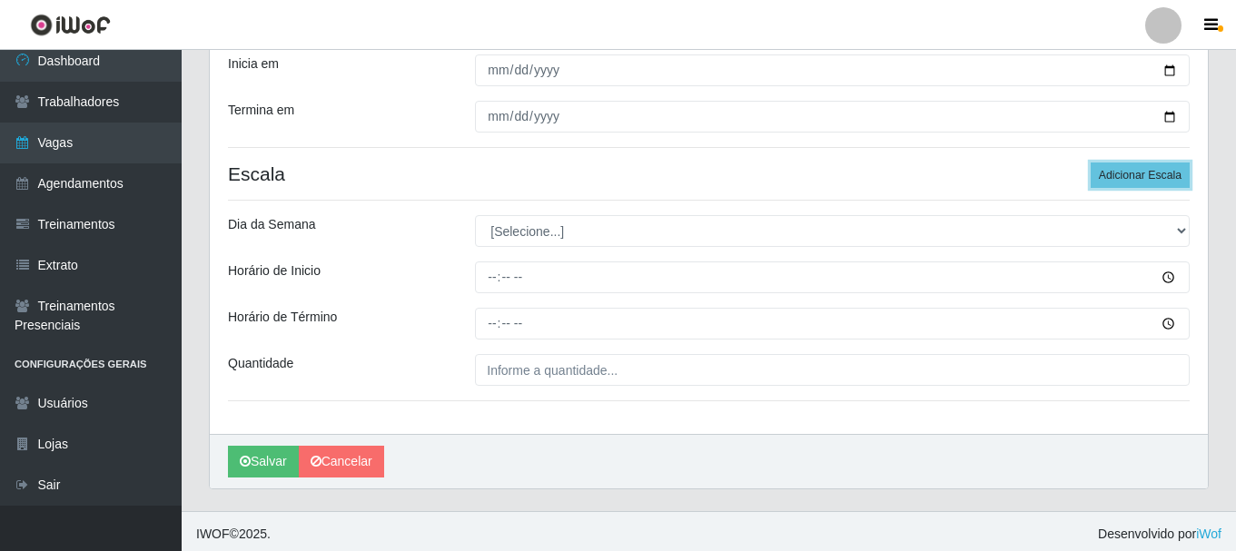
scroll to position [267, 0]
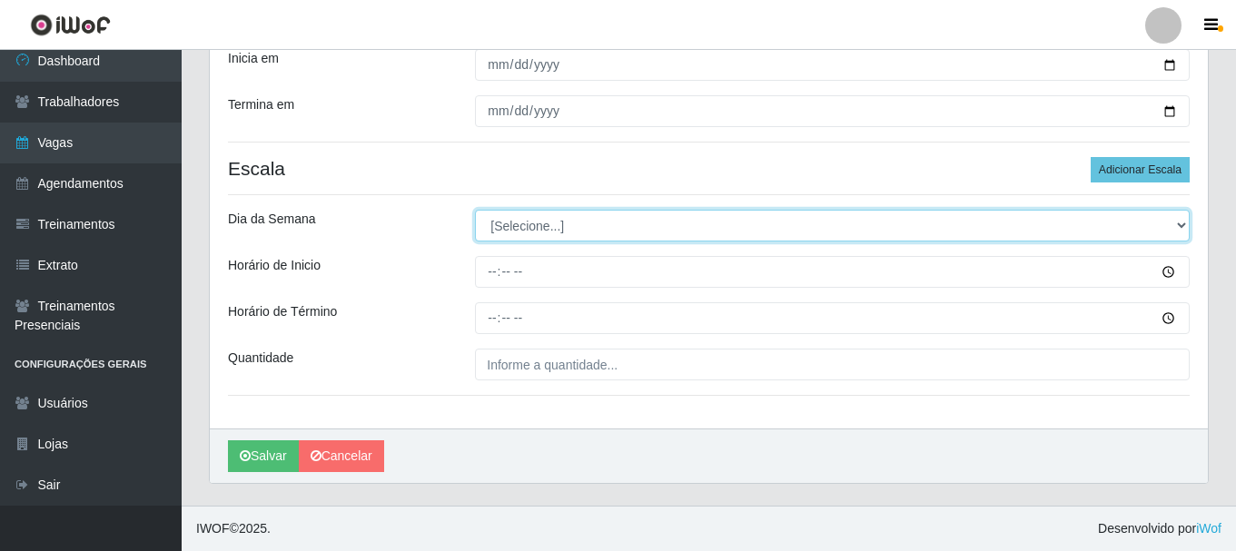
click at [533, 228] on select "[Selecione...] Segunda Terça Quarta Quinta Sexta Sábado Domingo" at bounding box center [832, 226] width 714 height 32
select select "6"
click at [475, 210] on select "[Selecione...] Segunda Terça Quarta Quinta Sexta Sábado Domingo" at bounding box center [832, 226] width 714 height 32
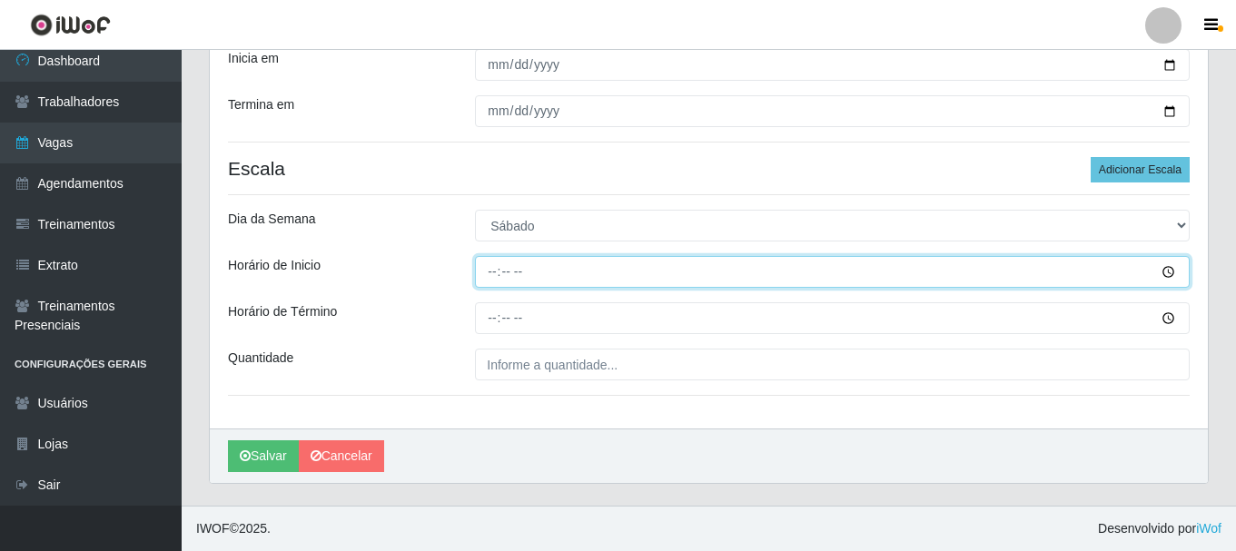
click at [613, 279] on input "Horário de Inicio" at bounding box center [832, 272] width 714 height 32
type input "12:00"
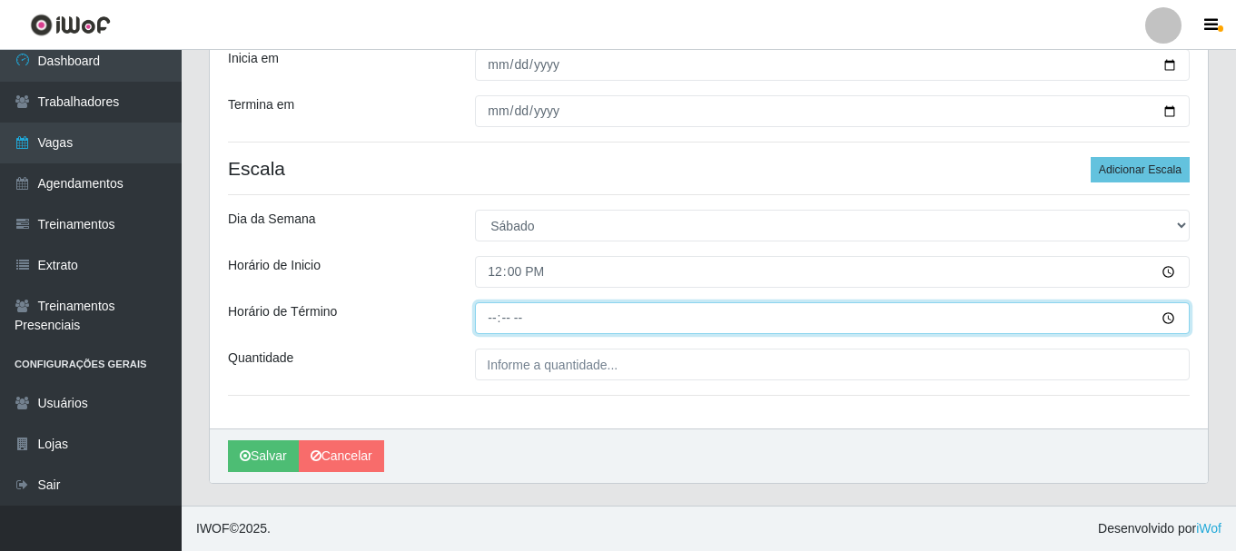
type input "17:00"
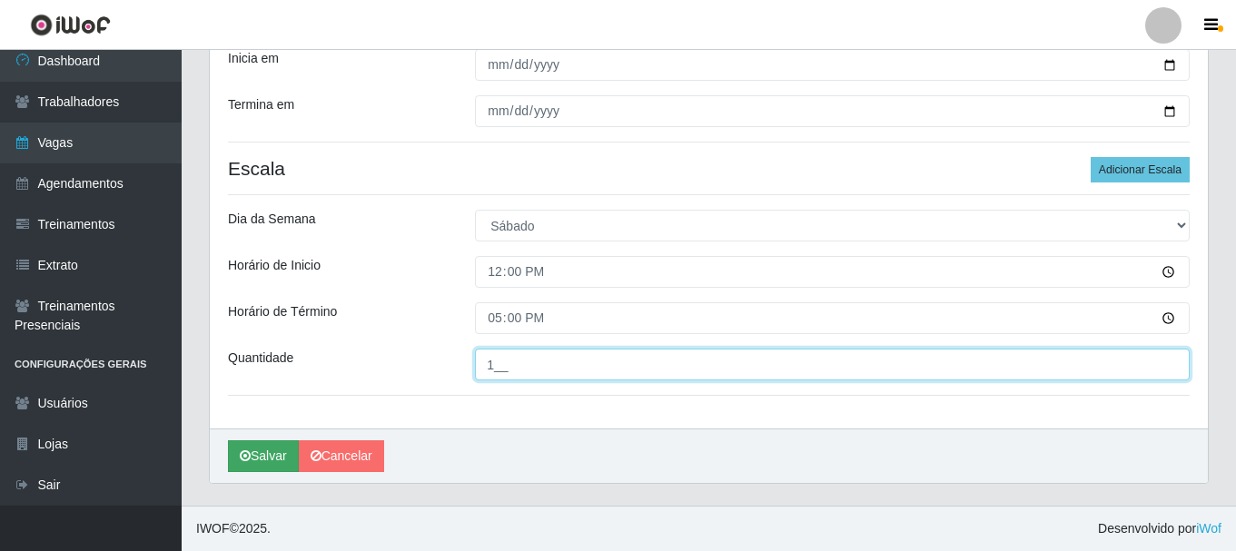
type input "1__"
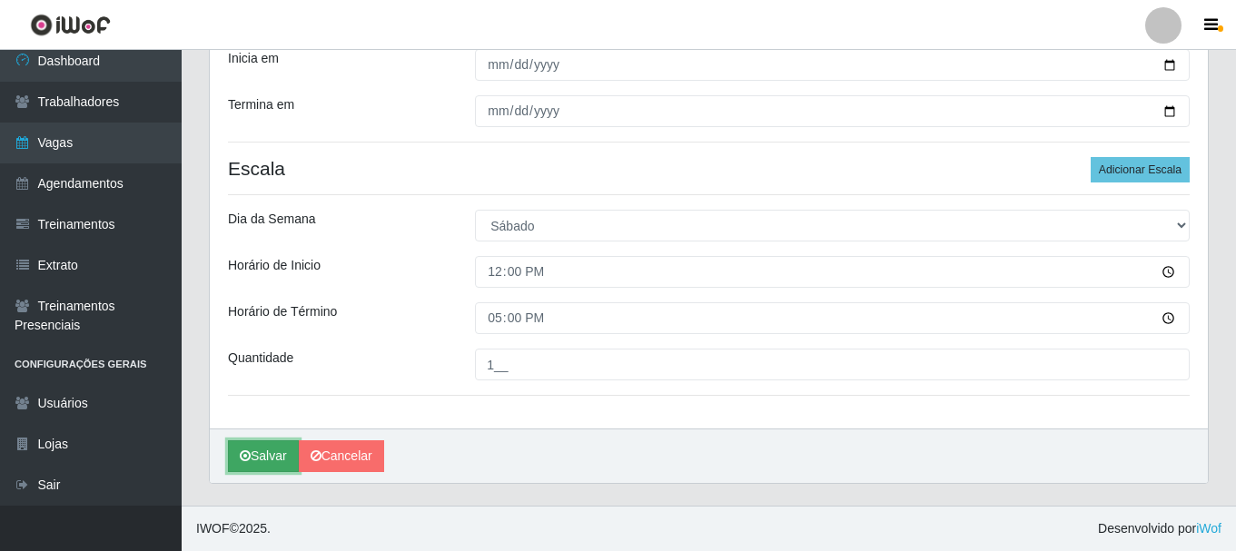
click at [260, 457] on button "Salvar" at bounding box center [263, 456] width 71 height 32
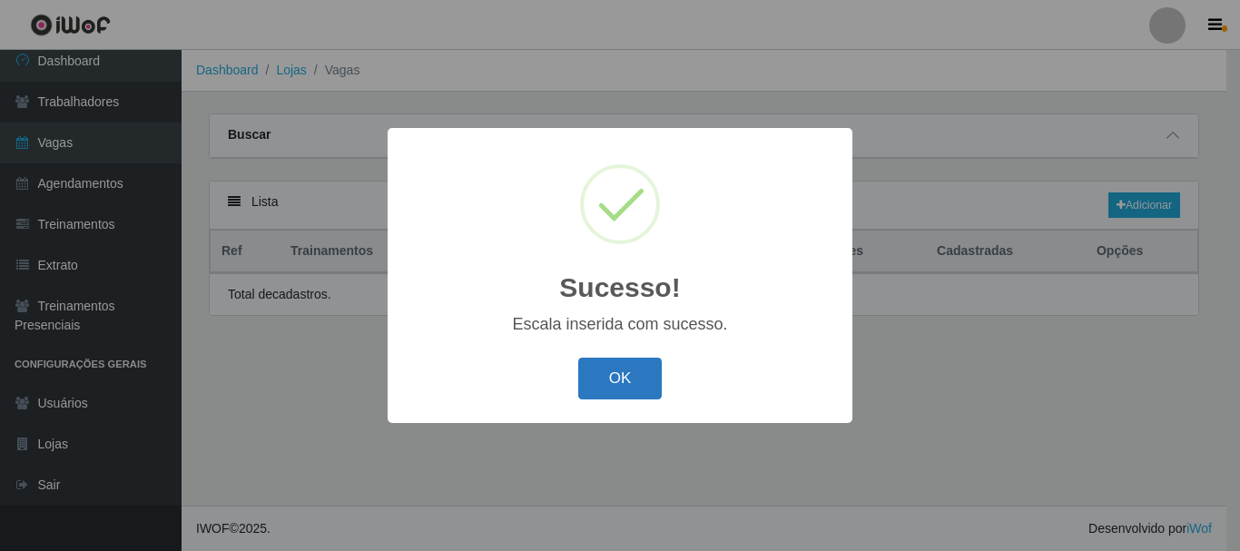
click at [600, 378] on button "OK" at bounding box center [620, 379] width 84 height 43
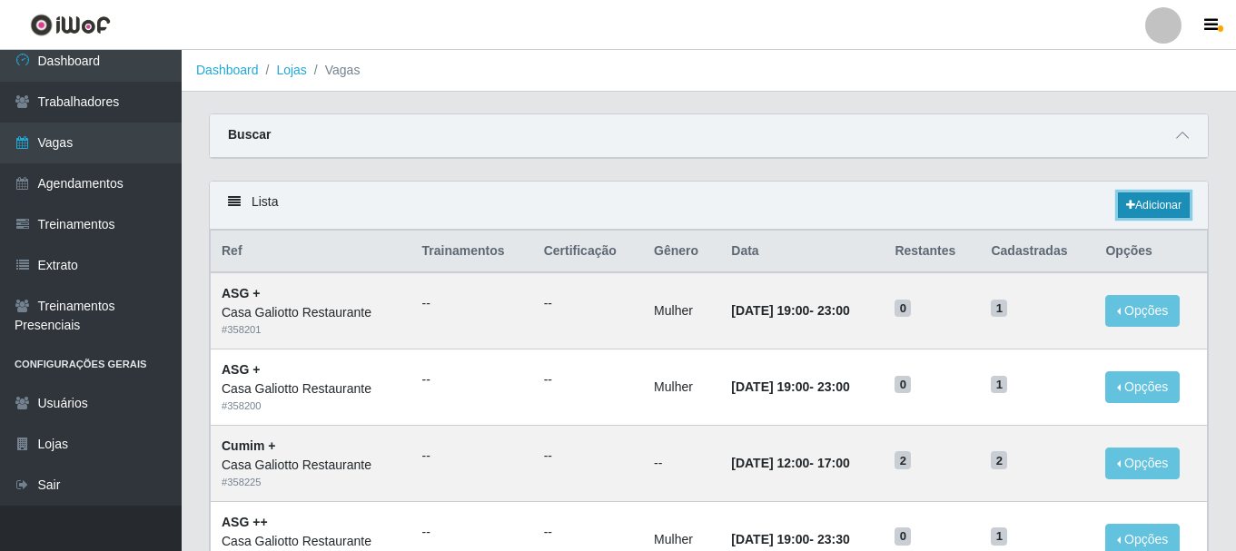
click at [1145, 206] on link "Adicionar" at bounding box center [1153, 204] width 72 height 25
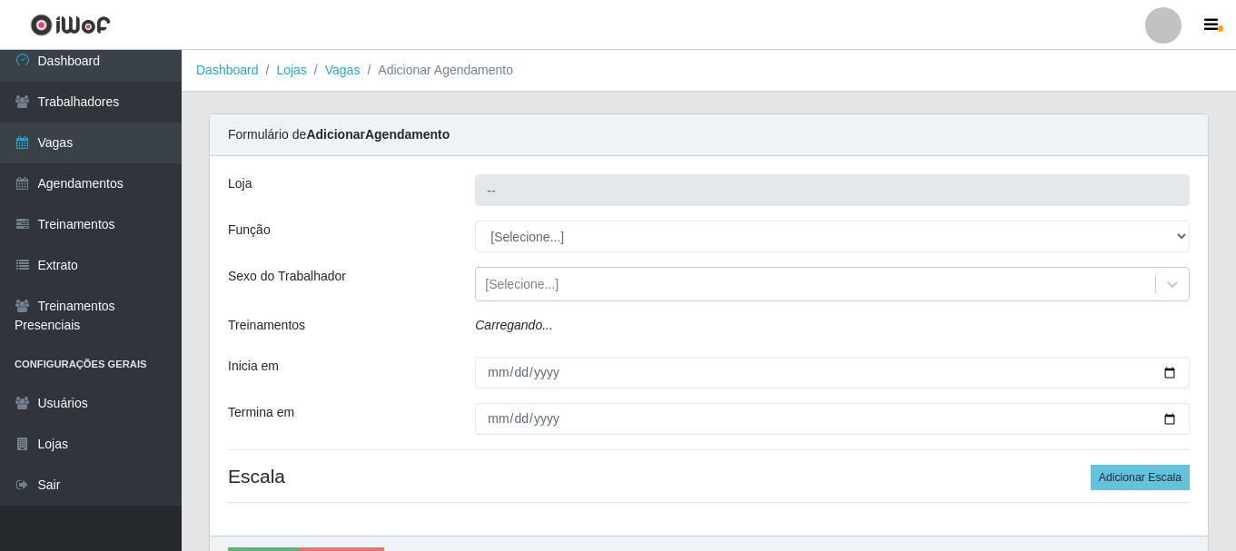
type input "Casa Galiotto Restaurante"
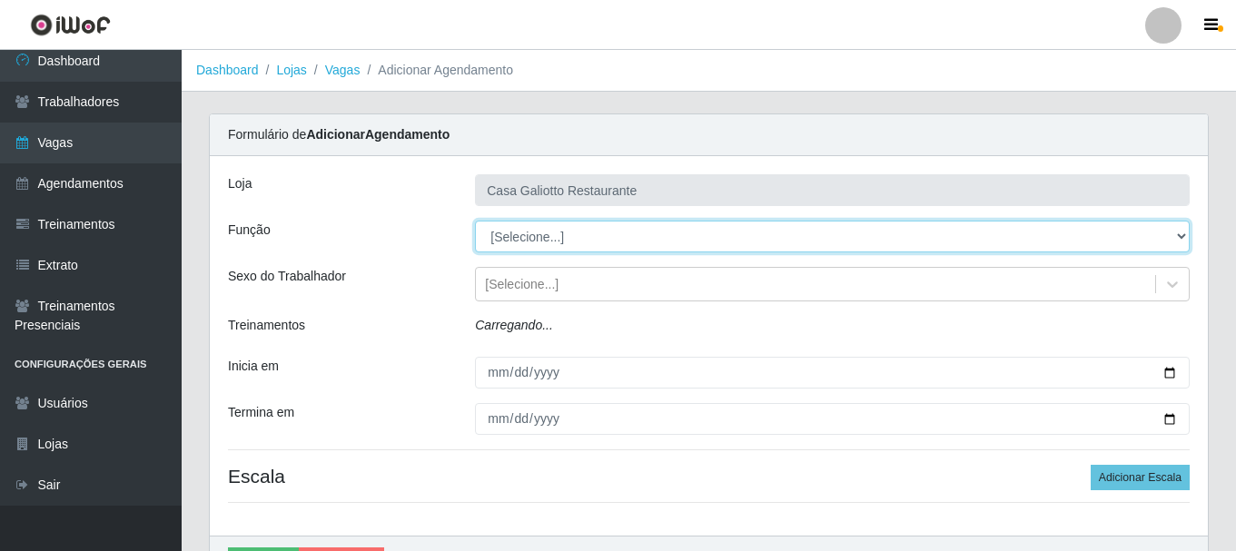
click at [516, 237] on select "[Selecione...] ASG ASG + ASG ++ Auxiliar de Cozinha Auxiliar de Cozinha + Auxil…" at bounding box center [832, 237] width 714 height 32
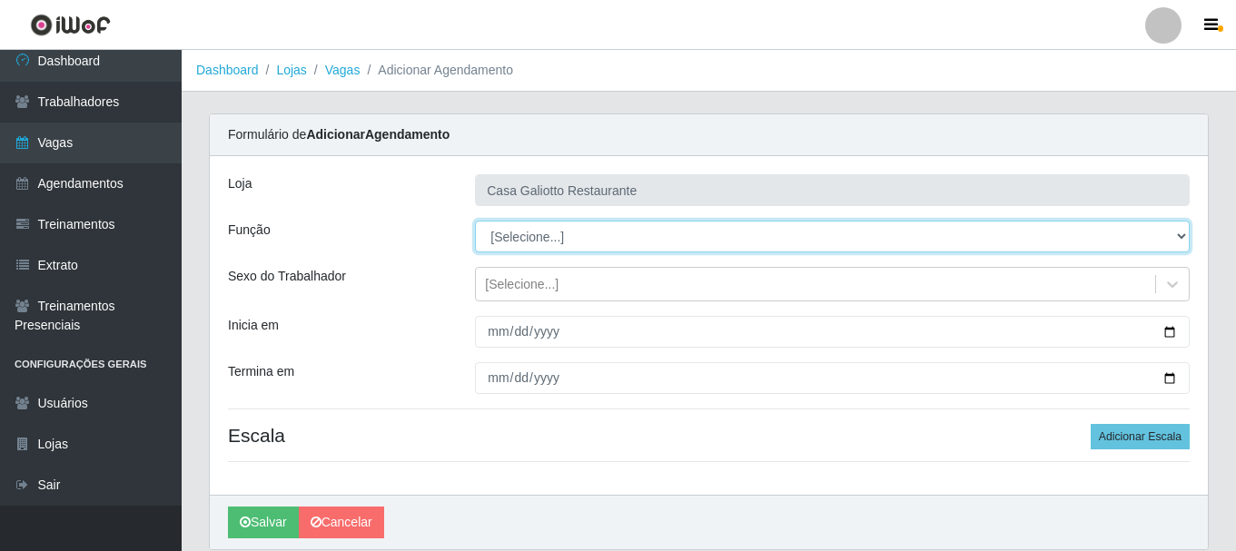
select select "79"
click at [475, 221] on select "[Selecione...] ASG ASG + ASG ++ Auxiliar de Cozinha Auxiliar de Cozinha + Auxil…" at bounding box center [832, 237] width 714 height 32
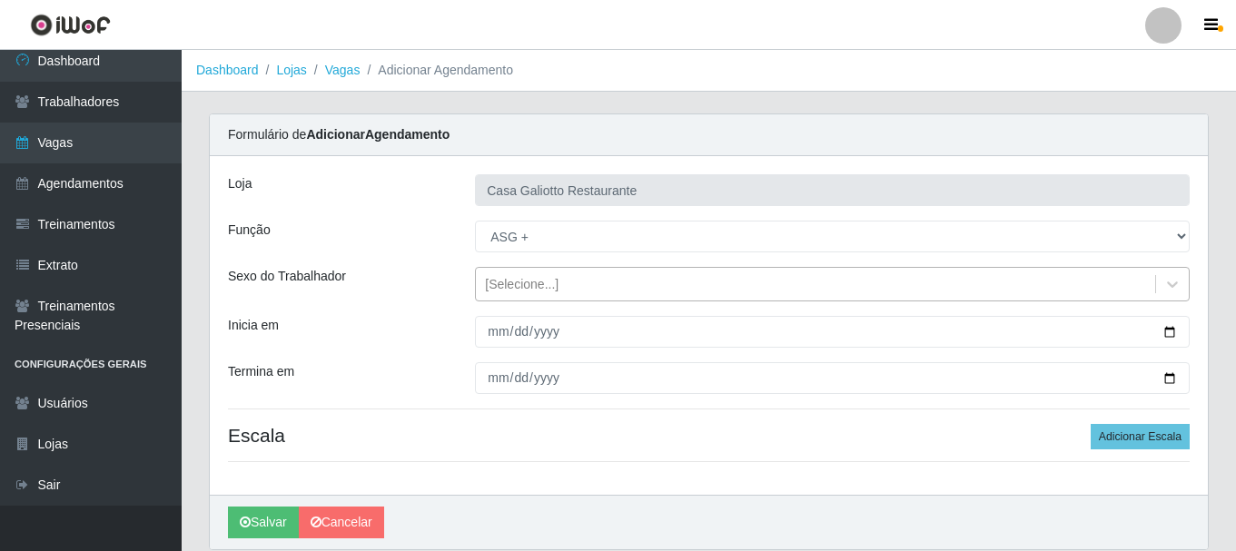
click at [531, 294] on div "[Selecione...]" at bounding box center [815, 285] width 679 height 30
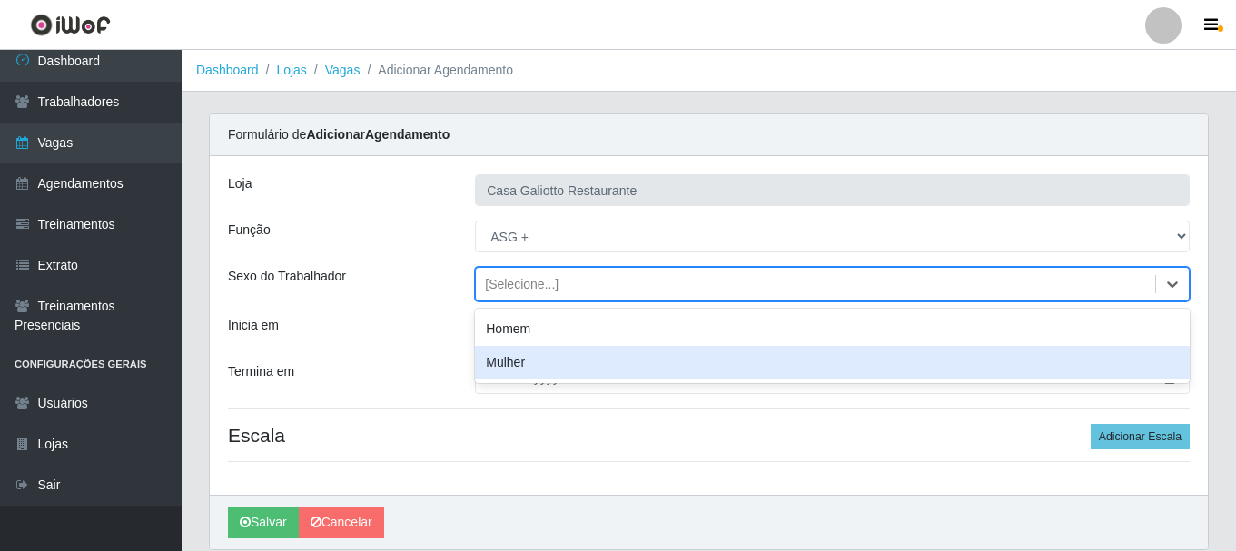
drag, startPoint x: 532, startPoint y: 357, endPoint x: 837, endPoint y: 349, distance: 305.1
click at [559, 347] on div "Mulher" at bounding box center [832, 363] width 714 height 34
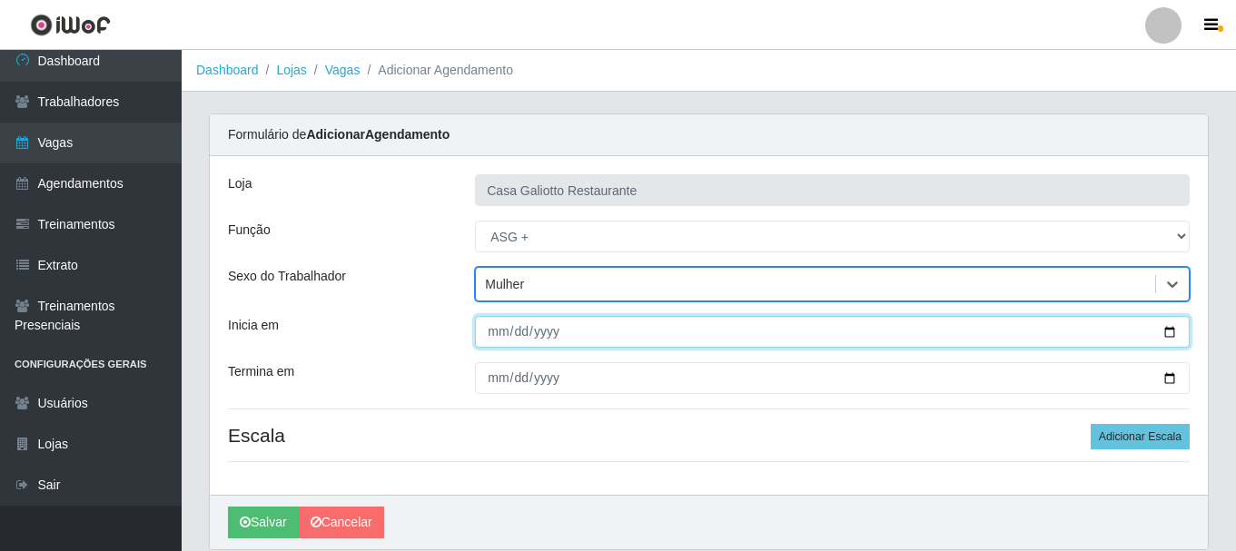
click at [1167, 333] on input "Inicia em" at bounding box center [832, 332] width 714 height 32
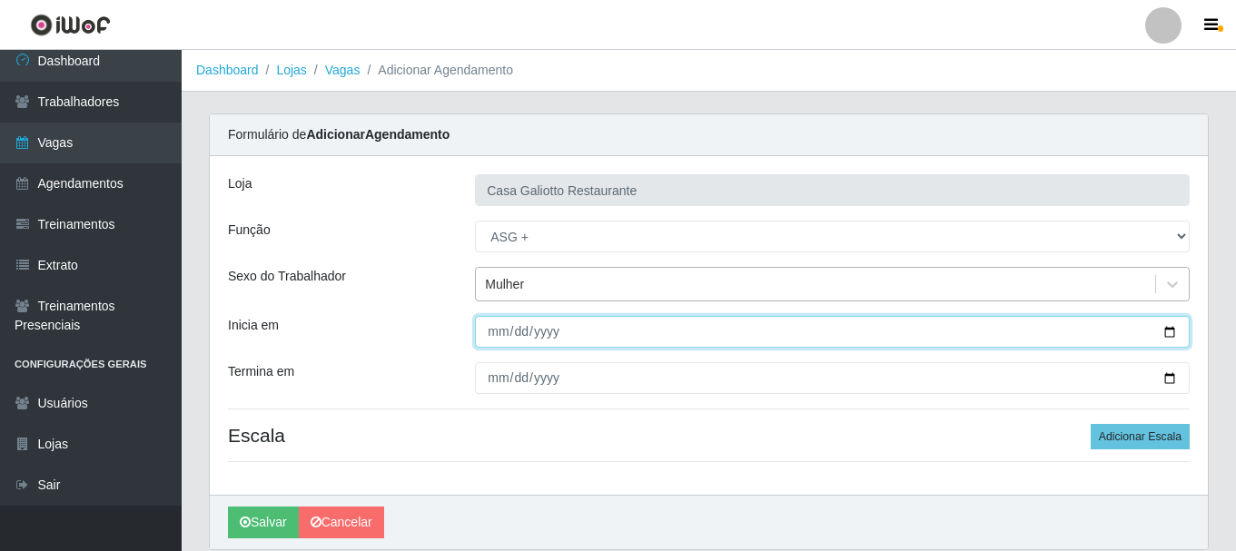
type input "[DATE]"
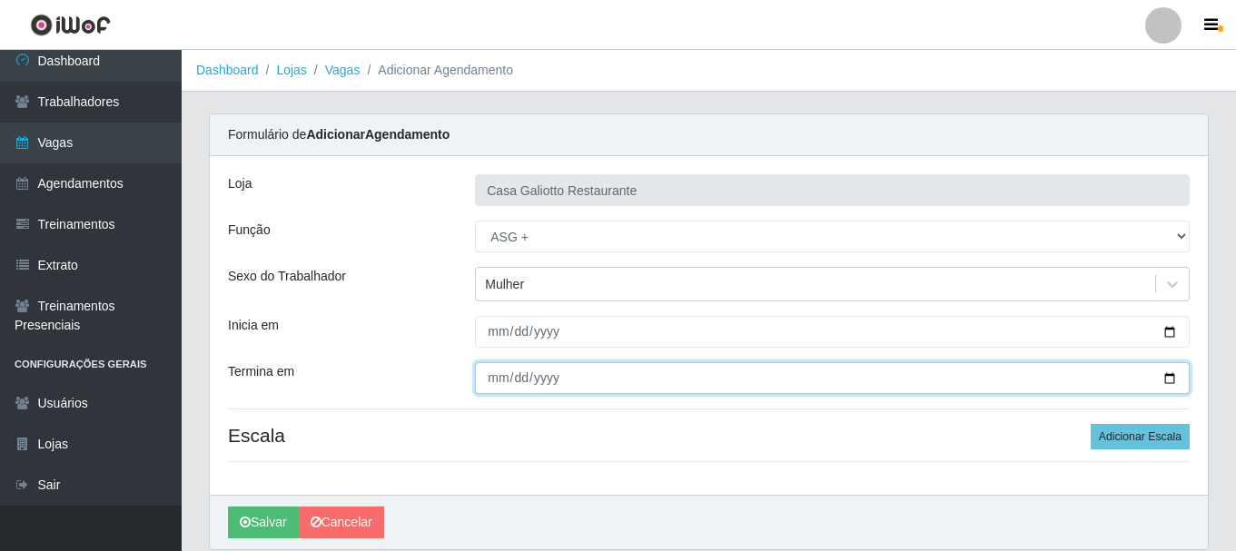
click at [1170, 379] on input "Termina em" at bounding box center [832, 378] width 714 height 32
type input "[DATE]"
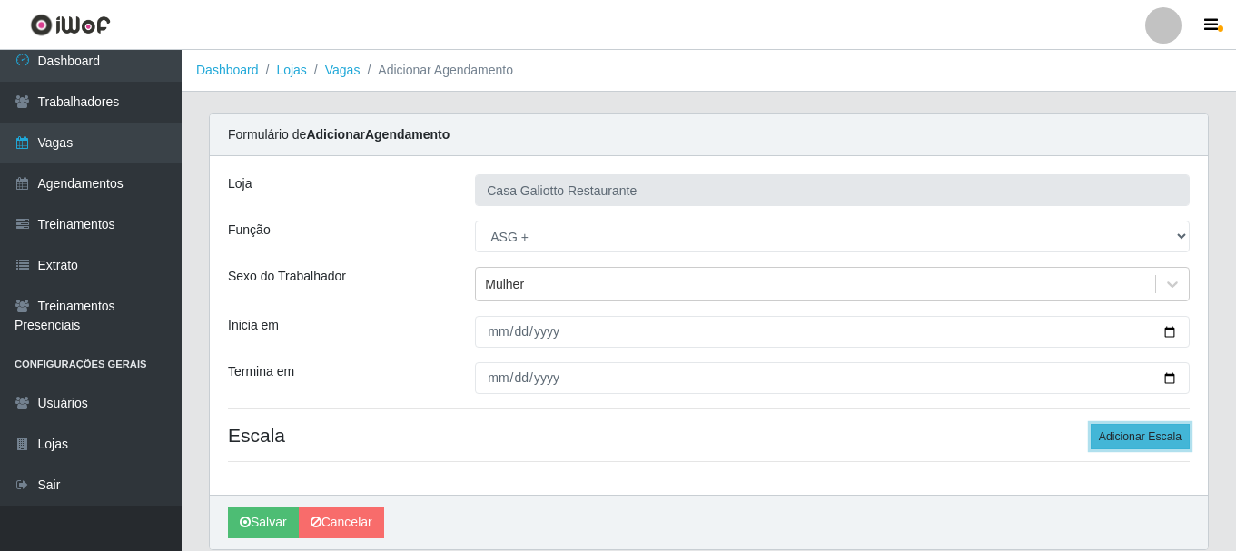
click at [1147, 425] on button "Adicionar Escala" at bounding box center [1139, 436] width 99 height 25
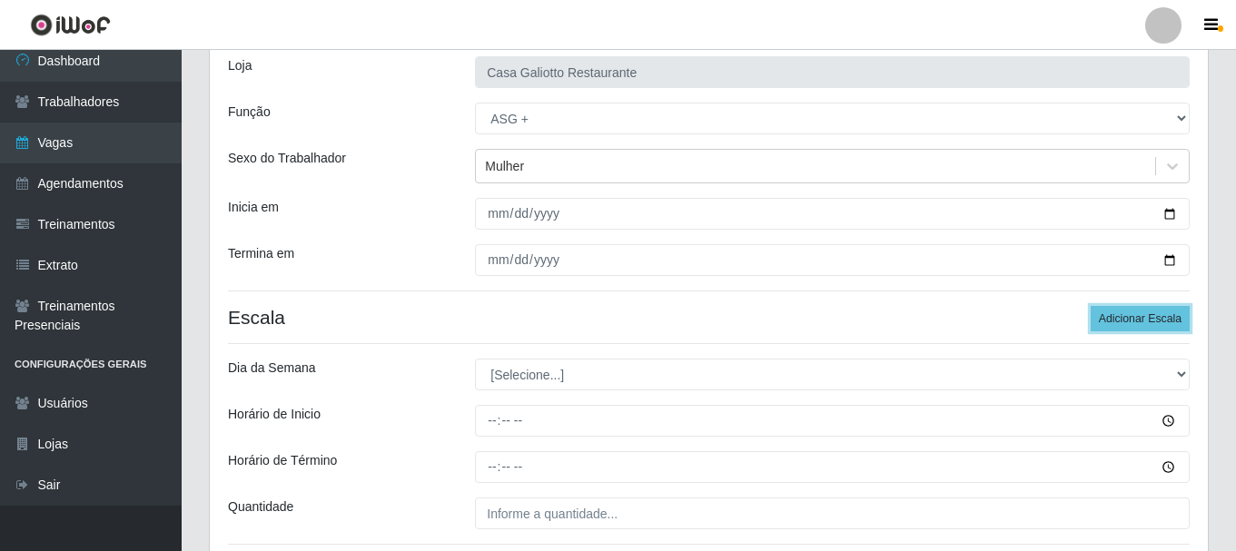
scroll to position [267, 0]
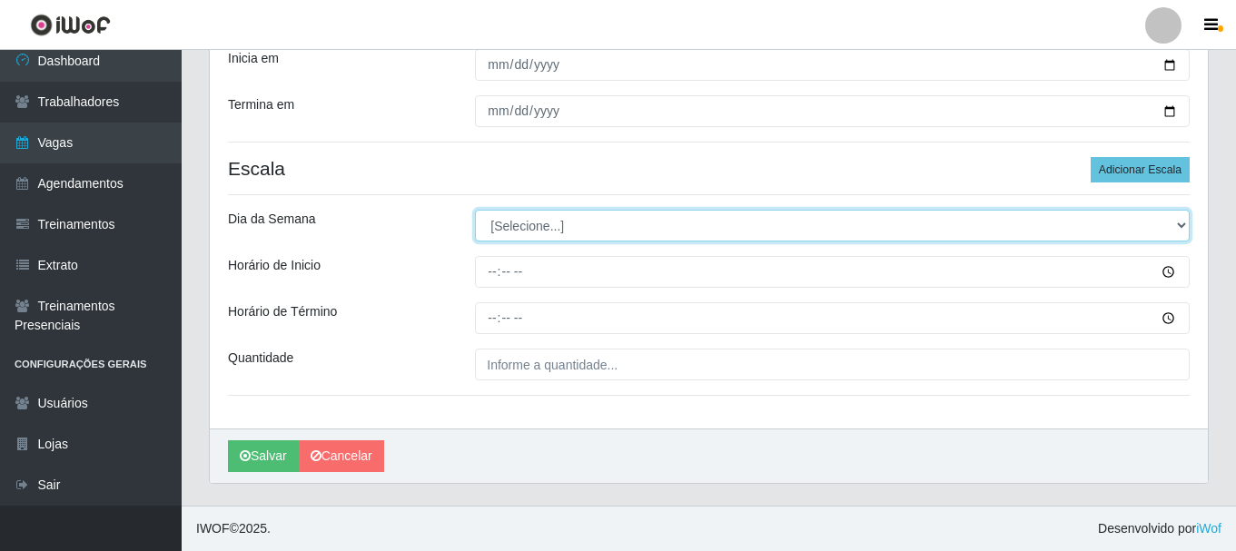
drag, startPoint x: 590, startPoint y: 226, endPoint x: 594, endPoint y: 241, distance: 15.0
click at [590, 226] on select "[Selecione...] Segunda Terça Quarta Quinta Sexta Sábado Domingo" at bounding box center [832, 226] width 714 height 32
select select "6"
click at [475, 210] on select "[Selecione...] Segunda Terça Quarta Quinta Sexta Sábado Domingo" at bounding box center [832, 226] width 714 height 32
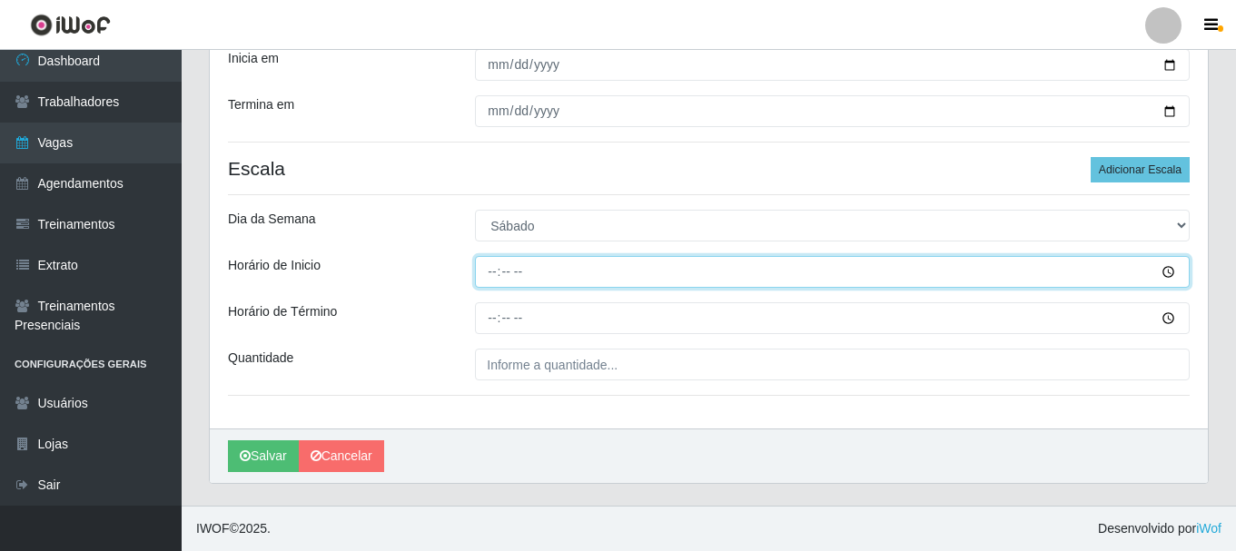
click at [535, 281] on input "Horário de Inicio" at bounding box center [832, 272] width 714 height 32
type input "15:00"
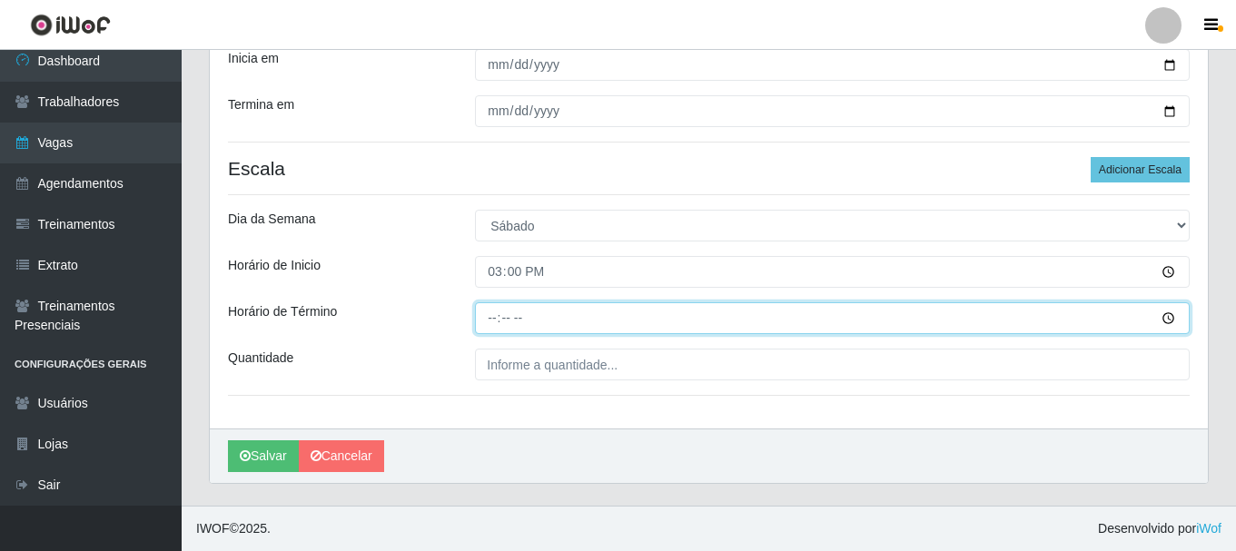
type input "21:00"
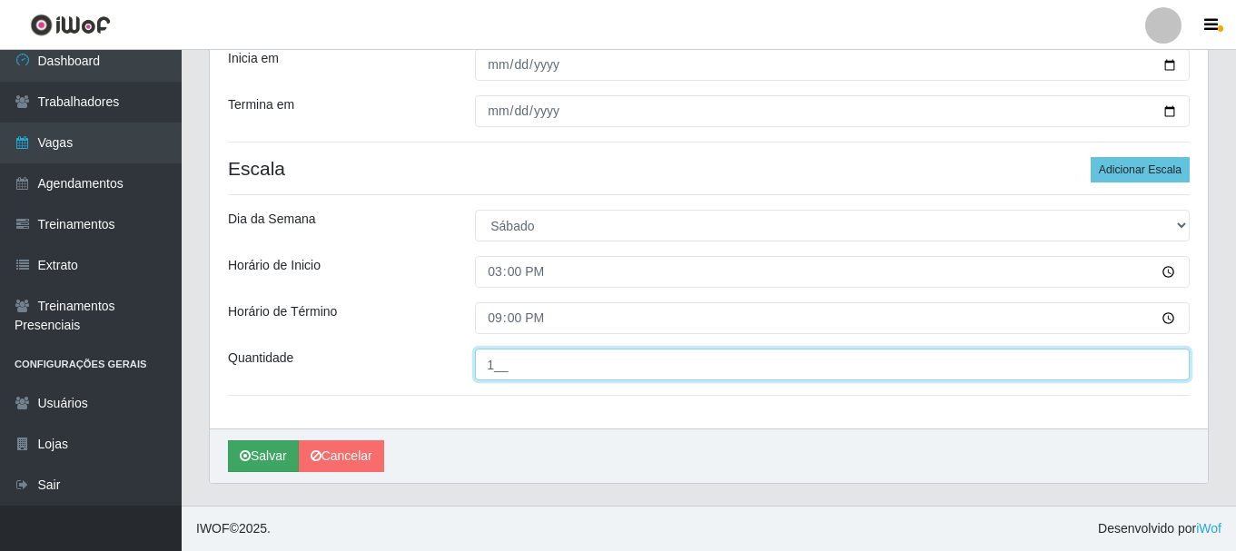
type input "1__"
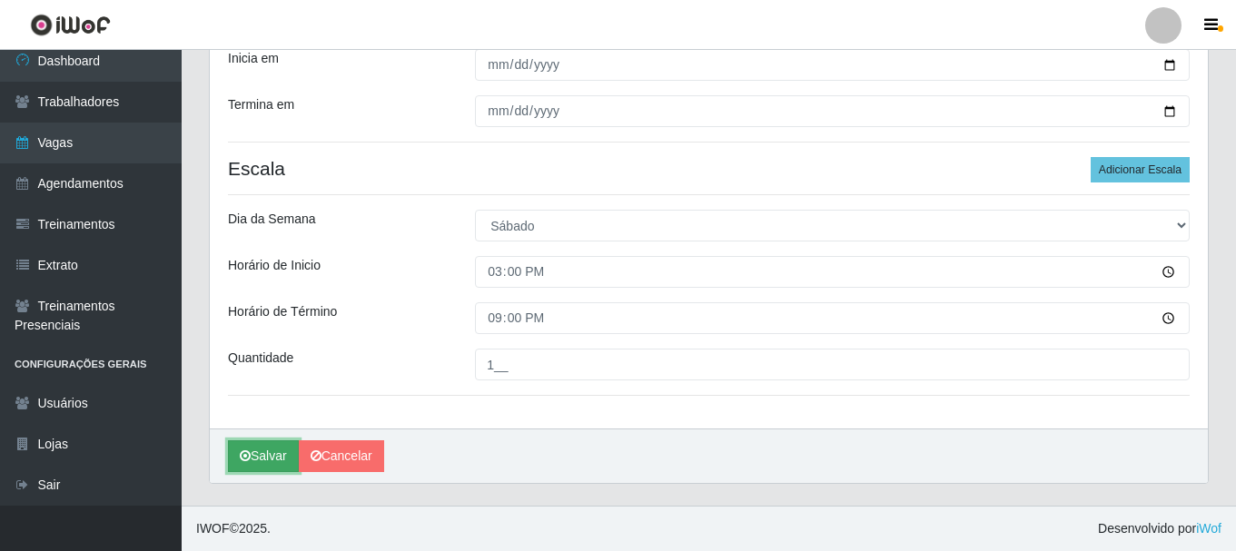
click at [258, 453] on button "Salvar" at bounding box center [263, 456] width 71 height 32
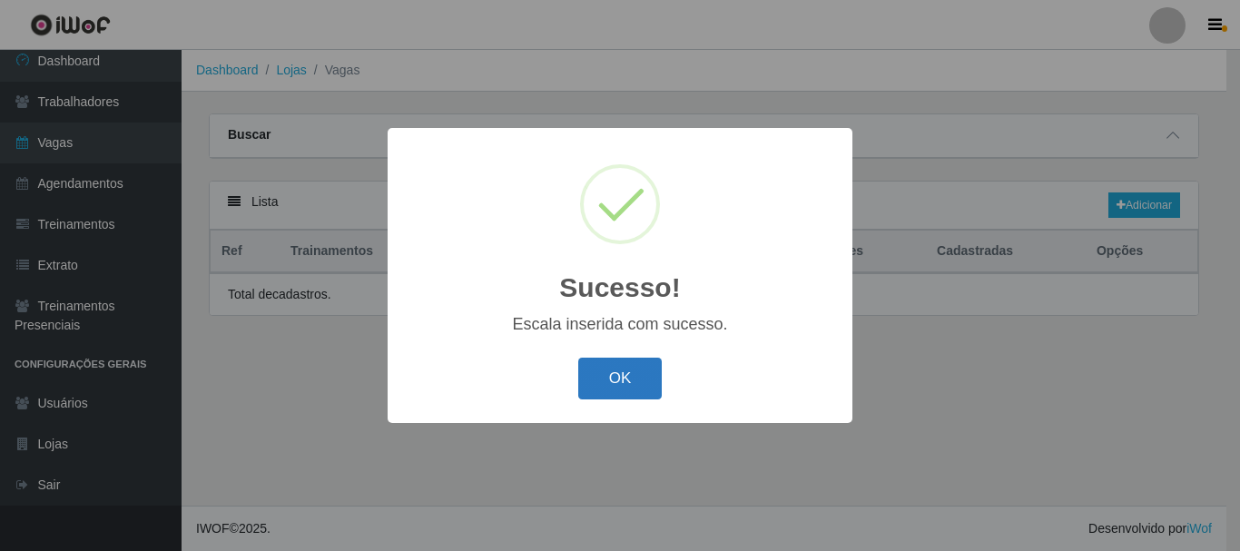
click at [650, 388] on button "OK" at bounding box center [620, 379] width 84 height 43
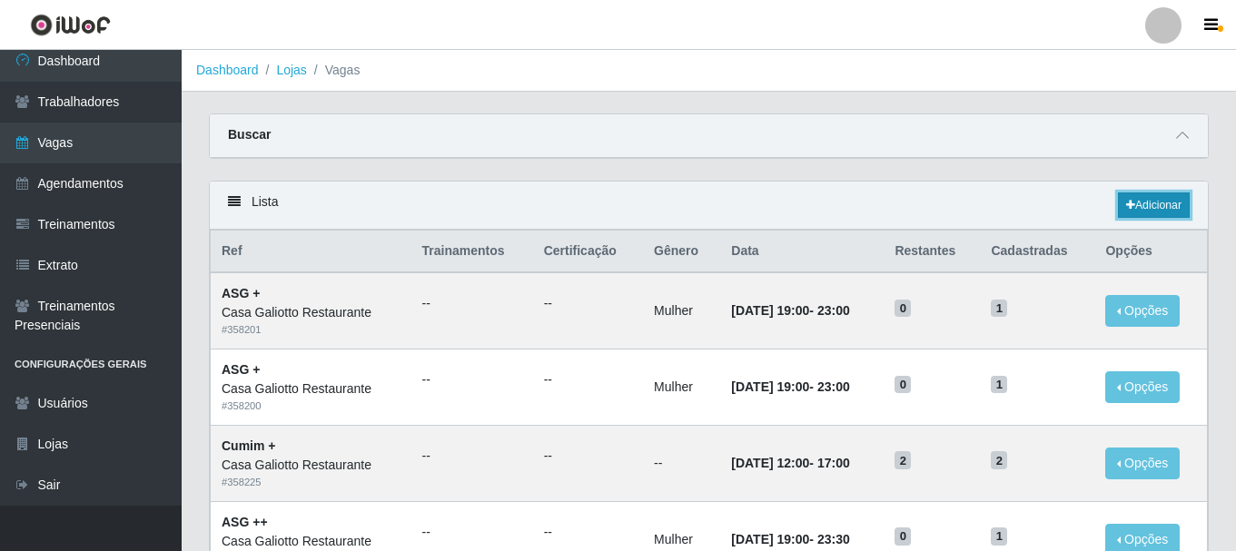
click at [1147, 214] on link "Adicionar" at bounding box center [1153, 204] width 72 height 25
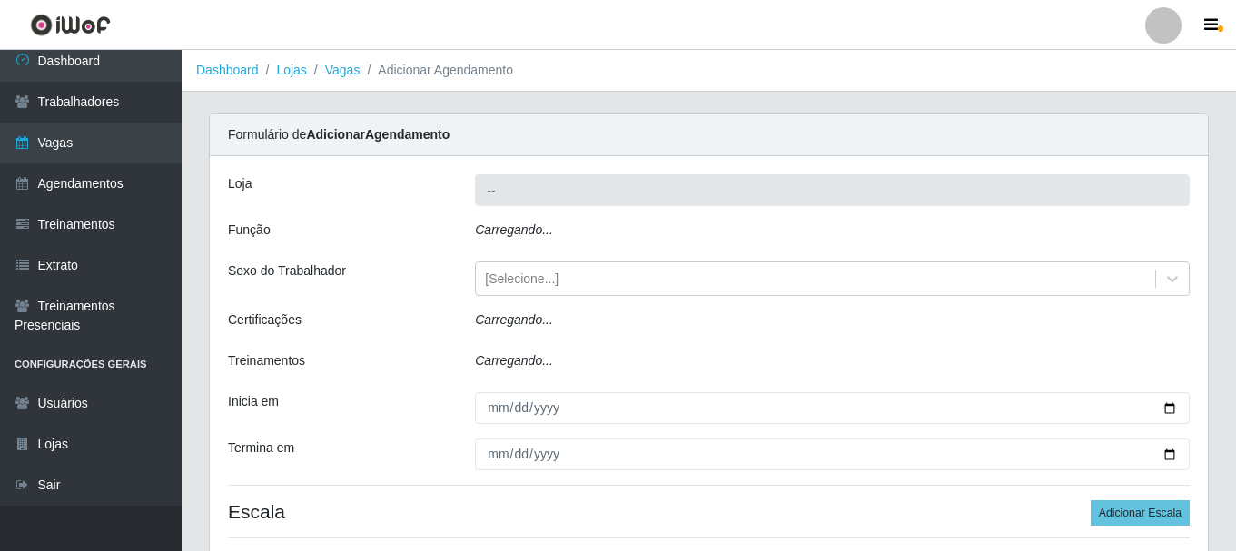
type input "Casa Galiotto Restaurante"
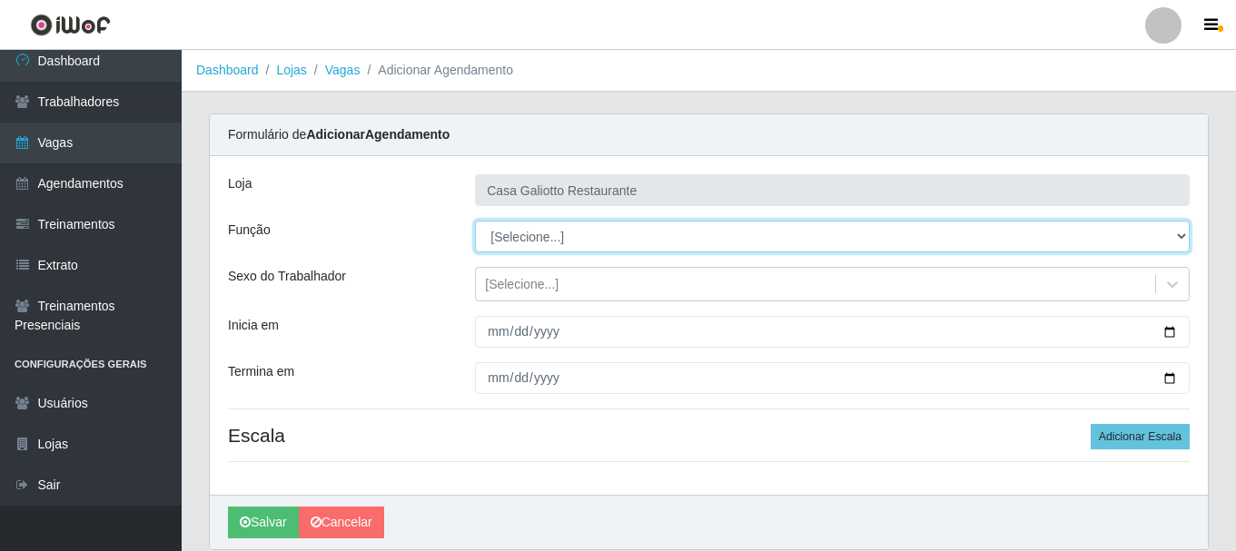
click at [543, 230] on select "[Selecione...] ASG ASG + ASG ++ Auxiliar de Cozinha Auxiliar de Cozinha + Auxil…" at bounding box center [832, 237] width 714 height 32
select select "79"
click at [475, 221] on select "[Selecione...] ASG ASG + ASG ++ Auxiliar de Cozinha Auxiliar de Cozinha + Auxil…" at bounding box center [832, 237] width 714 height 32
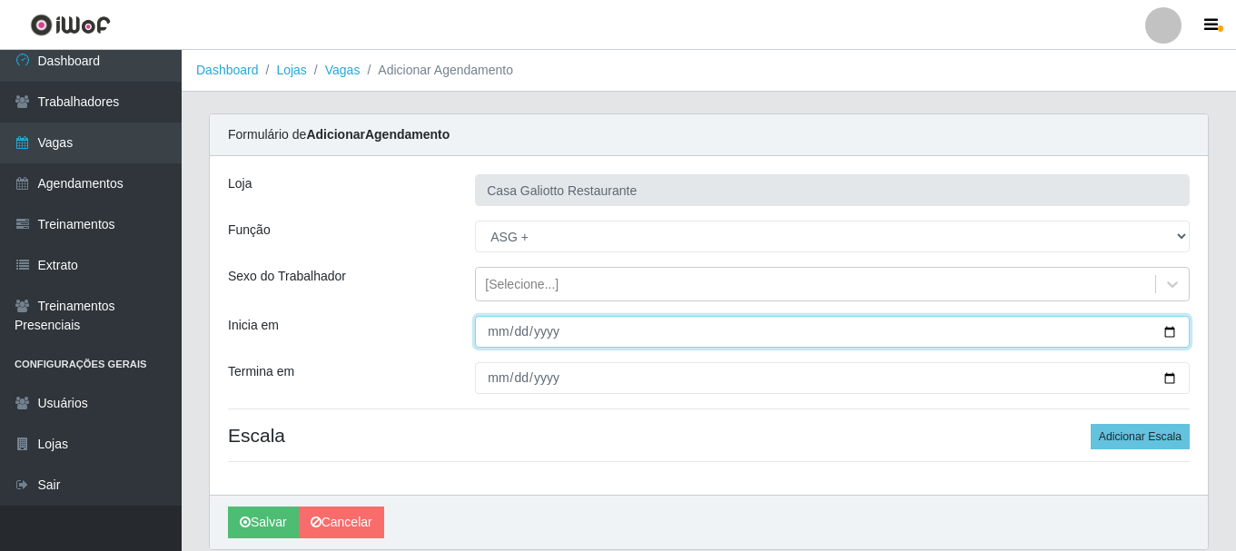
click at [1175, 330] on input "Inicia em" at bounding box center [832, 332] width 714 height 32
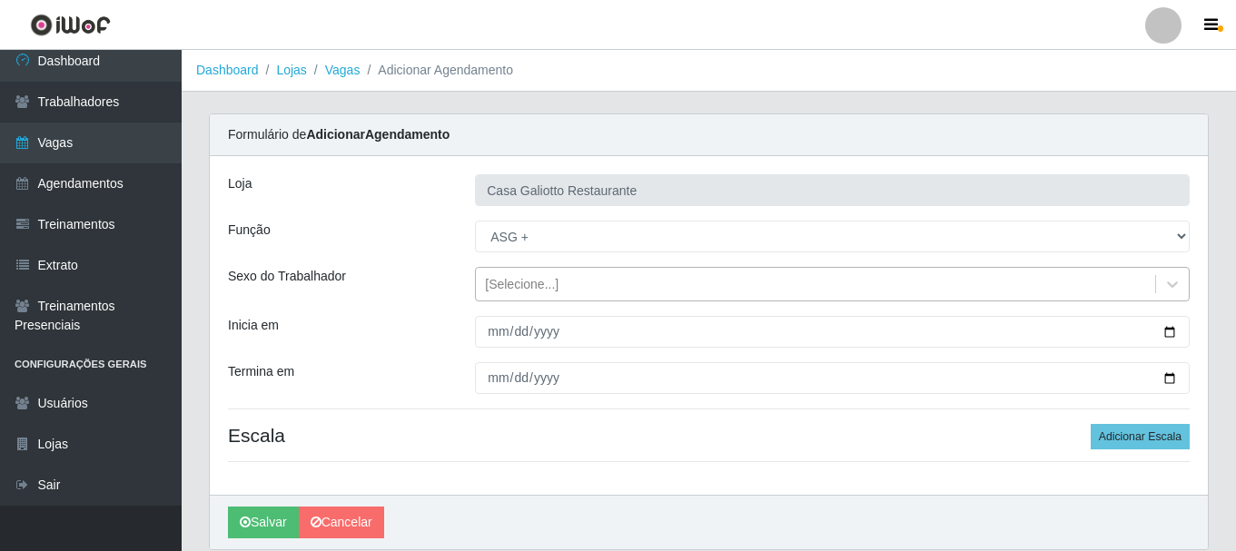
click at [947, 281] on div "[Selecione...]" at bounding box center [815, 285] width 679 height 30
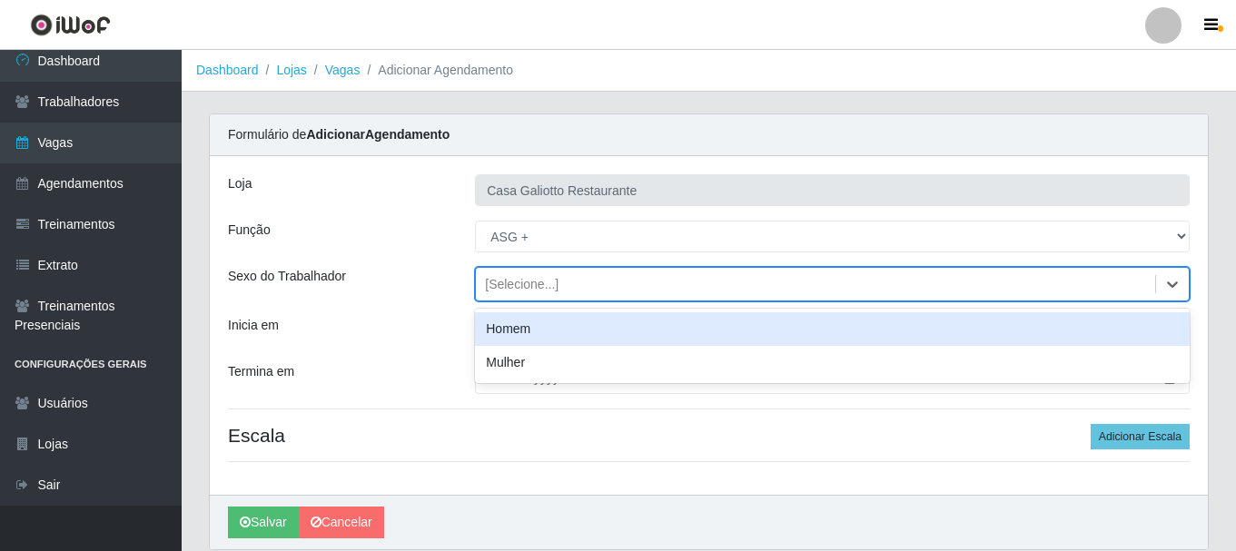
click at [947, 281] on div "[Selecione...]" at bounding box center [815, 285] width 679 height 30
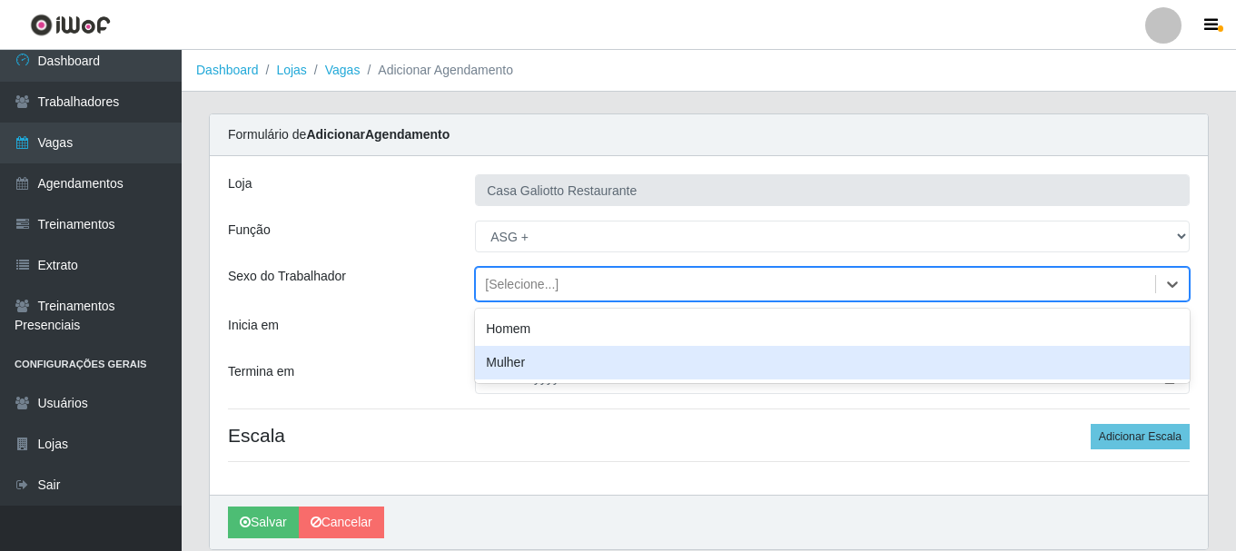
click at [832, 359] on div "Mulher" at bounding box center [832, 363] width 714 height 34
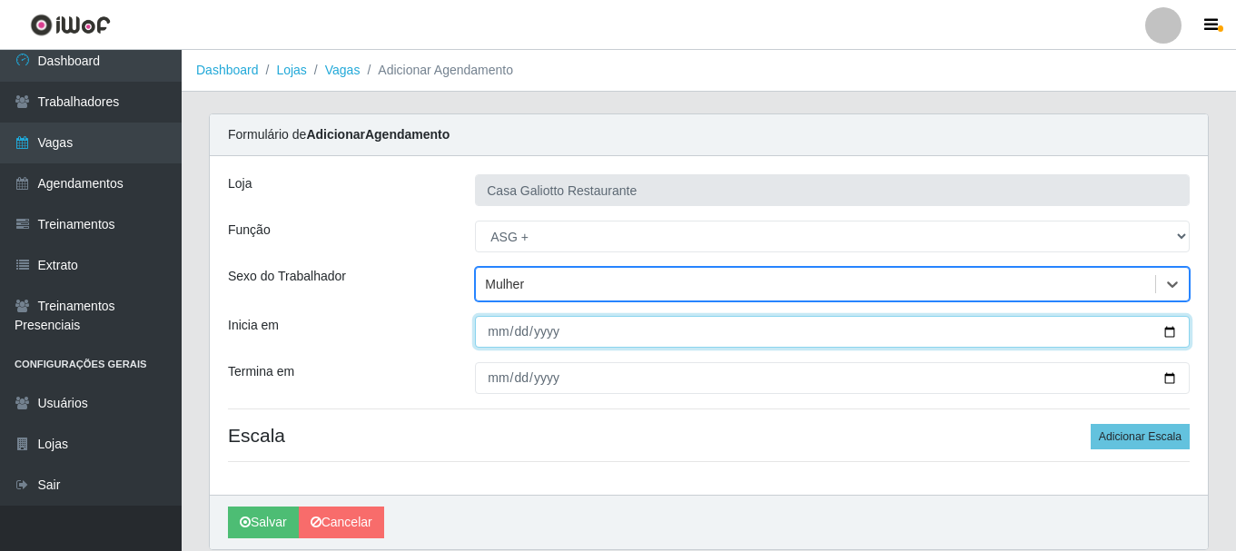
click at [1168, 331] on input "Inicia em" at bounding box center [832, 332] width 714 height 32
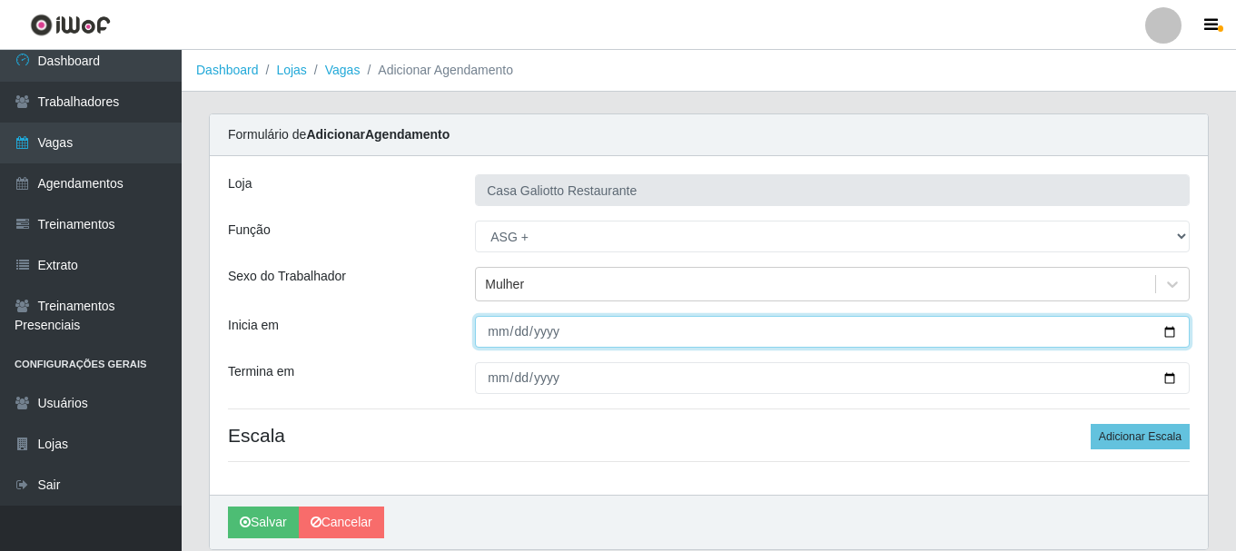
type input "[DATE]"
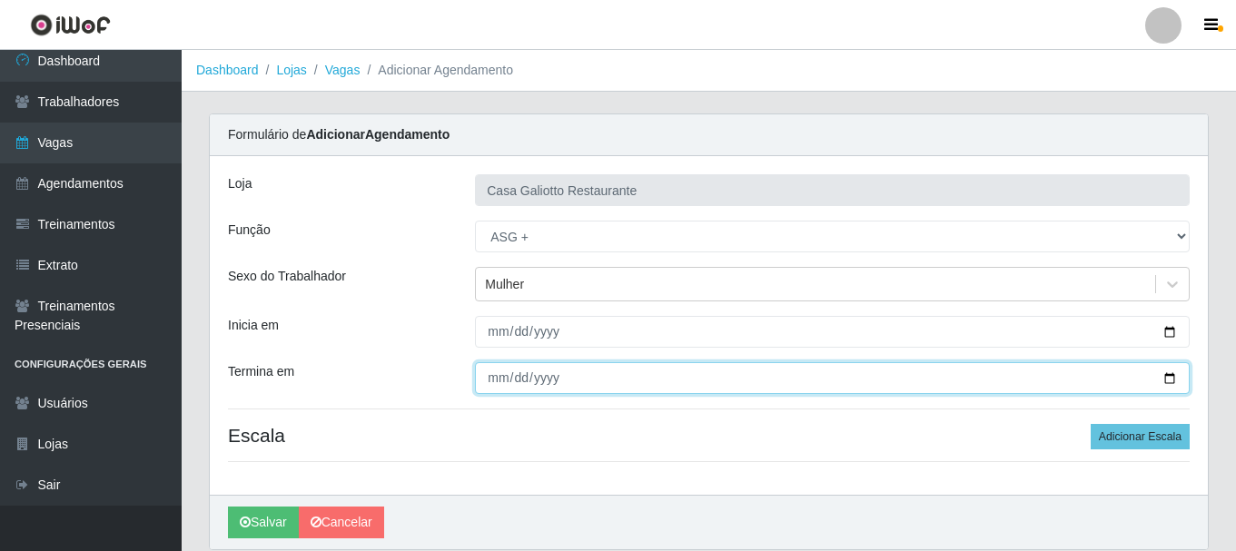
click at [1165, 380] on input "Termina em" at bounding box center [832, 378] width 714 height 32
type input "[DATE]"
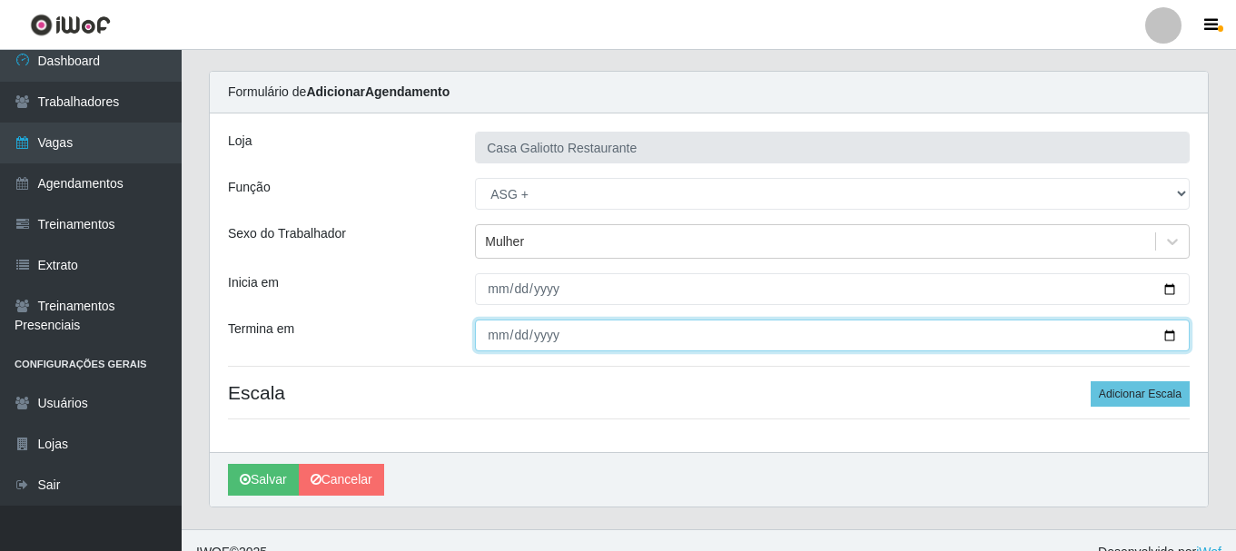
scroll to position [66, 0]
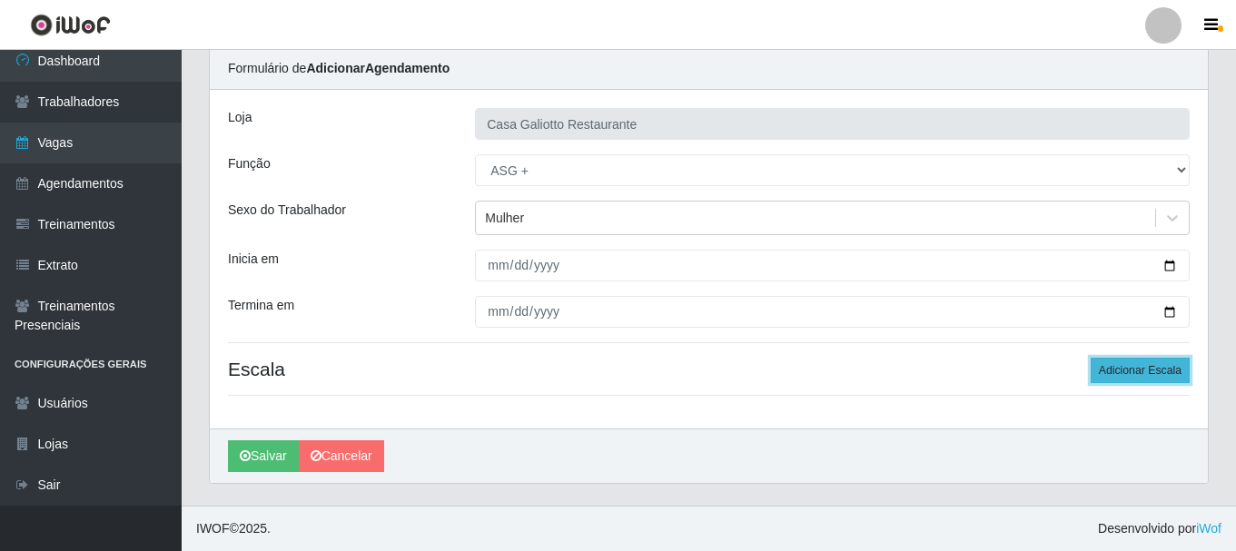
click at [1121, 363] on button "Adicionar Escala" at bounding box center [1139, 370] width 99 height 25
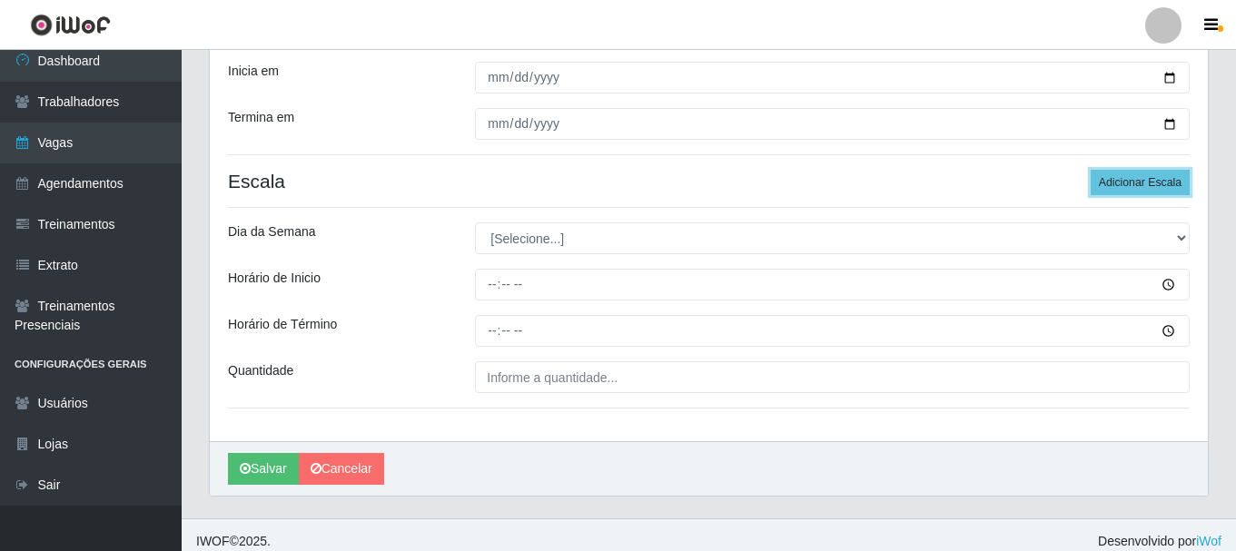
scroll to position [267, 0]
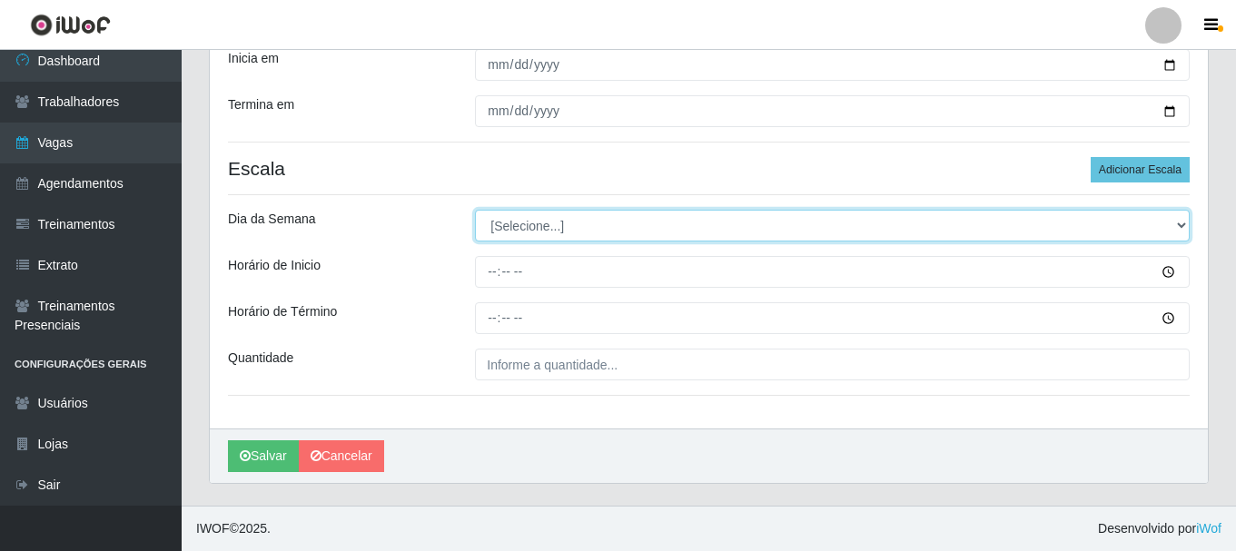
click at [718, 229] on select "[Selecione...] Segunda Terça Quarta Quinta Sexta Sábado Domingo" at bounding box center [832, 226] width 714 height 32
select select "0"
click at [475, 210] on select "[Selecione...] Segunda Terça Quarta Quinta Sexta Sábado Domingo" at bounding box center [832, 226] width 714 height 32
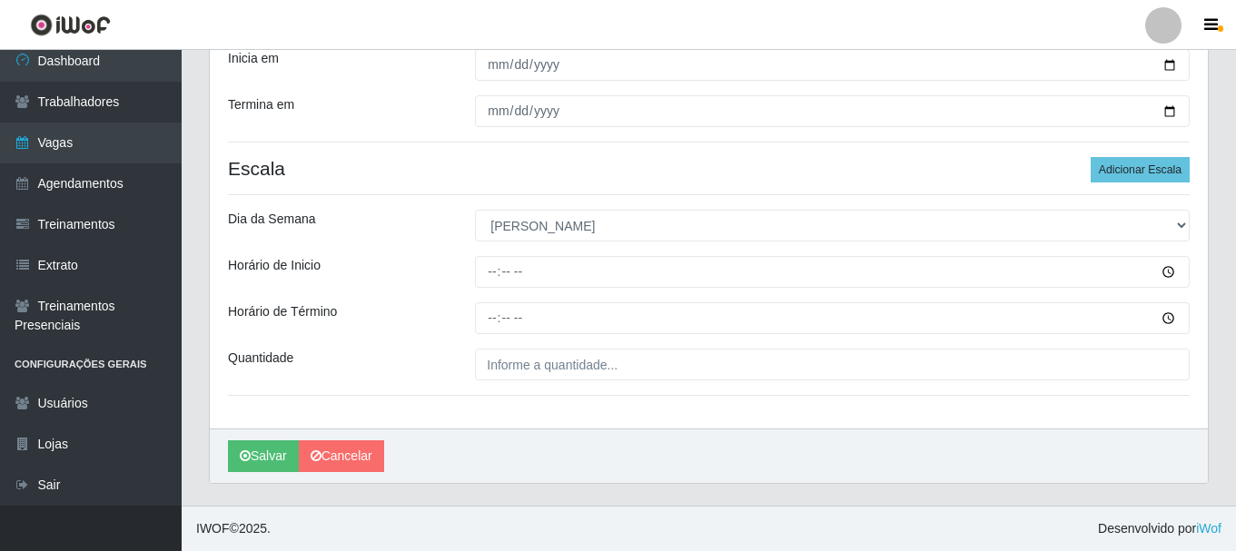
click at [657, 255] on div "Loja Casa Galiotto Restaurante Função [Selecione...] ASG ASG + ASG ++ Auxiliar …" at bounding box center [709, 158] width 998 height 539
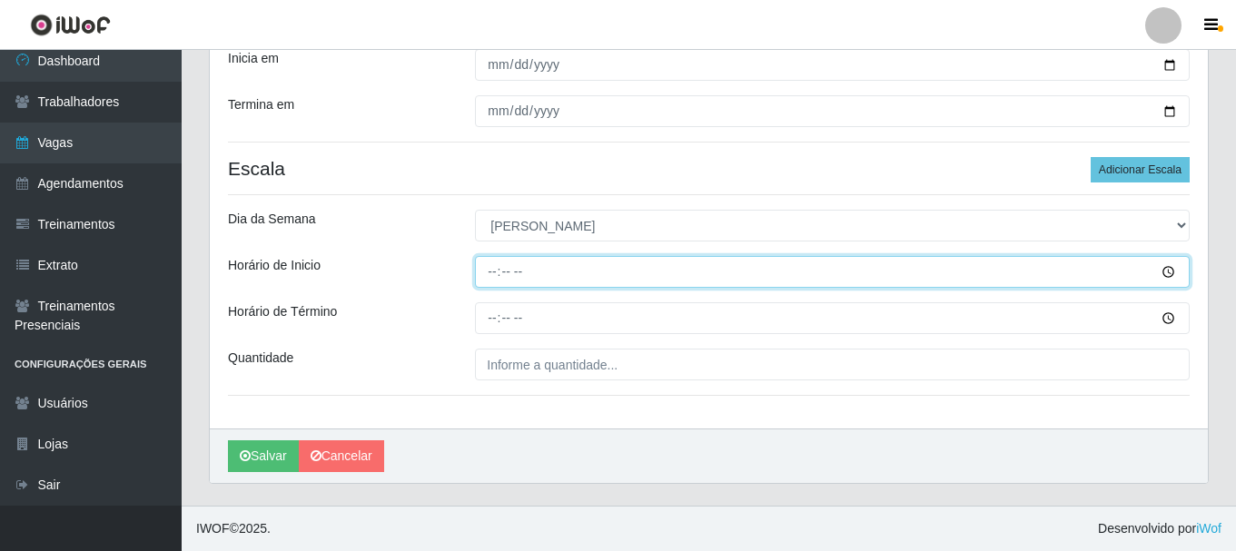
click at [652, 261] on input "Horário de Inicio" at bounding box center [832, 272] width 714 height 32
type input "15:00"
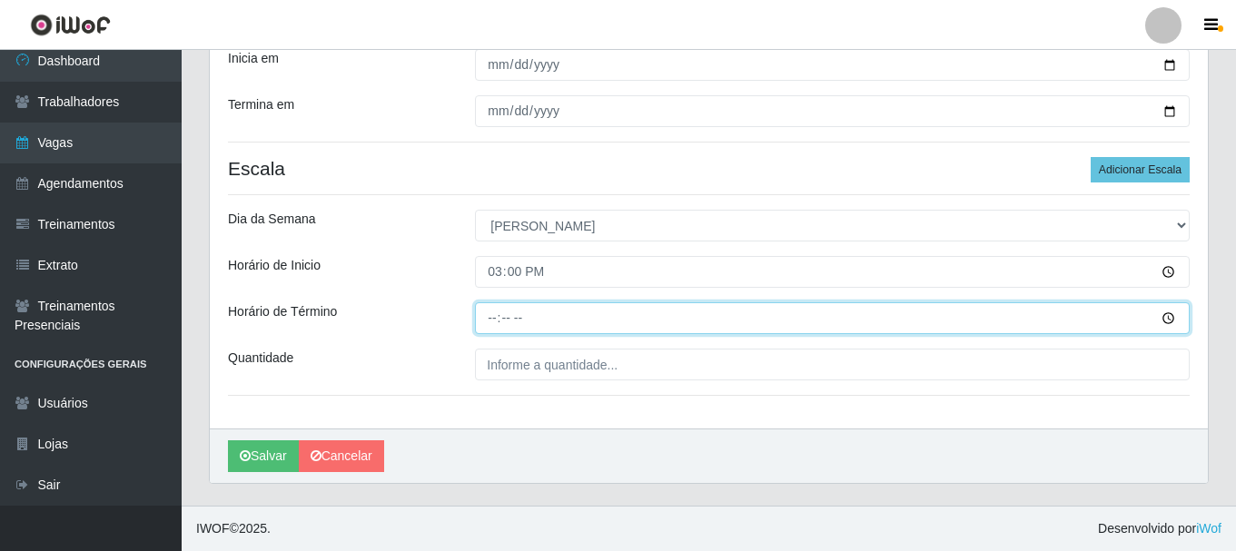
type input "21:00"
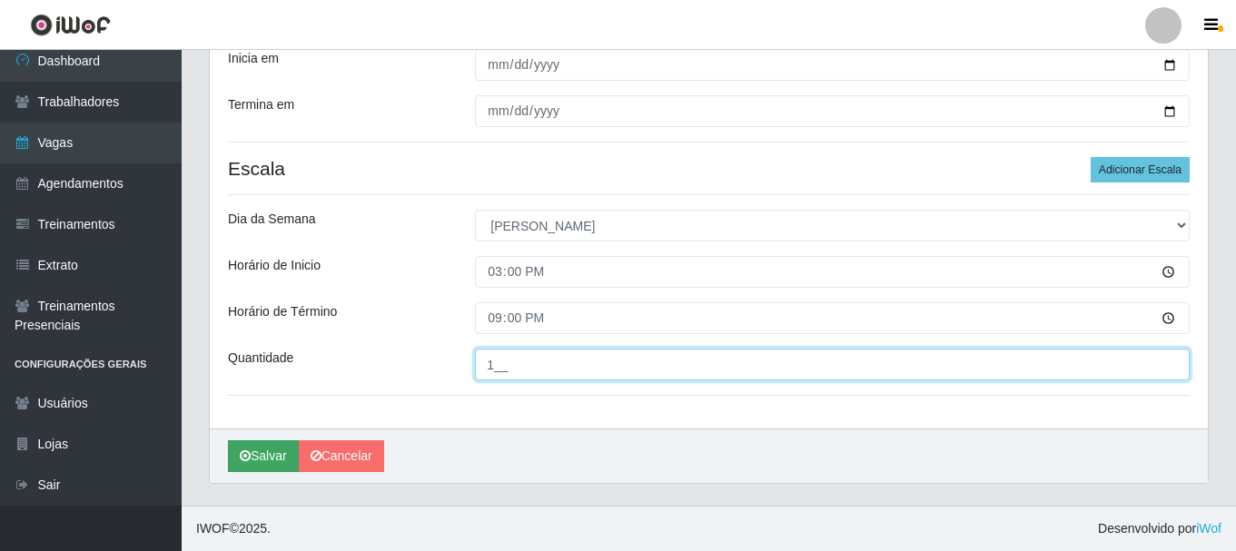
type input "1__"
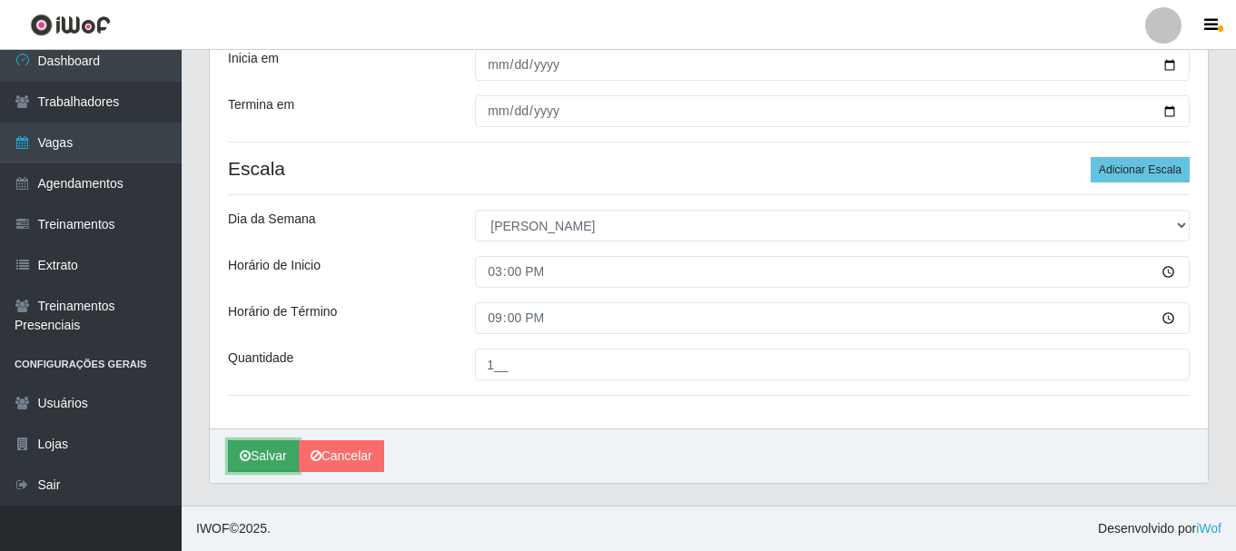
click at [264, 456] on button "Salvar" at bounding box center [263, 456] width 71 height 32
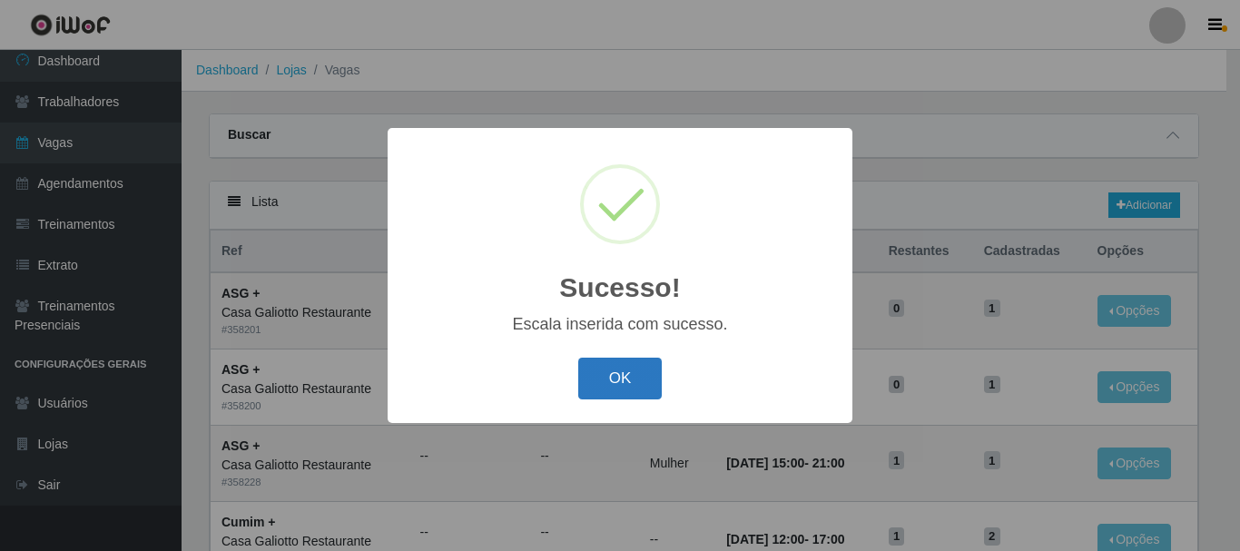
click at [626, 375] on button "OK" at bounding box center [620, 379] width 84 height 43
